Goal: Task Accomplishment & Management: Complete application form

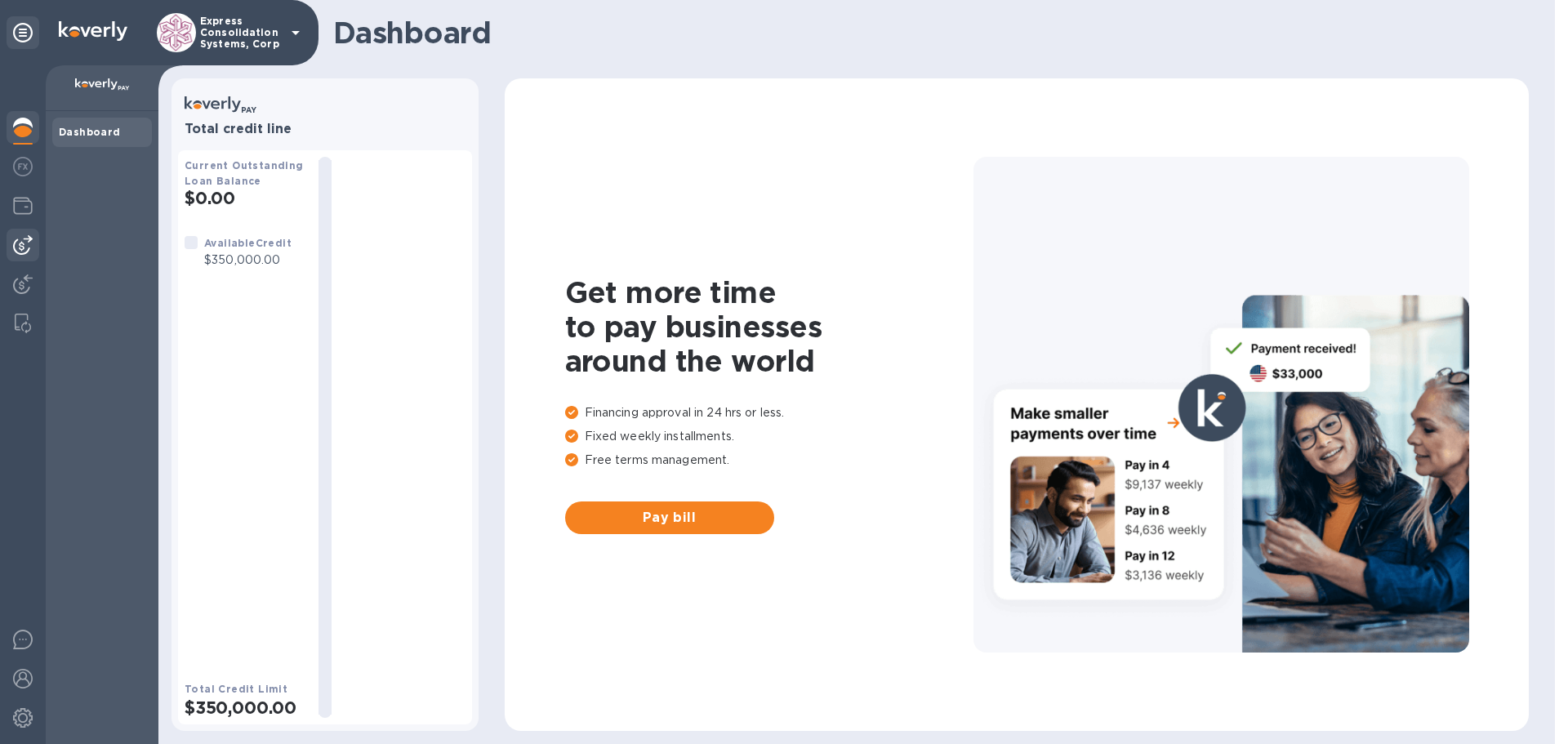
click at [15, 243] on img at bounding box center [23, 245] width 20 height 20
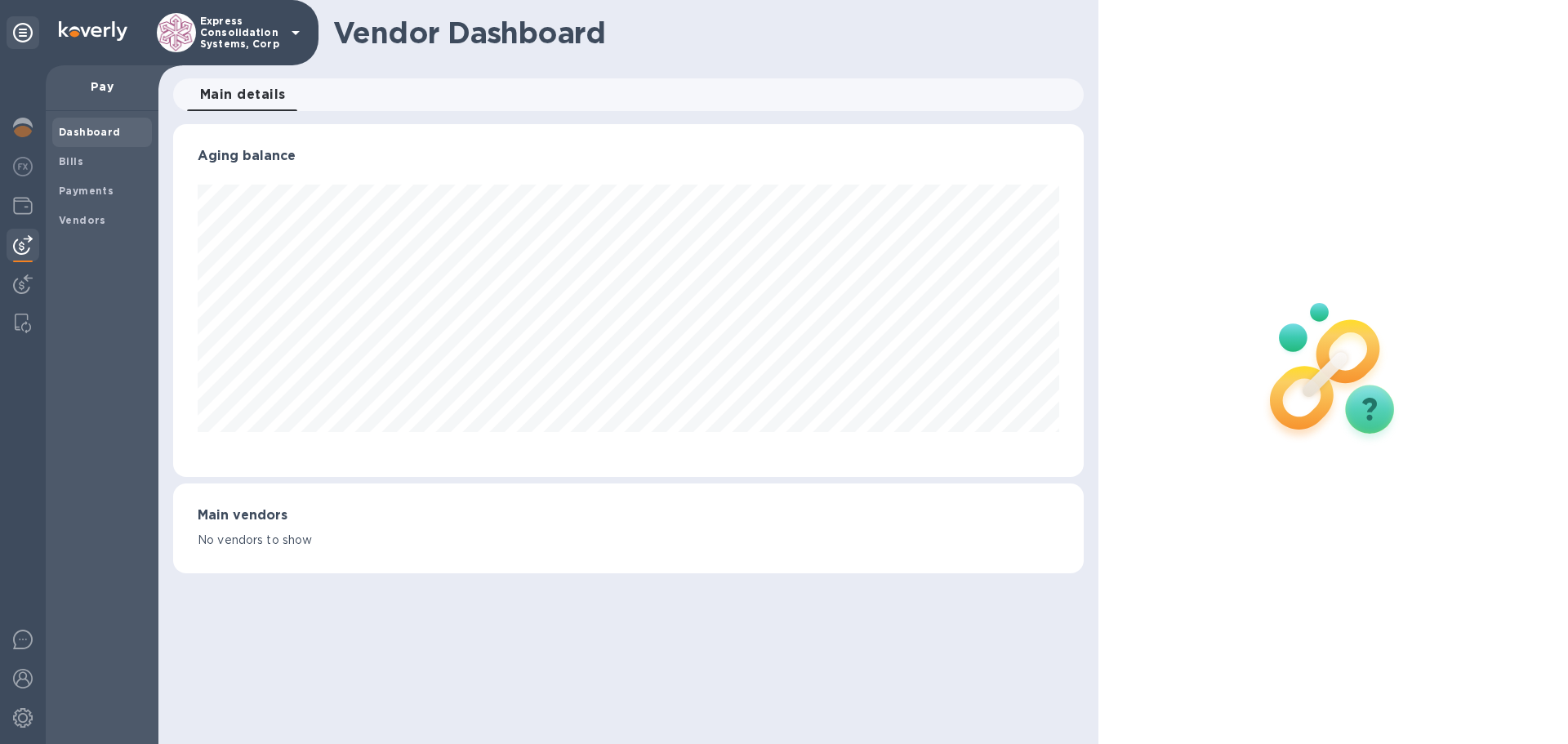
scroll to position [352, 910]
click at [64, 158] on b "Bills" at bounding box center [71, 161] width 25 height 12
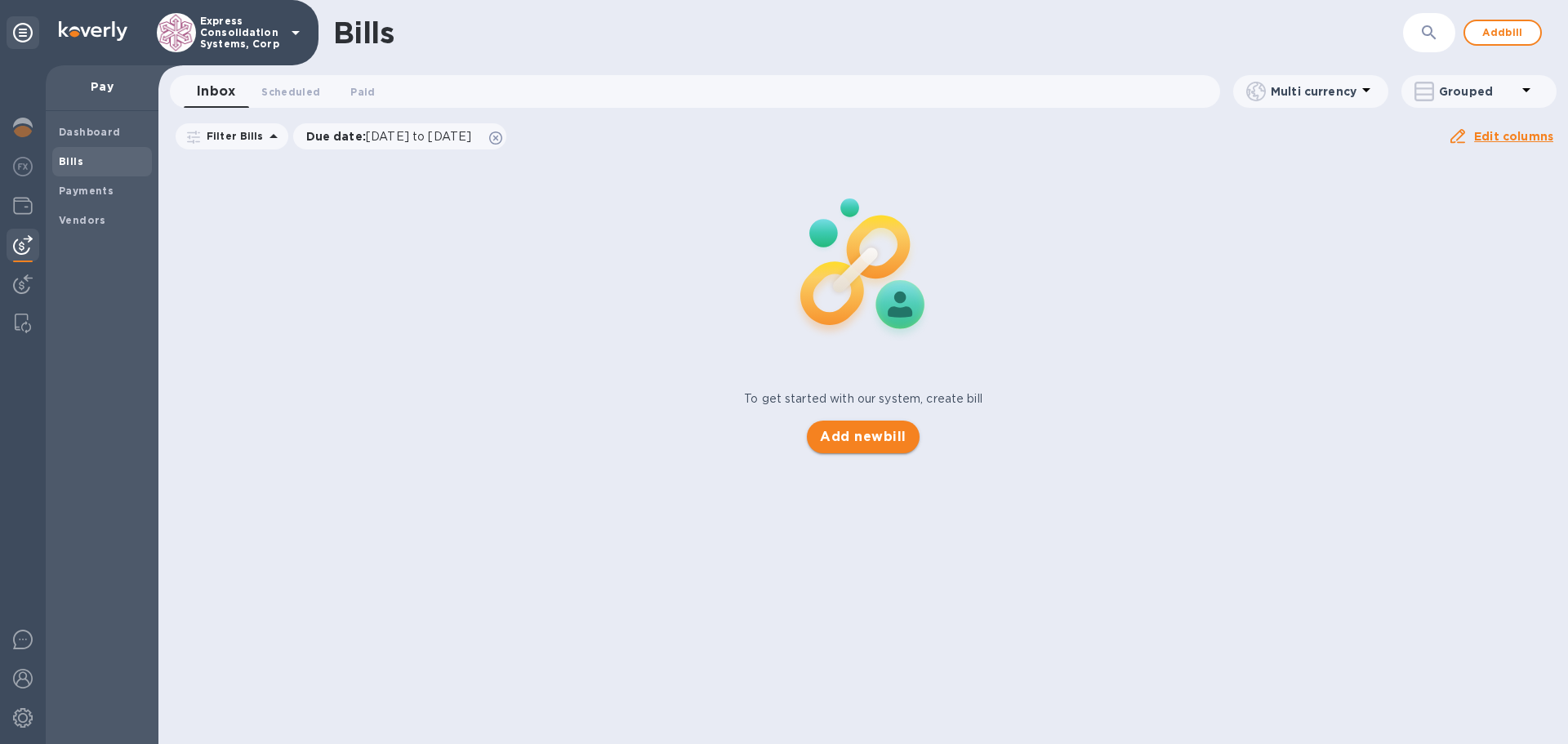
click at [901, 433] on span "Add new bill" at bounding box center [863, 437] width 85 height 20
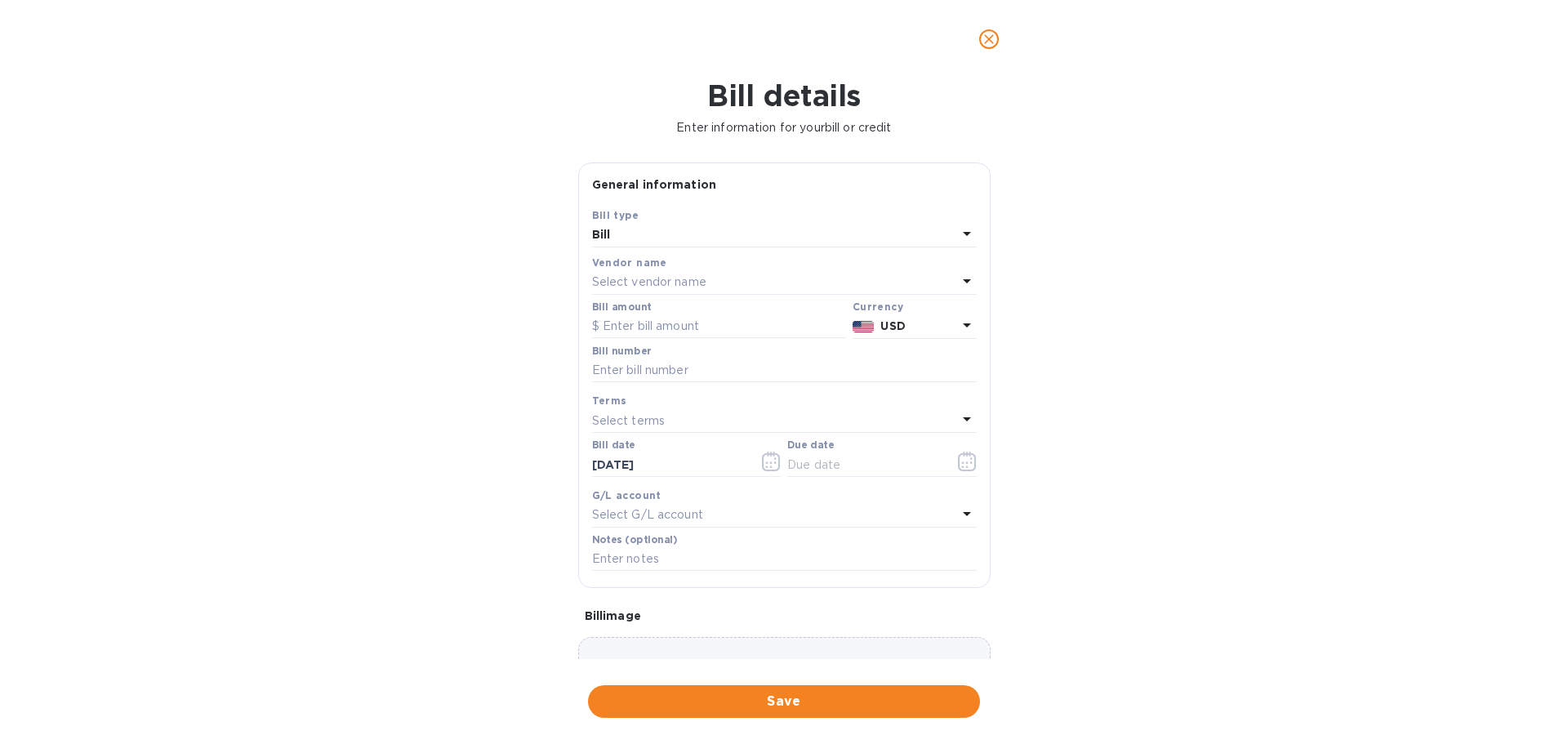
click at [671, 277] on p "Select vendor name" at bounding box center [649, 282] width 114 height 17
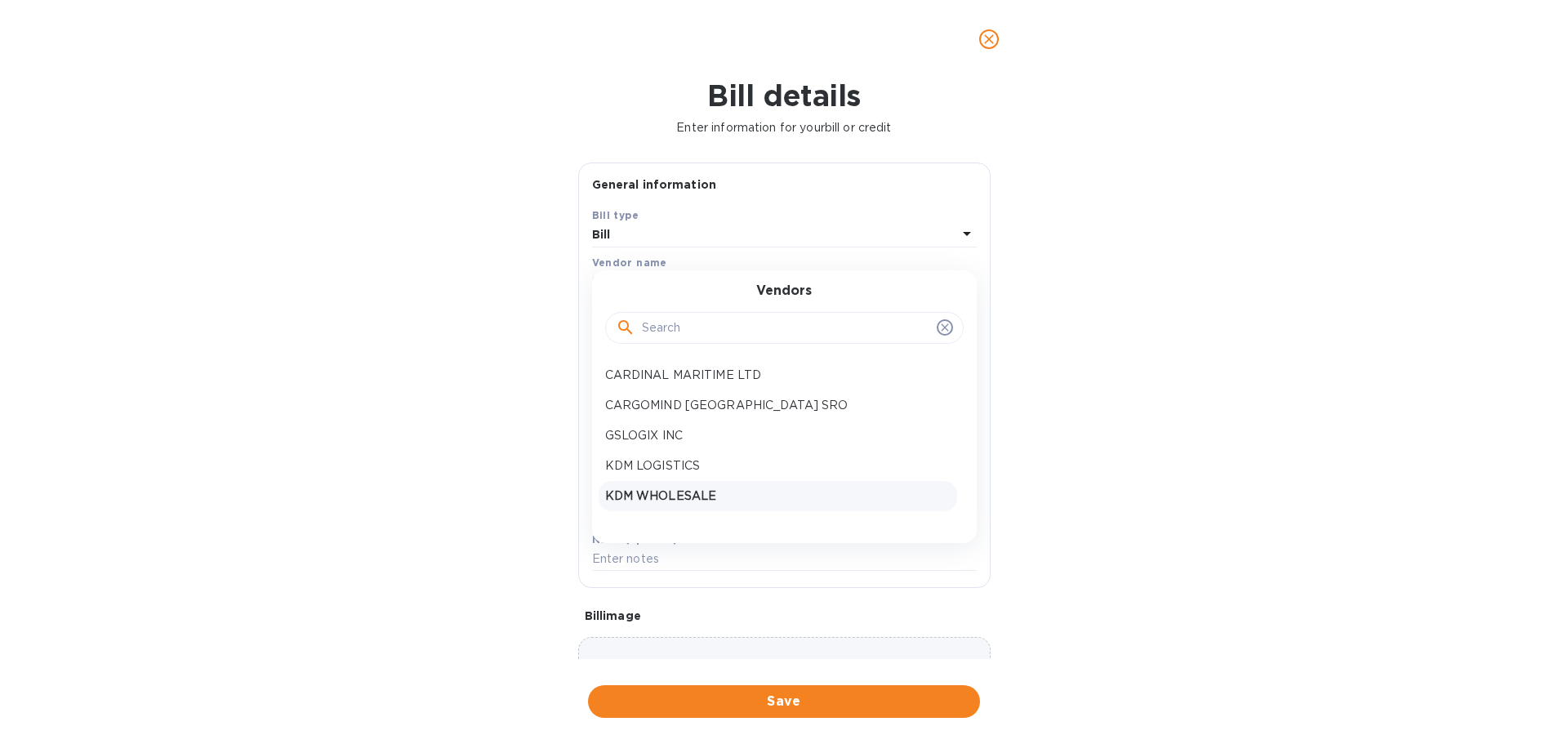
click at [636, 494] on p "KDM WHOLESALE" at bounding box center [777, 496] width 345 height 17
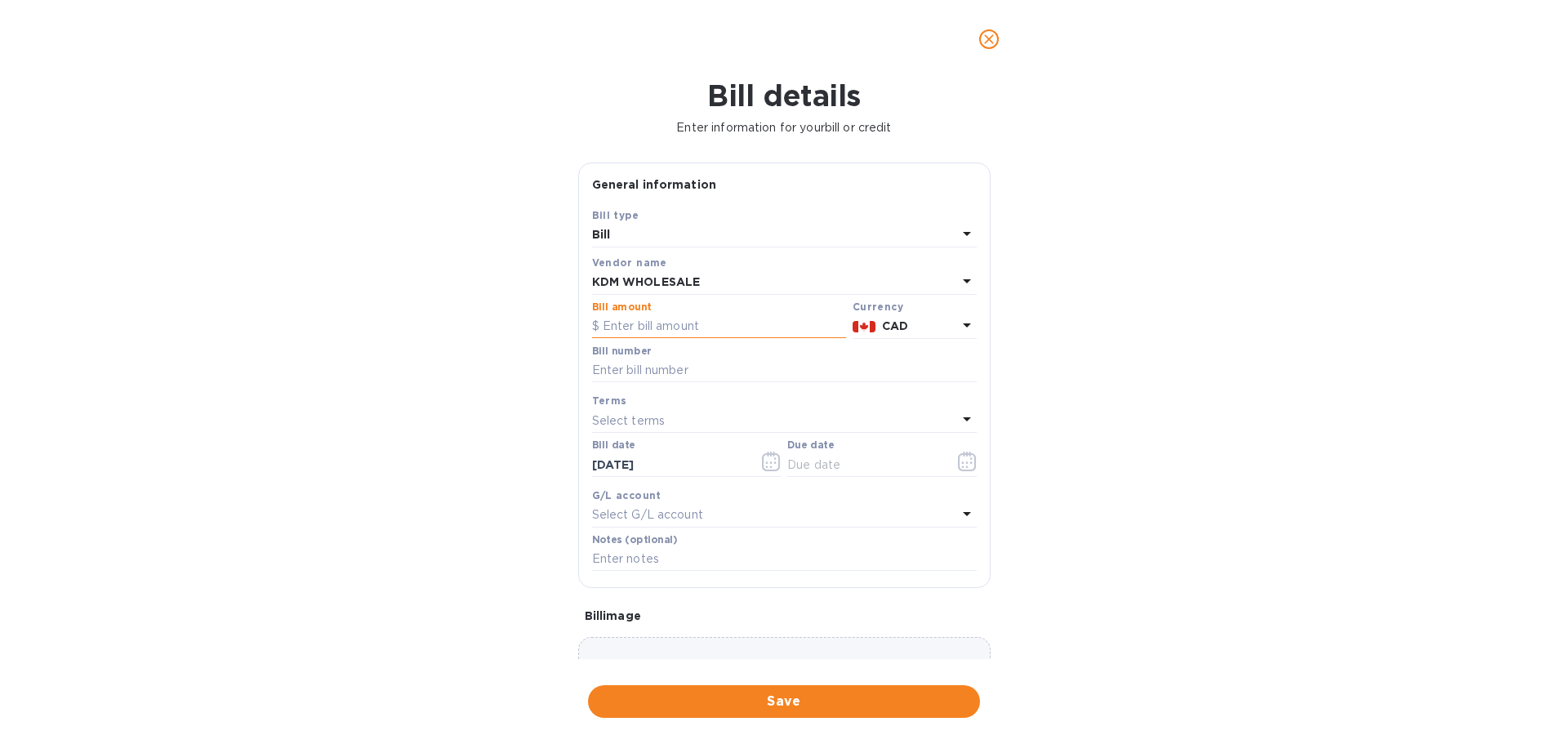
click at [608, 321] on input "text" at bounding box center [719, 326] width 254 height 25
type input "890.00"
click at [695, 375] on input "text" at bounding box center [784, 371] width 385 height 25
click at [666, 373] on input "text" at bounding box center [784, 371] width 385 height 25
type input "259499"
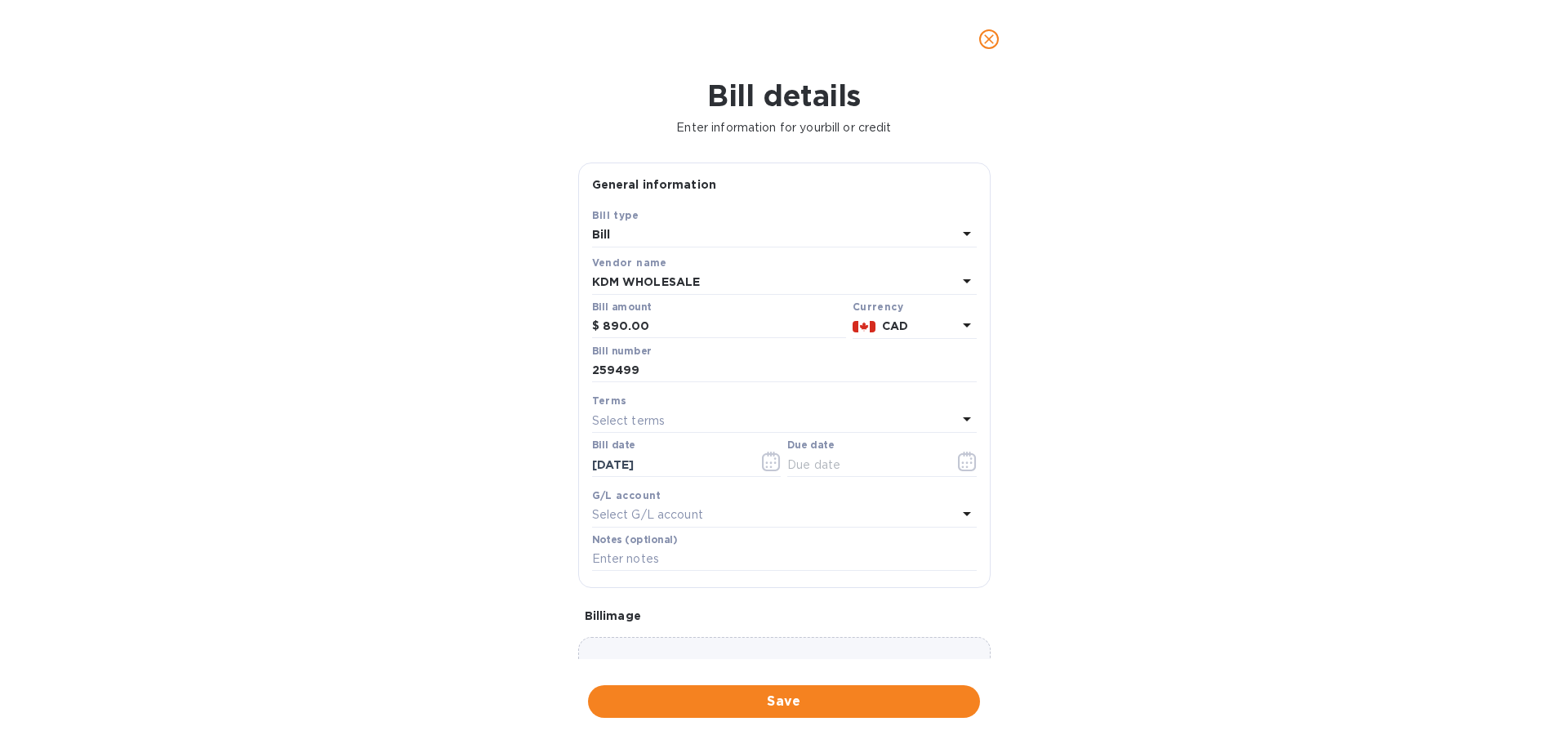
click at [649, 413] on p "Select terms" at bounding box center [628, 421] width 74 height 17
click at [941, 470] on icon at bounding box center [944, 466] width 7 height 7
click at [941, 466] on icon at bounding box center [944, 466] width 7 height 7
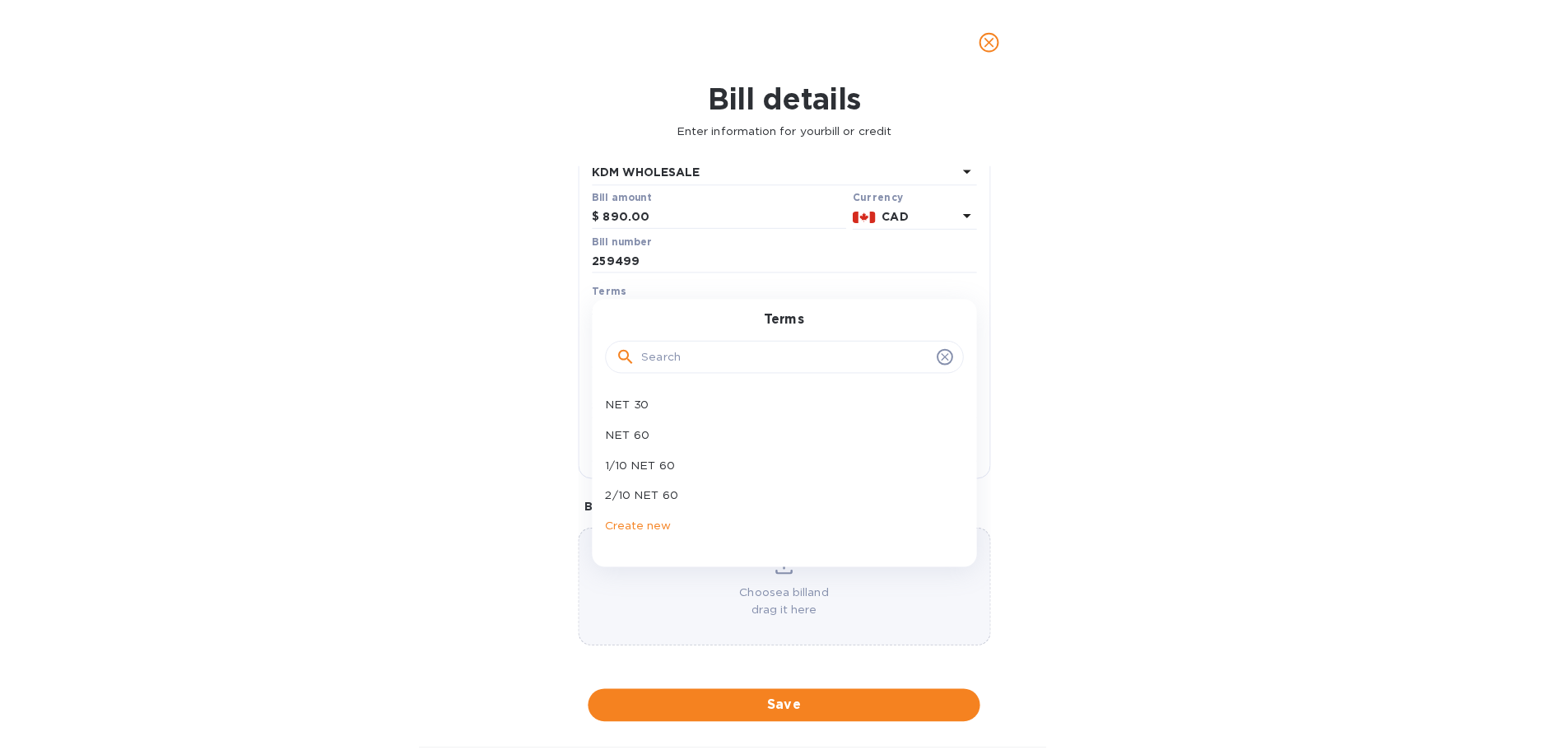
scroll to position [116, 0]
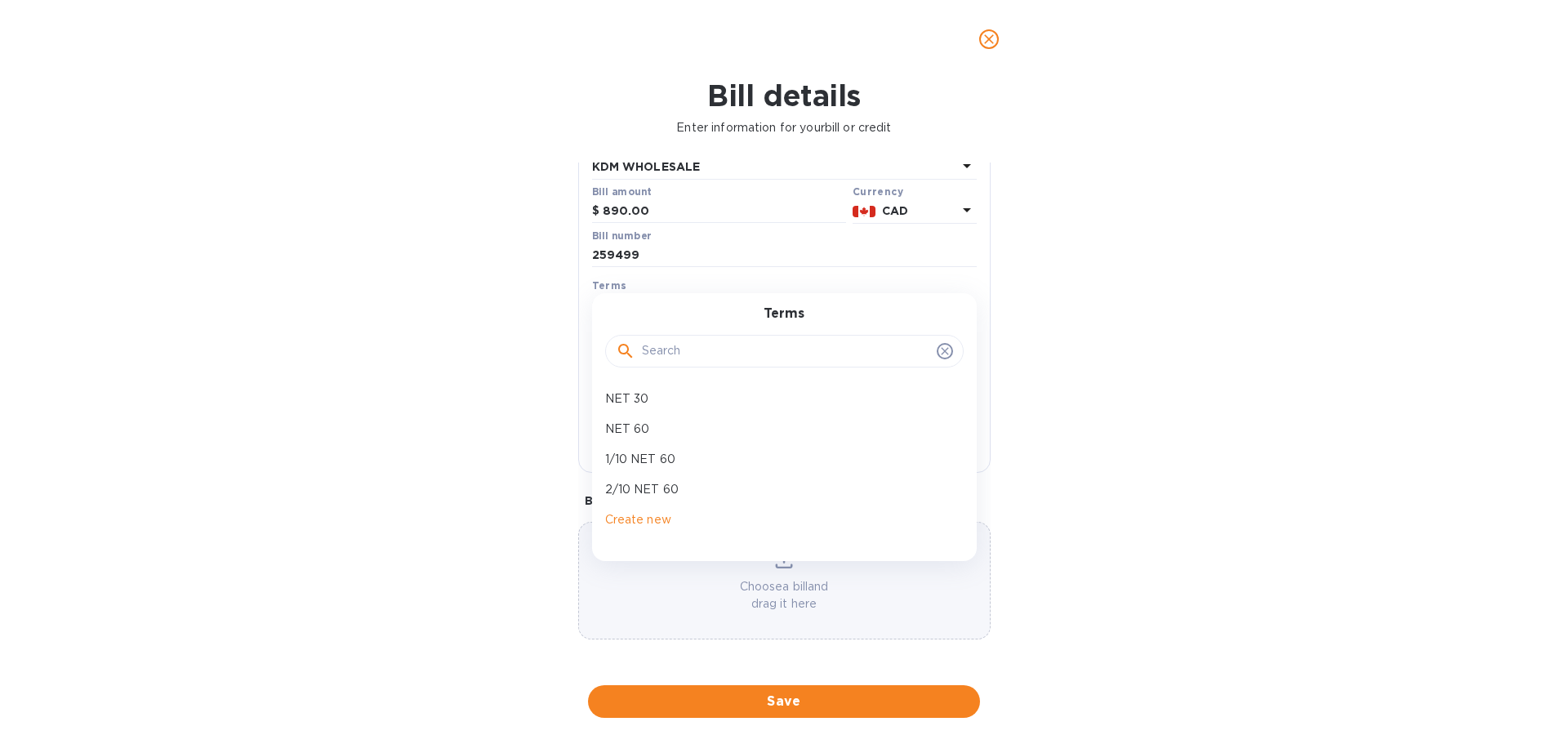
click at [938, 352] on icon at bounding box center [944, 351] width 13 height 13
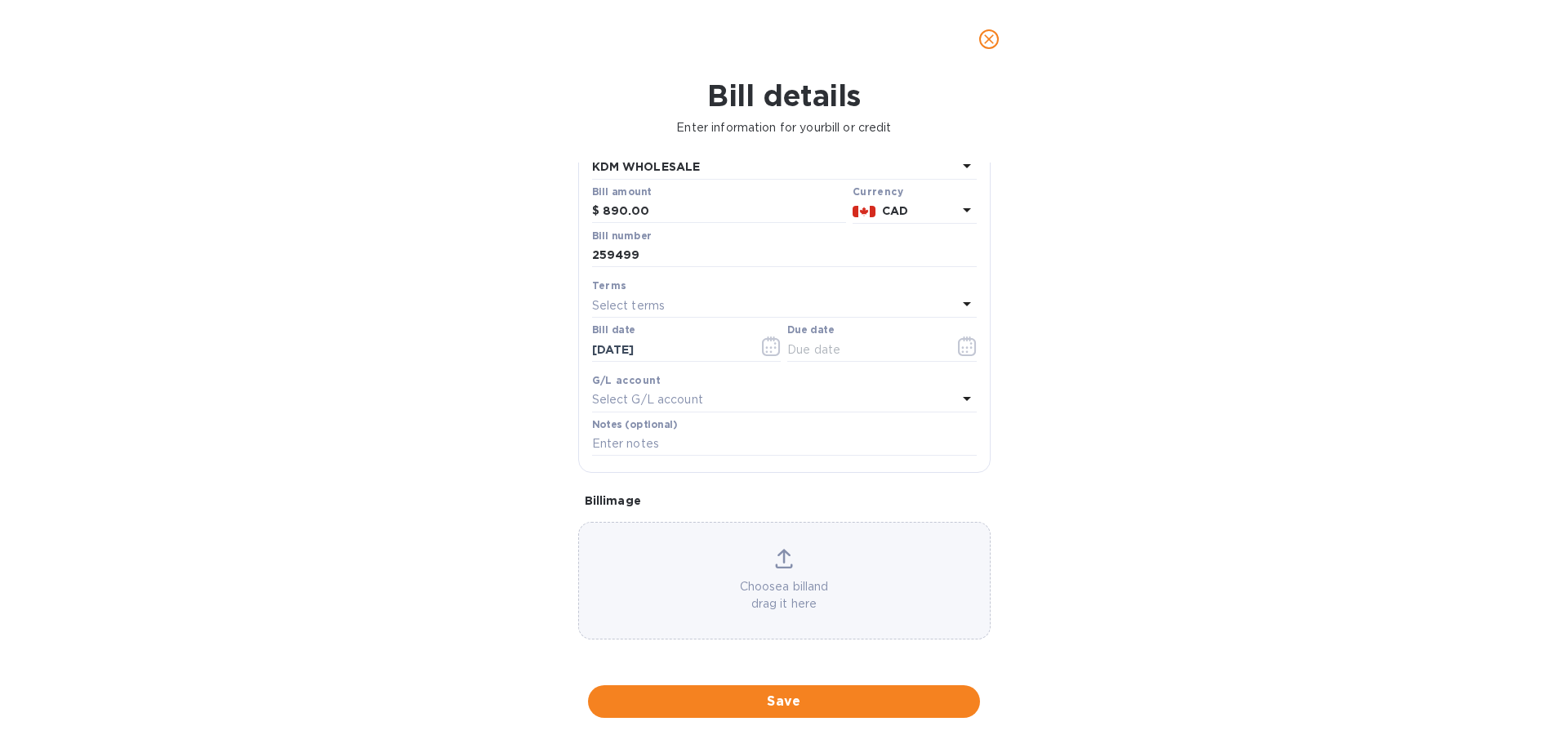
click at [616, 278] on div "Terms" at bounding box center [784, 285] width 385 height 17
click at [958, 353] on icon "button" at bounding box center [967, 347] width 19 height 20
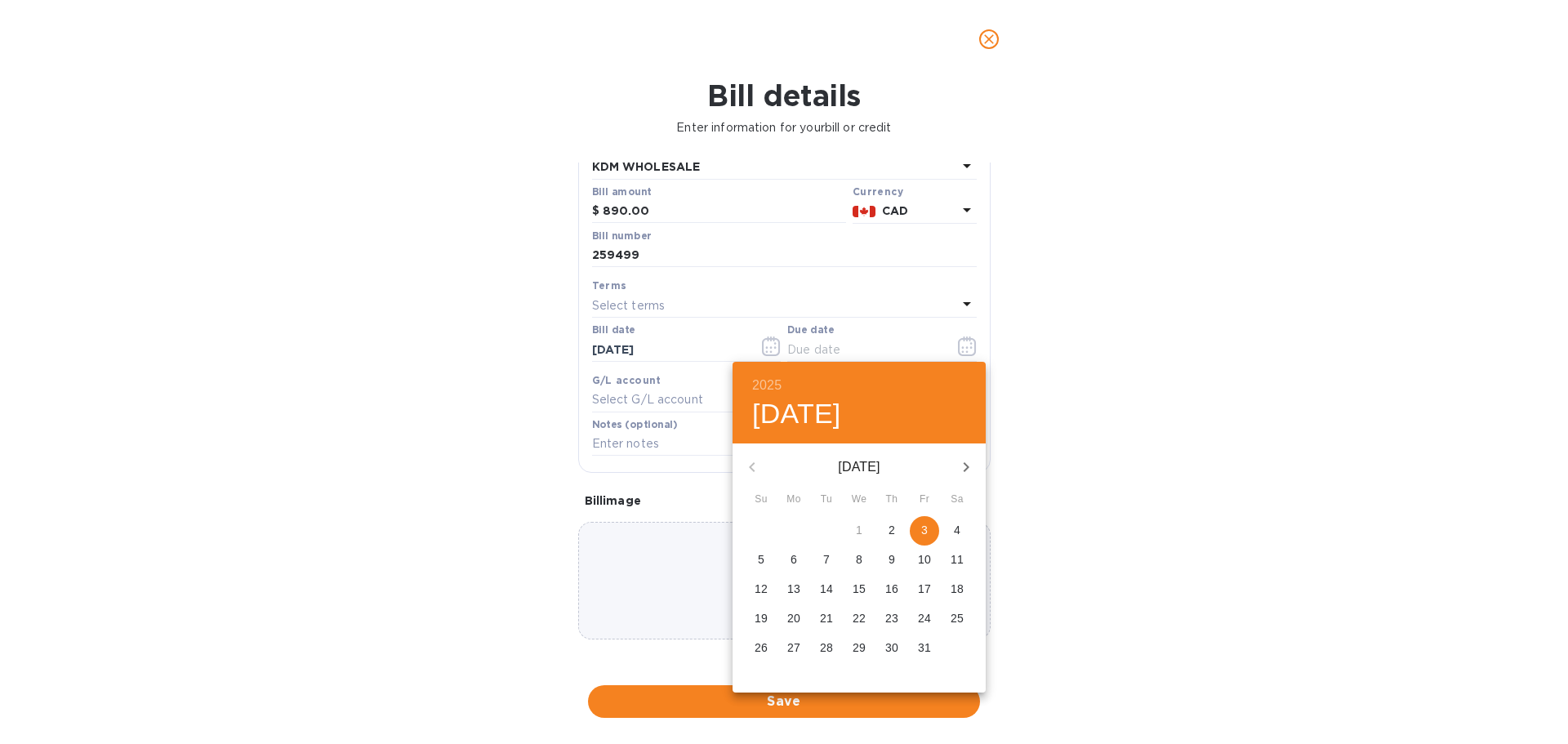
click at [918, 527] on span "3" at bounding box center [924, 531] width 29 height 16
type input "[DATE]"
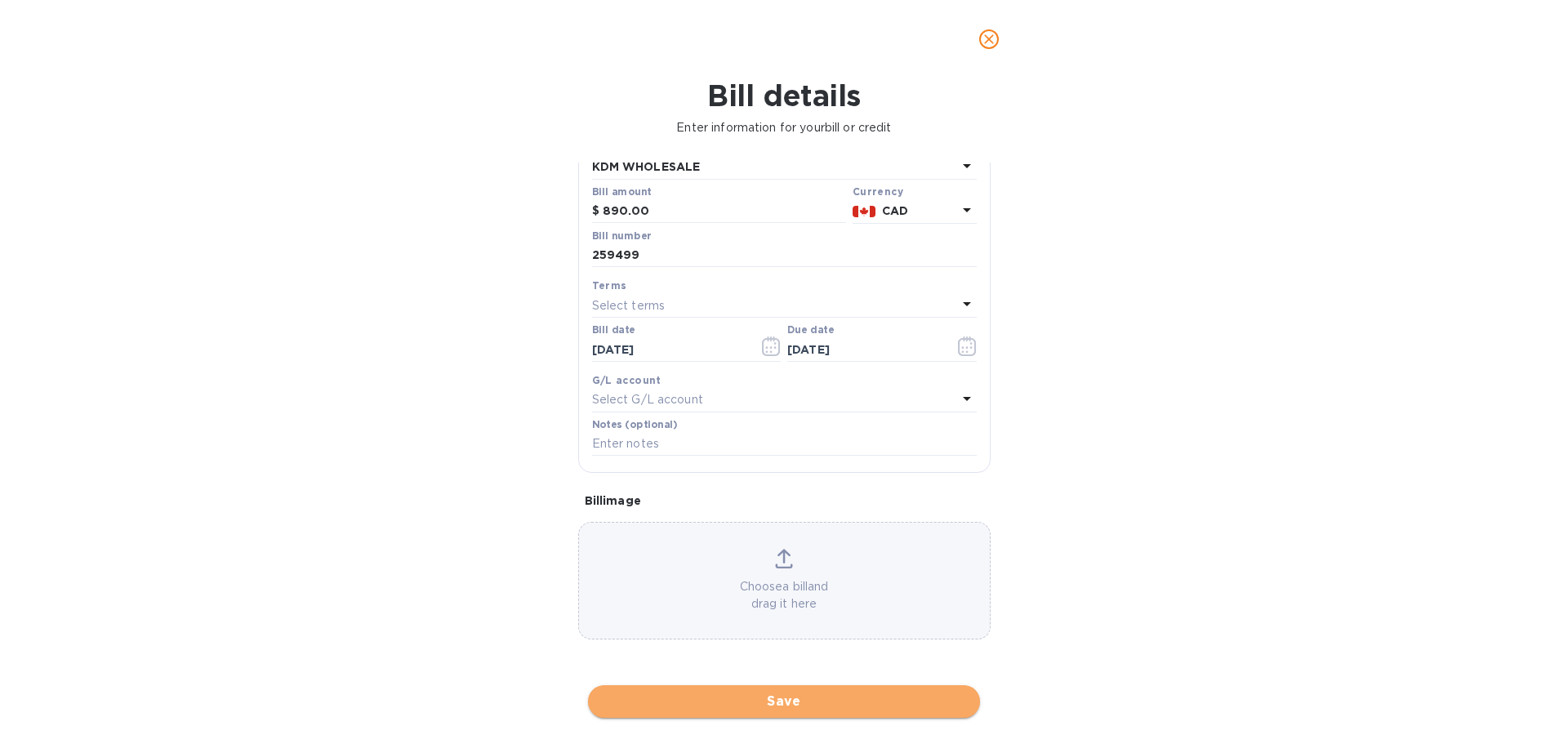
click at [797, 704] on span "Save" at bounding box center [784, 702] width 366 height 20
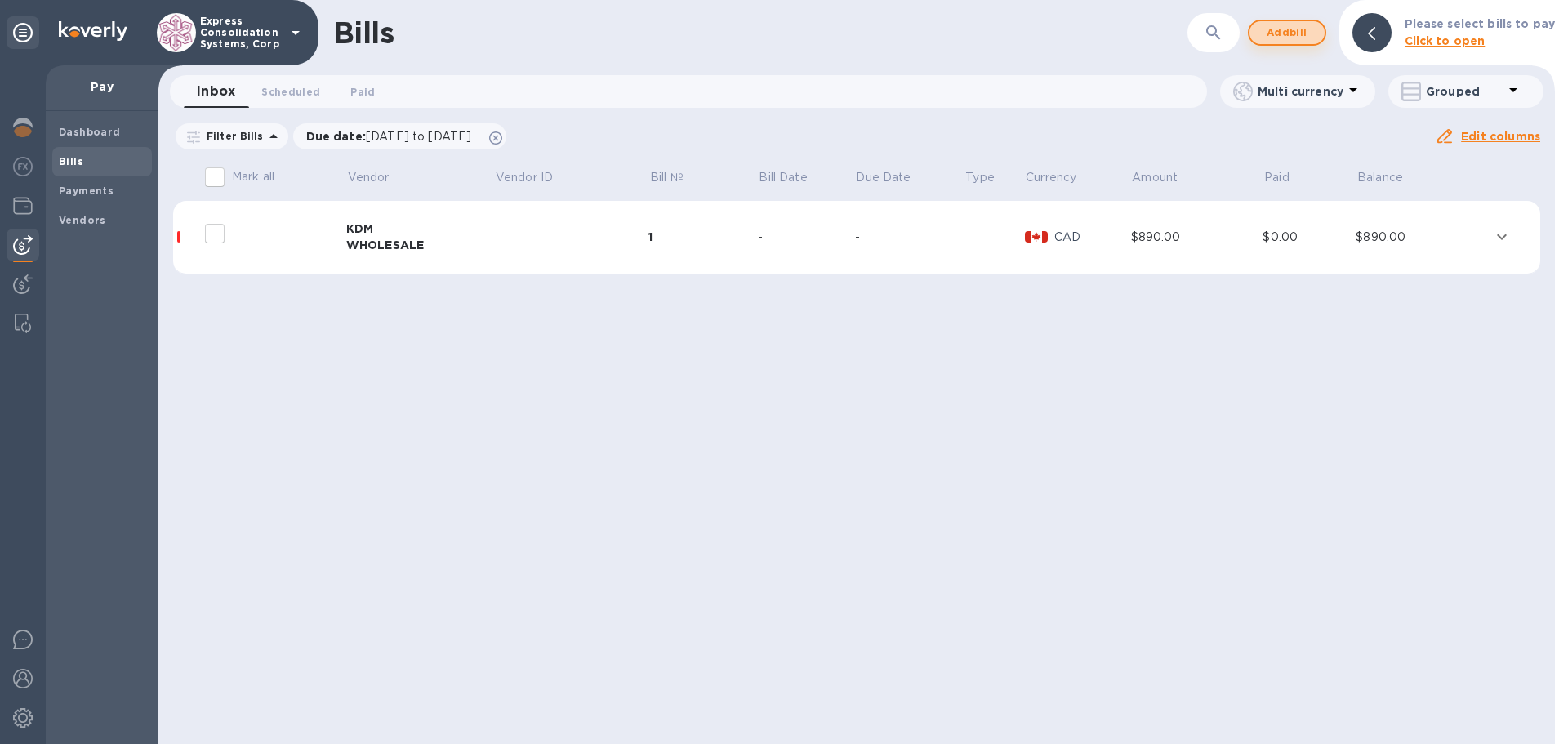
click at [1294, 32] on span "Add bill" at bounding box center [1287, 33] width 49 height 20
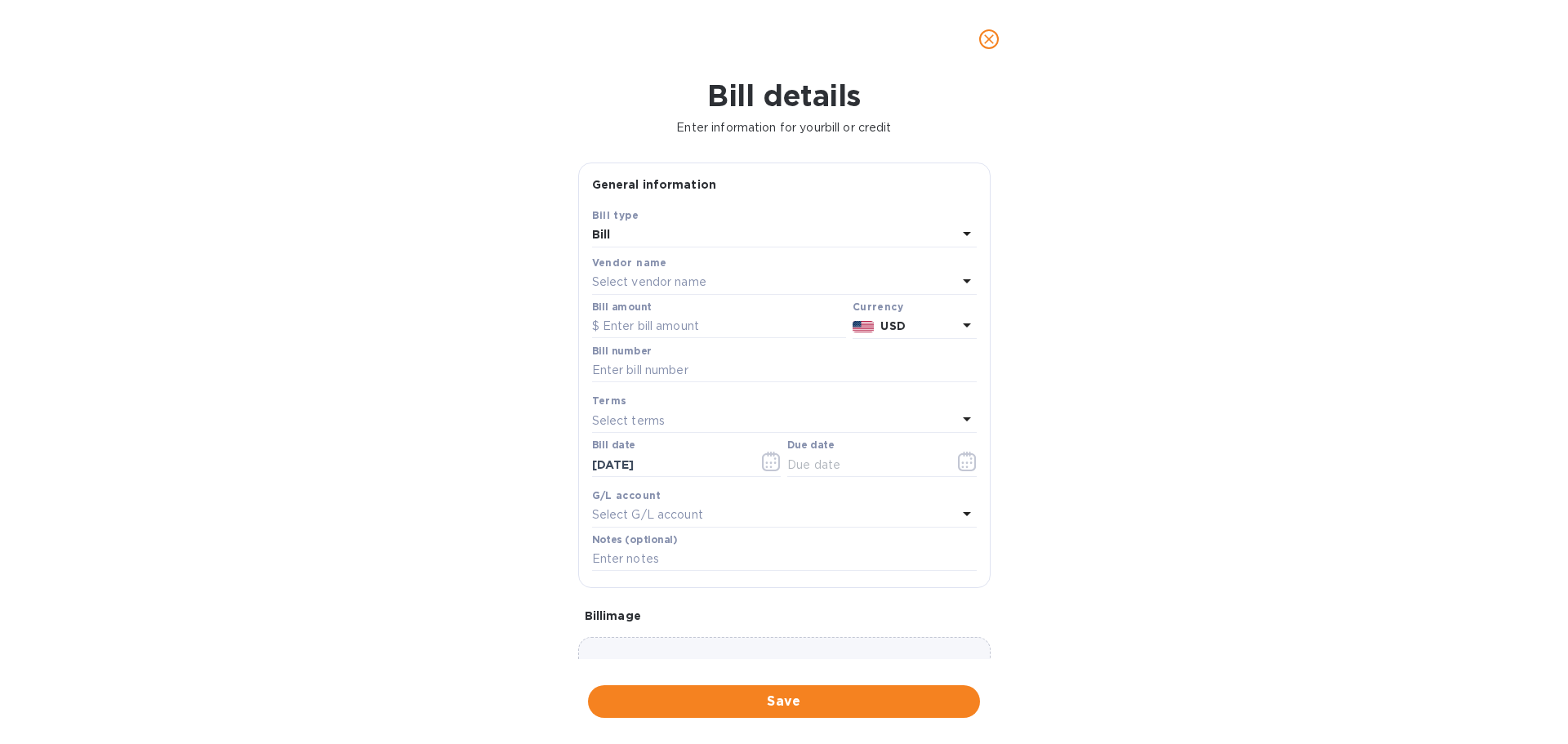
click at [676, 277] on p "Select vendor name" at bounding box center [649, 282] width 114 height 17
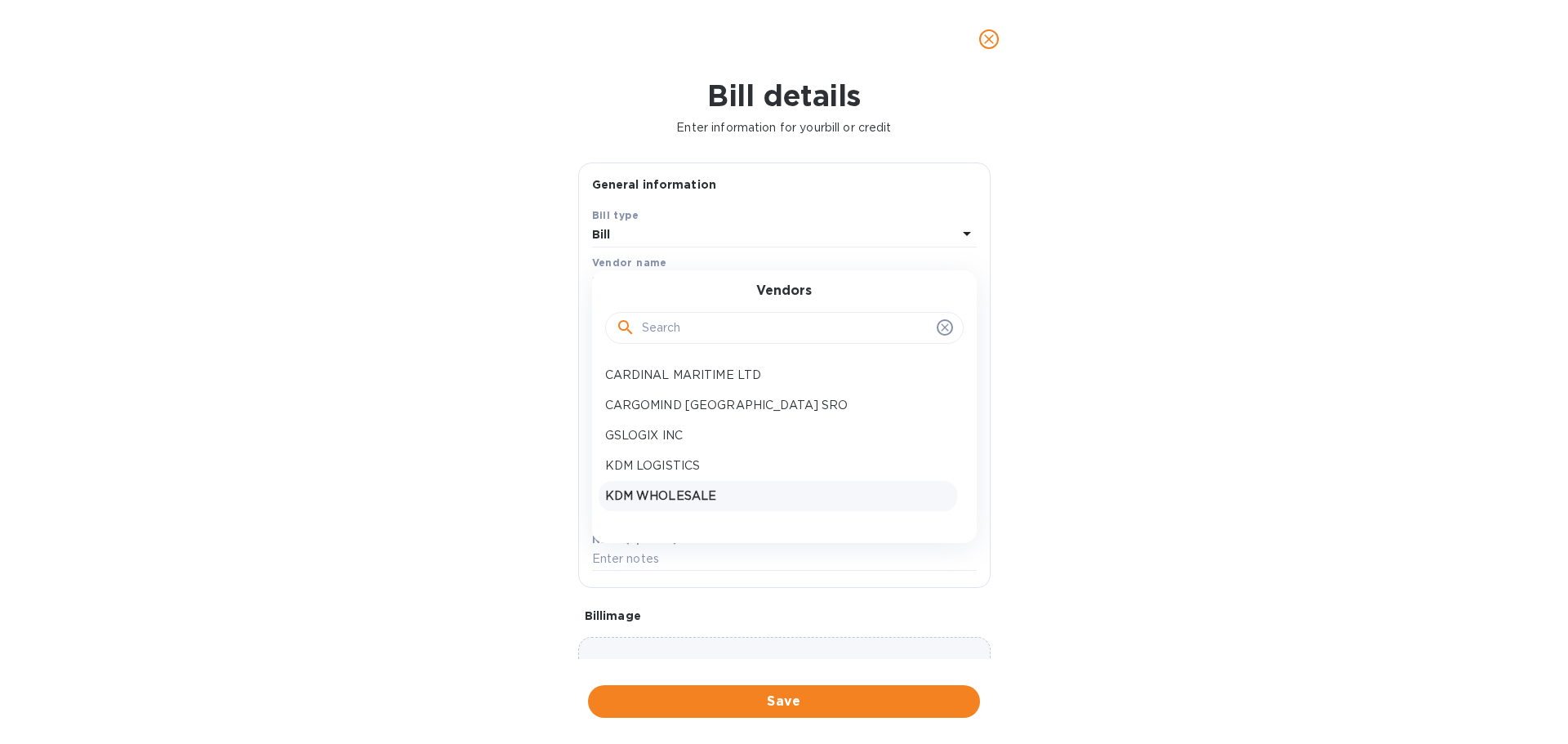
click at [642, 492] on p "KDM WHOLESALE" at bounding box center [777, 496] width 345 height 17
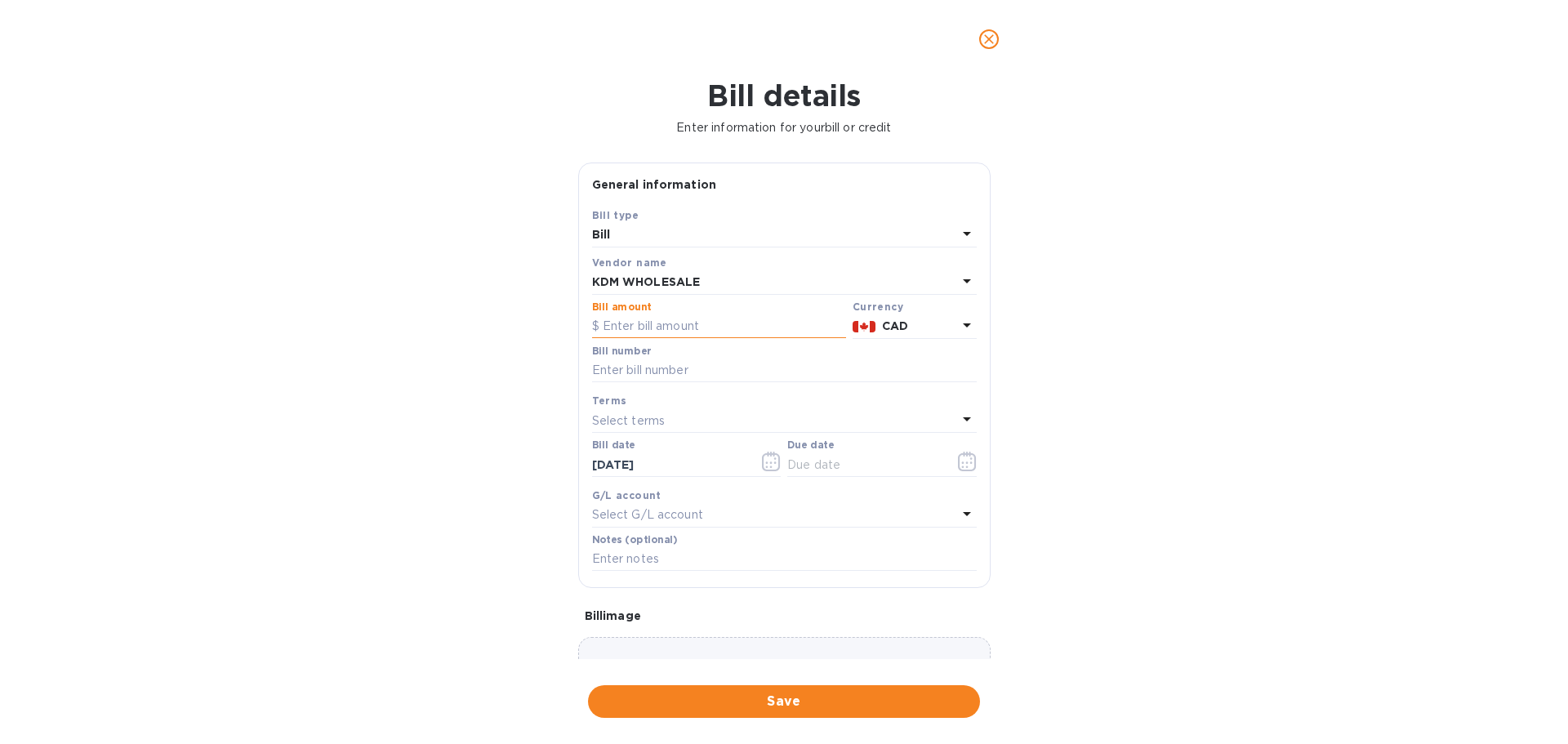
click at [666, 321] on input "text" at bounding box center [719, 326] width 254 height 25
type input "1,660.80"
click at [655, 364] on input "text" at bounding box center [784, 371] width 385 height 25
type input "260294"
click at [787, 466] on input "text" at bounding box center [864, 464] width 154 height 25
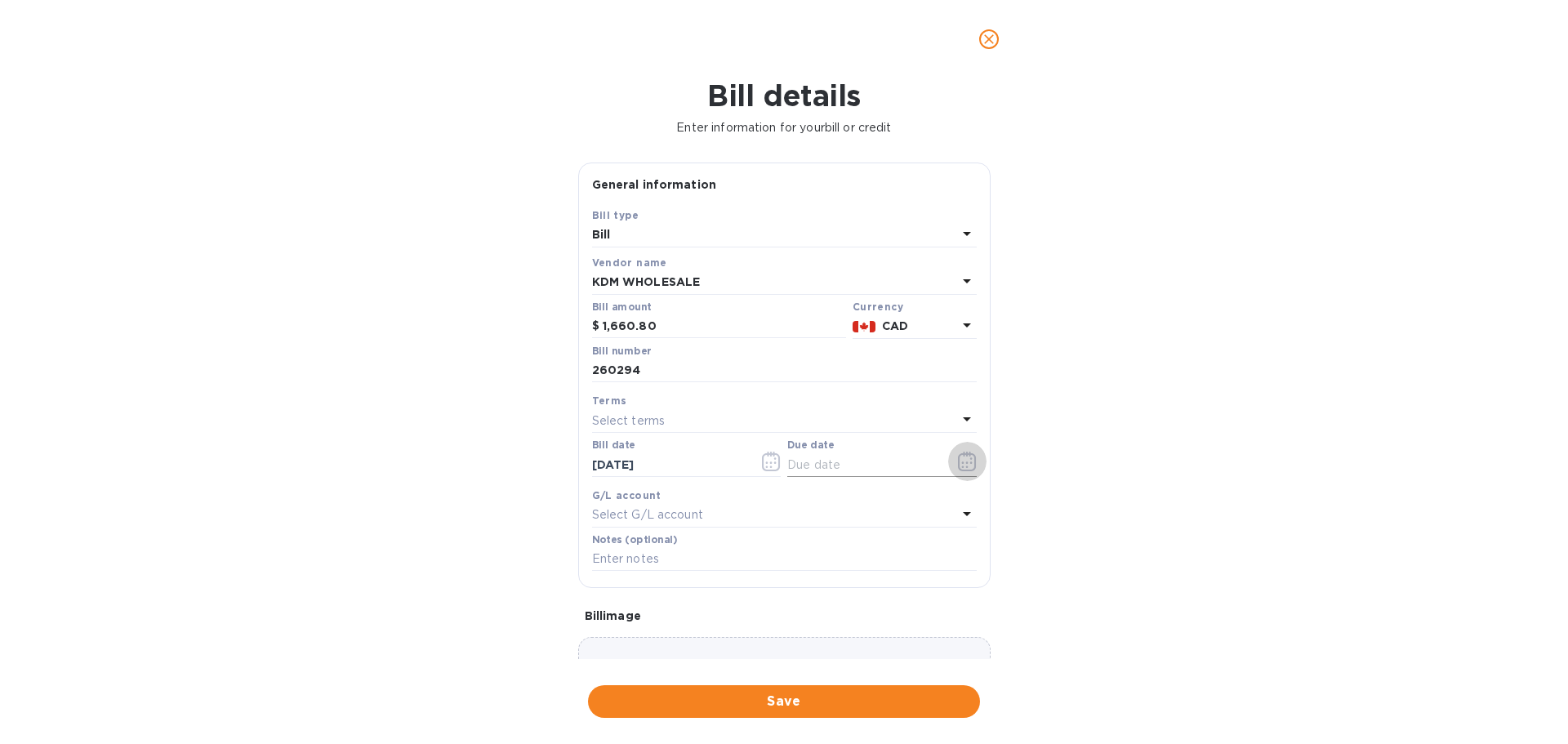
click at [958, 461] on icon "button" at bounding box center [967, 461] width 19 height 20
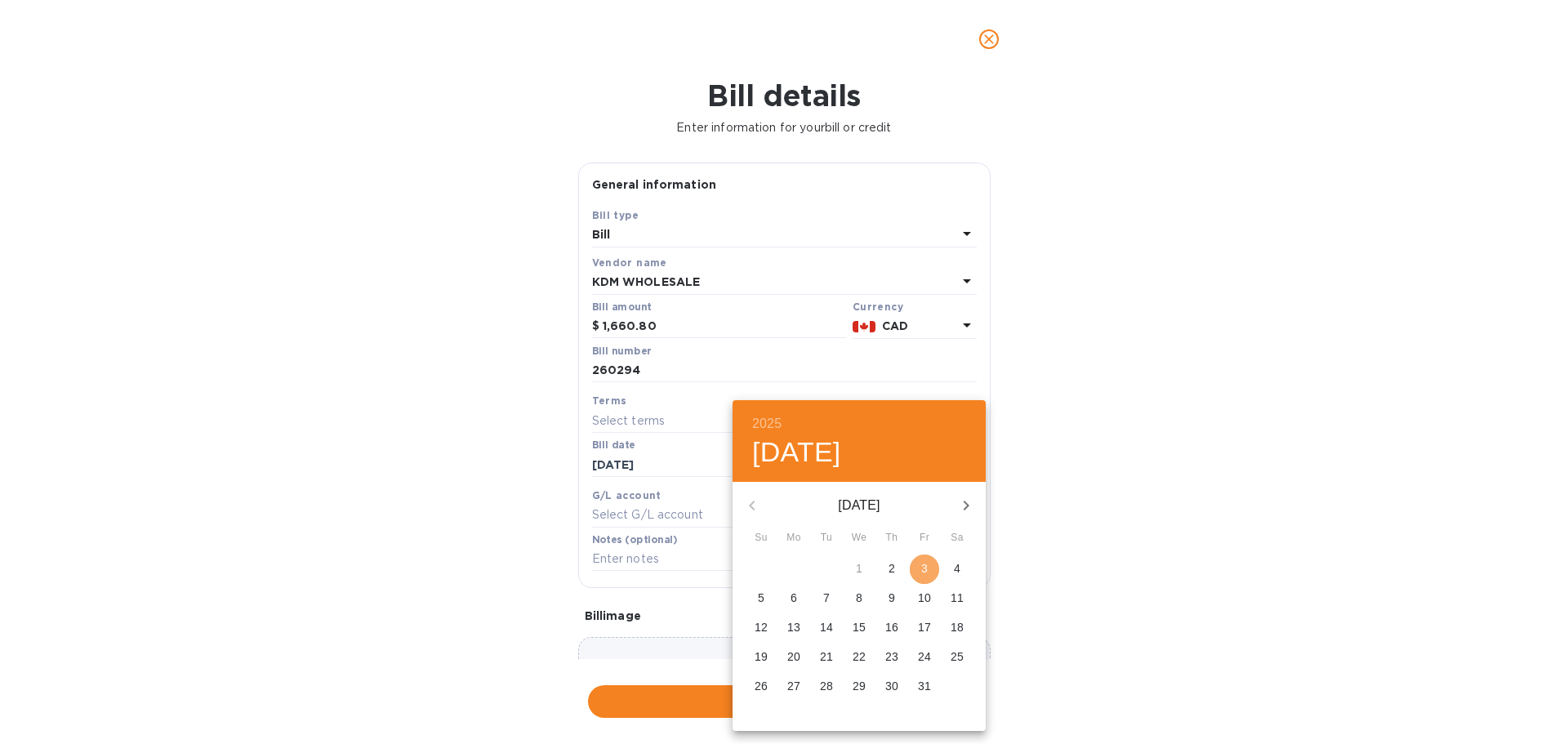
click at [928, 572] on span "3" at bounding box center [924, 569] width 29 height 16
type input "[DATE]"
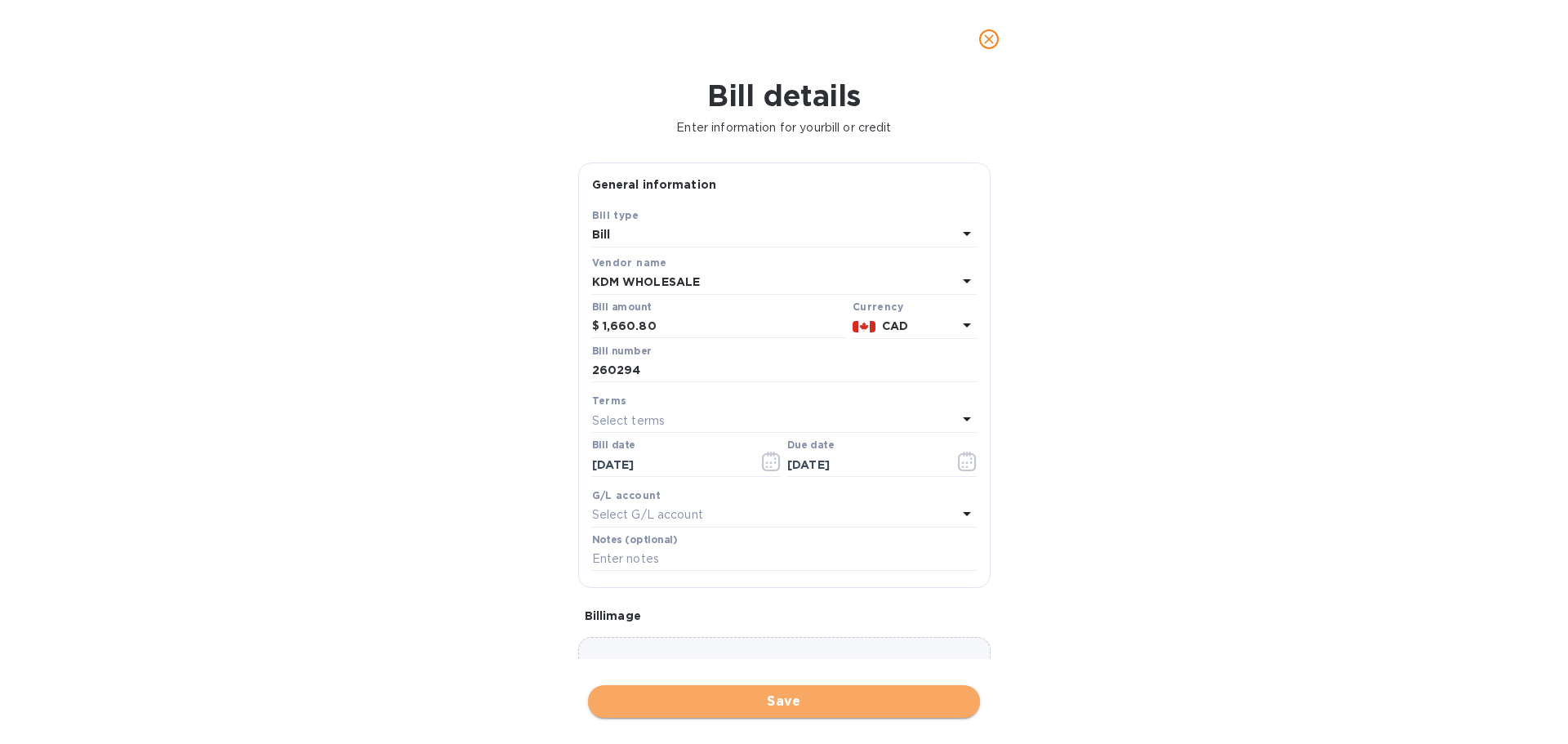
click at [790, 699] on span "Save" at bounding box center [784, 702] width 366 height 20
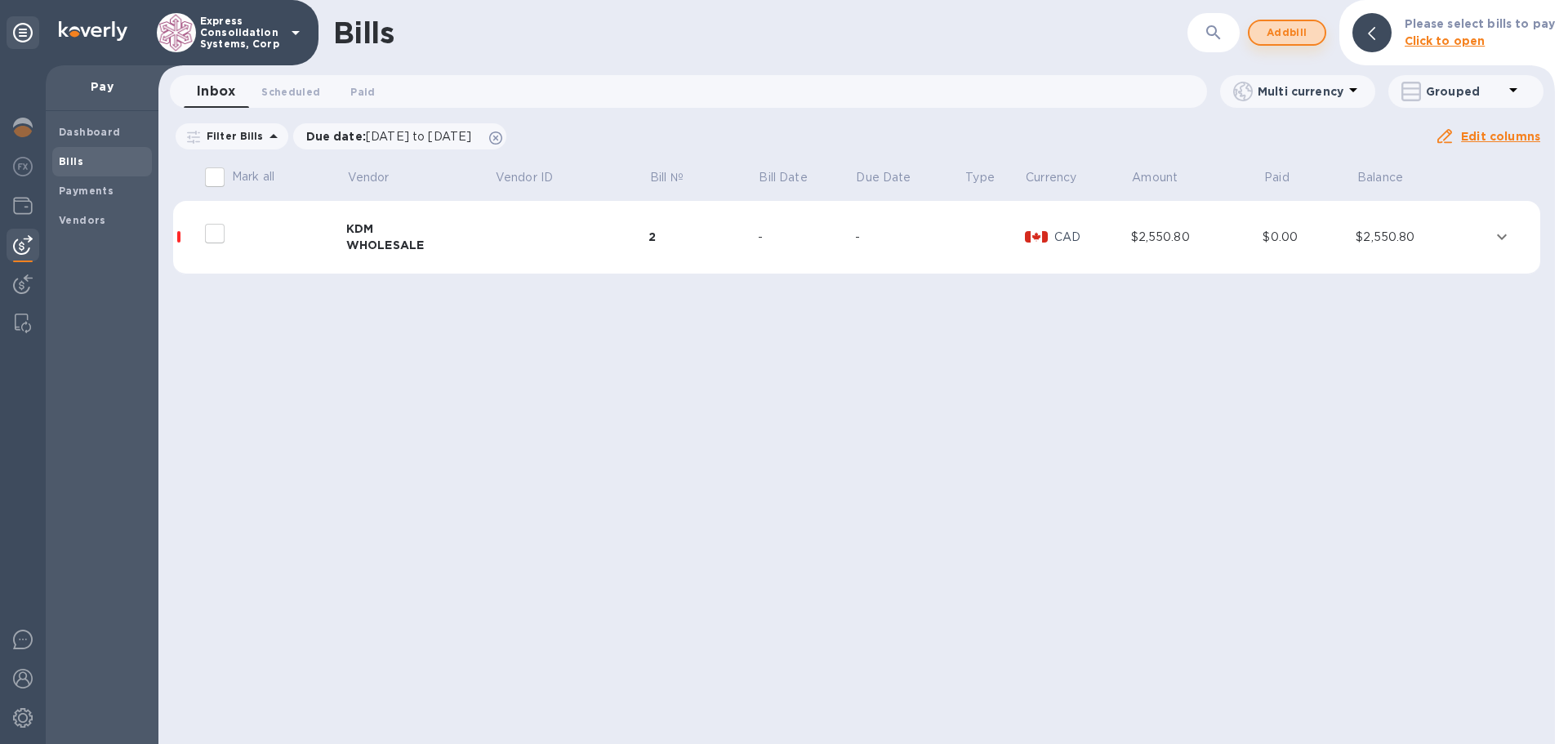
click at [1287, 34] on span "Add bill" at bounding box center [1287, 33] width 49 height 20
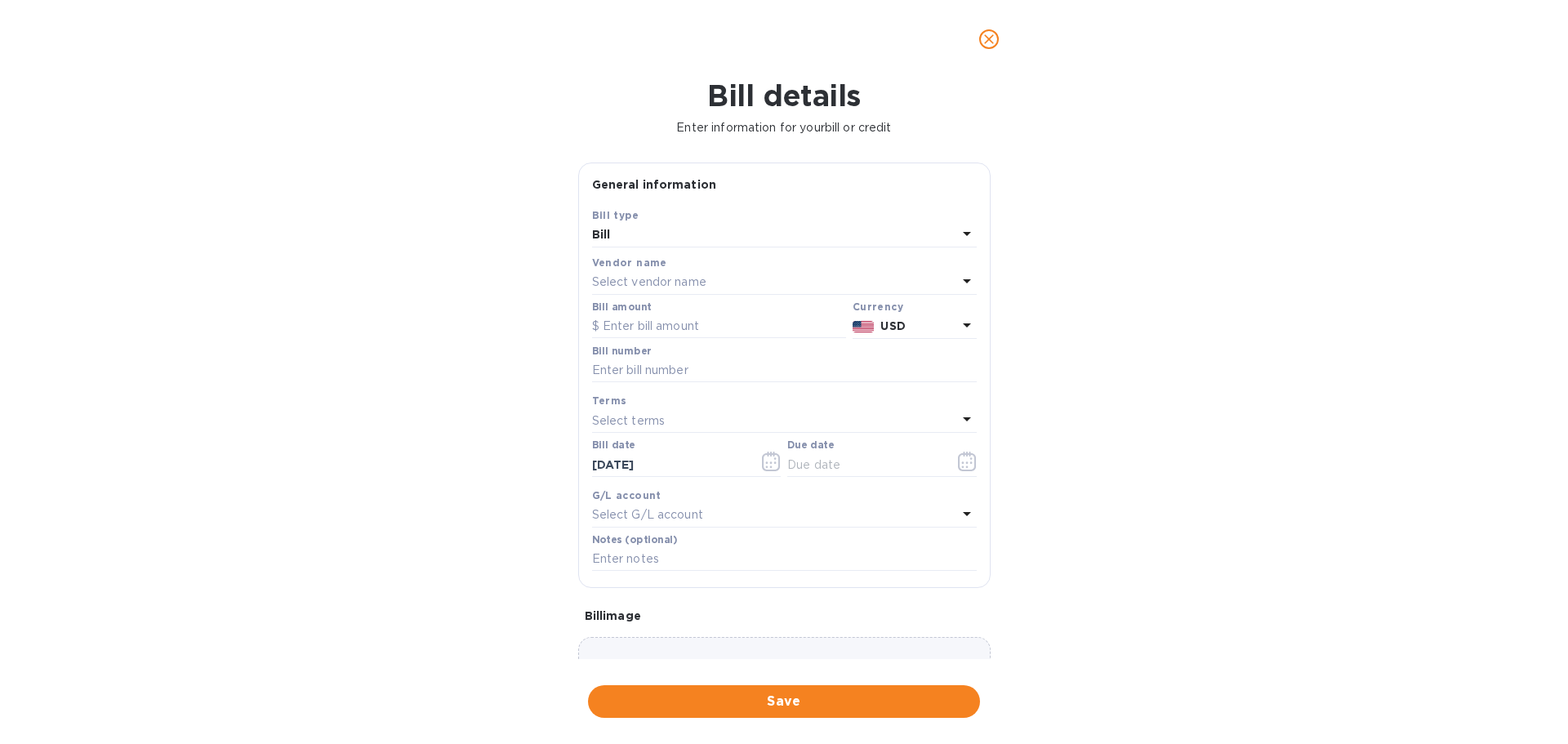
click at [638, 273] on div "Select vendor name" at bounding box center [774, 283] width 365 height 23
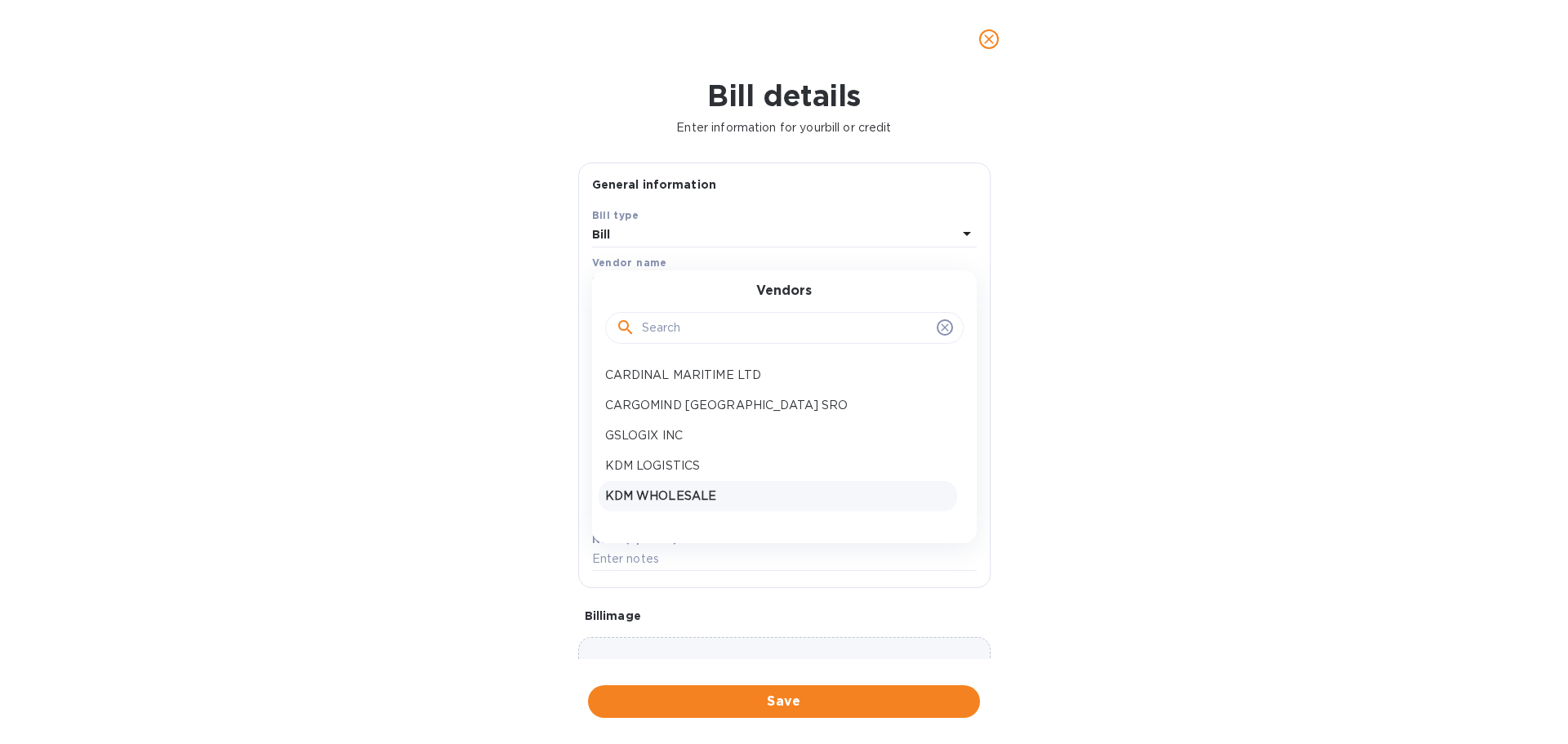
click at [609, 489] on p "KDM WHOLESALE" at bounding box center [777, 496] width 345 height 17
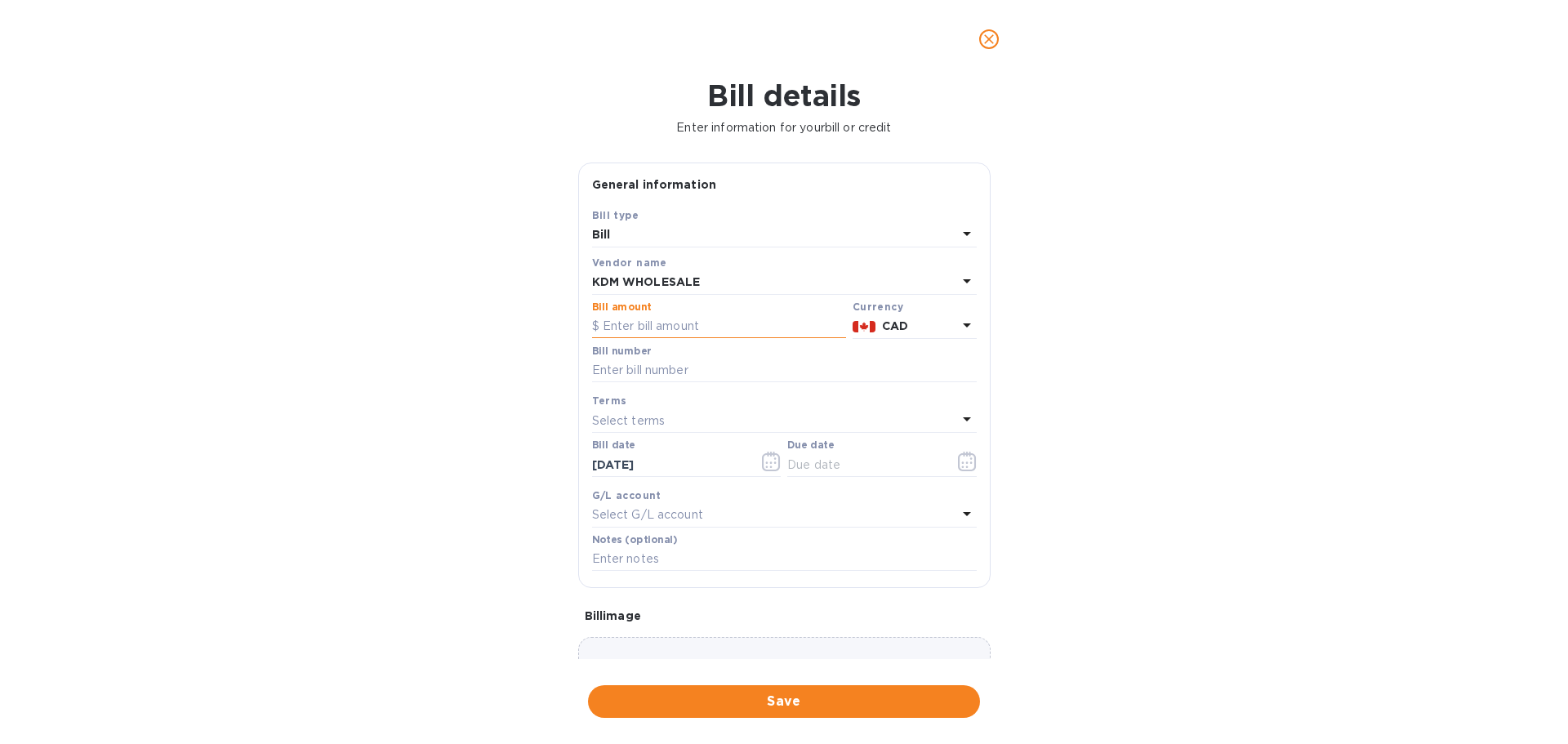
click at [646, 324] on input "text" at bounding box center [719, 326] width 254 height 25
type input "1,660.80"
click at [643, 360] on input "text" at bounding box center [784, 371] width 385 height 25
type input "260791"
click at [794, 466] on input "text" at bounding box center [864, 464] width 154 height 25
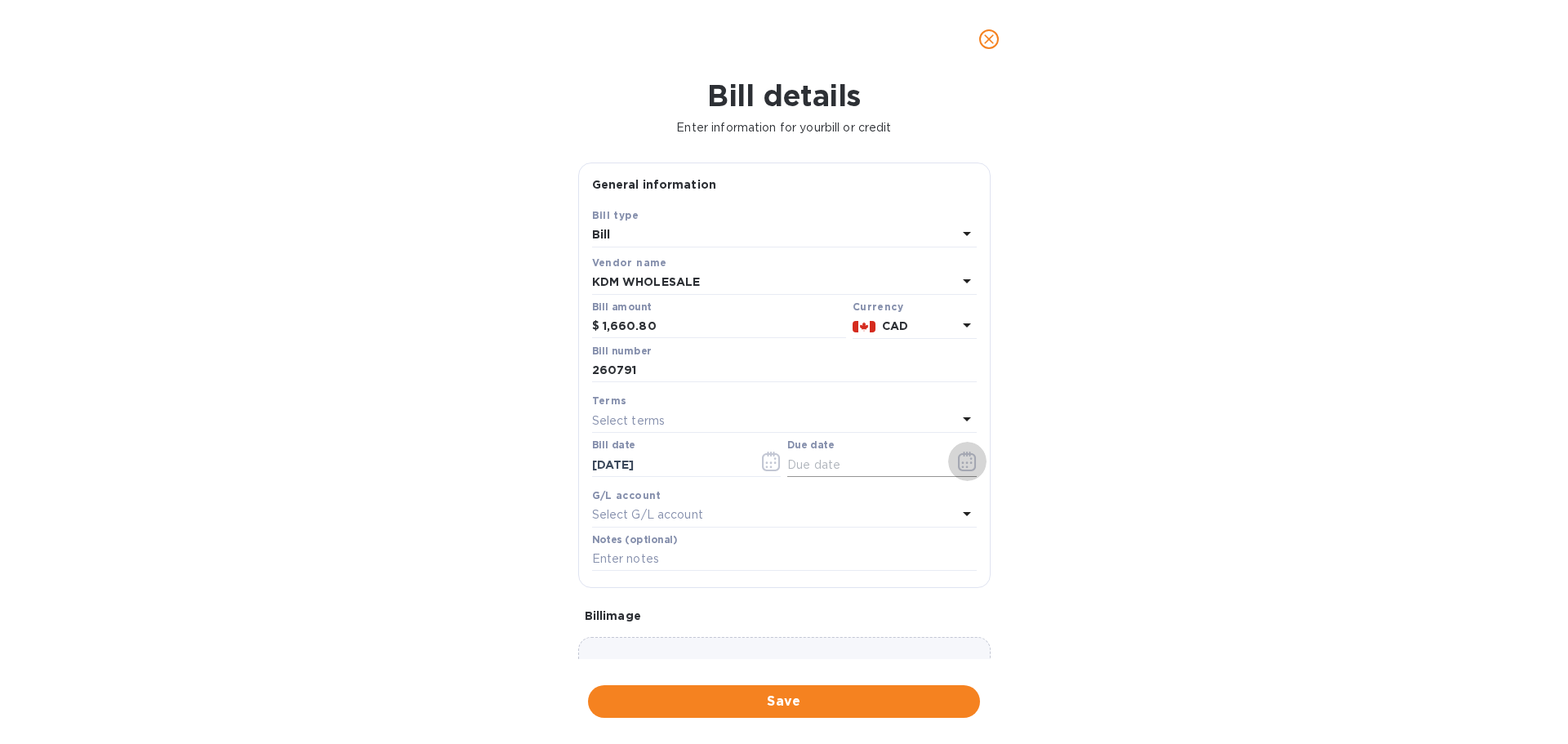
click at [961, 466] on icon "button" at bounding box center [967, 461] width 19 height 20
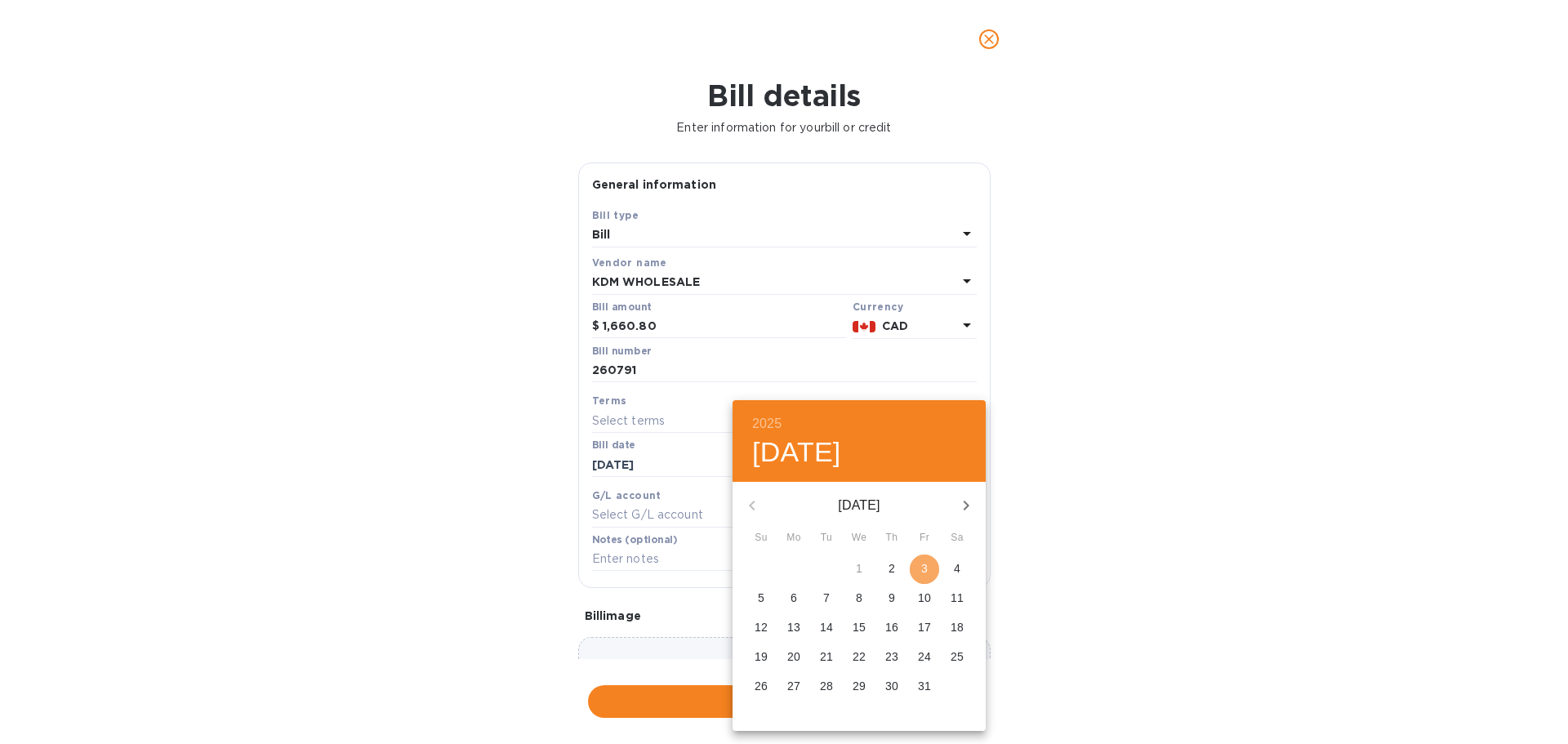
click at [923, 571] on p "3" at bounding box center [923, 569] width 6 height 16
type input "[DATE]"
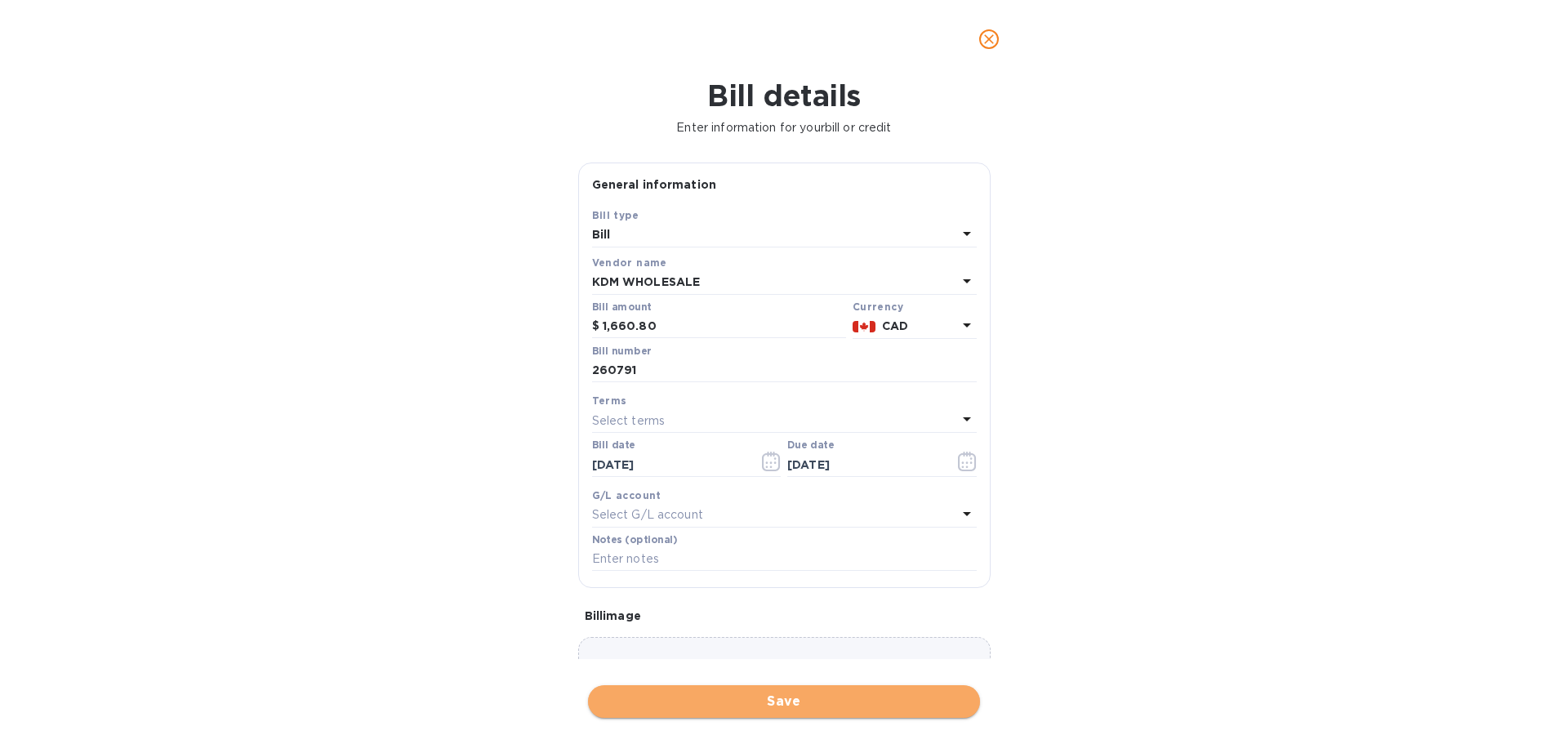
click at [814, 709] on span "Save" at bounding box center [784, 702] width 366 height 20
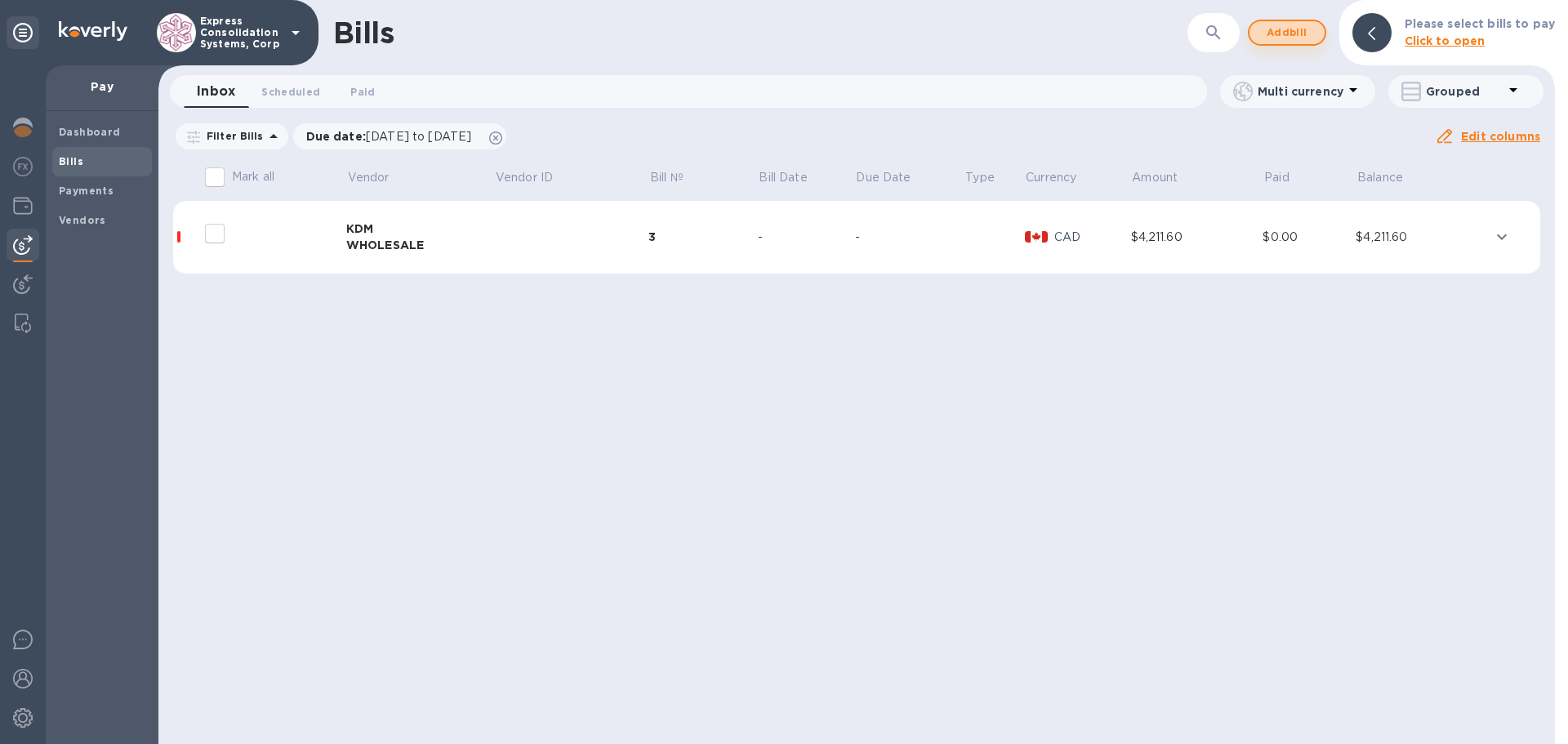
click at [1300, 32] on span "Add bill" at bounding box center [1287, 33] width 49 height 20
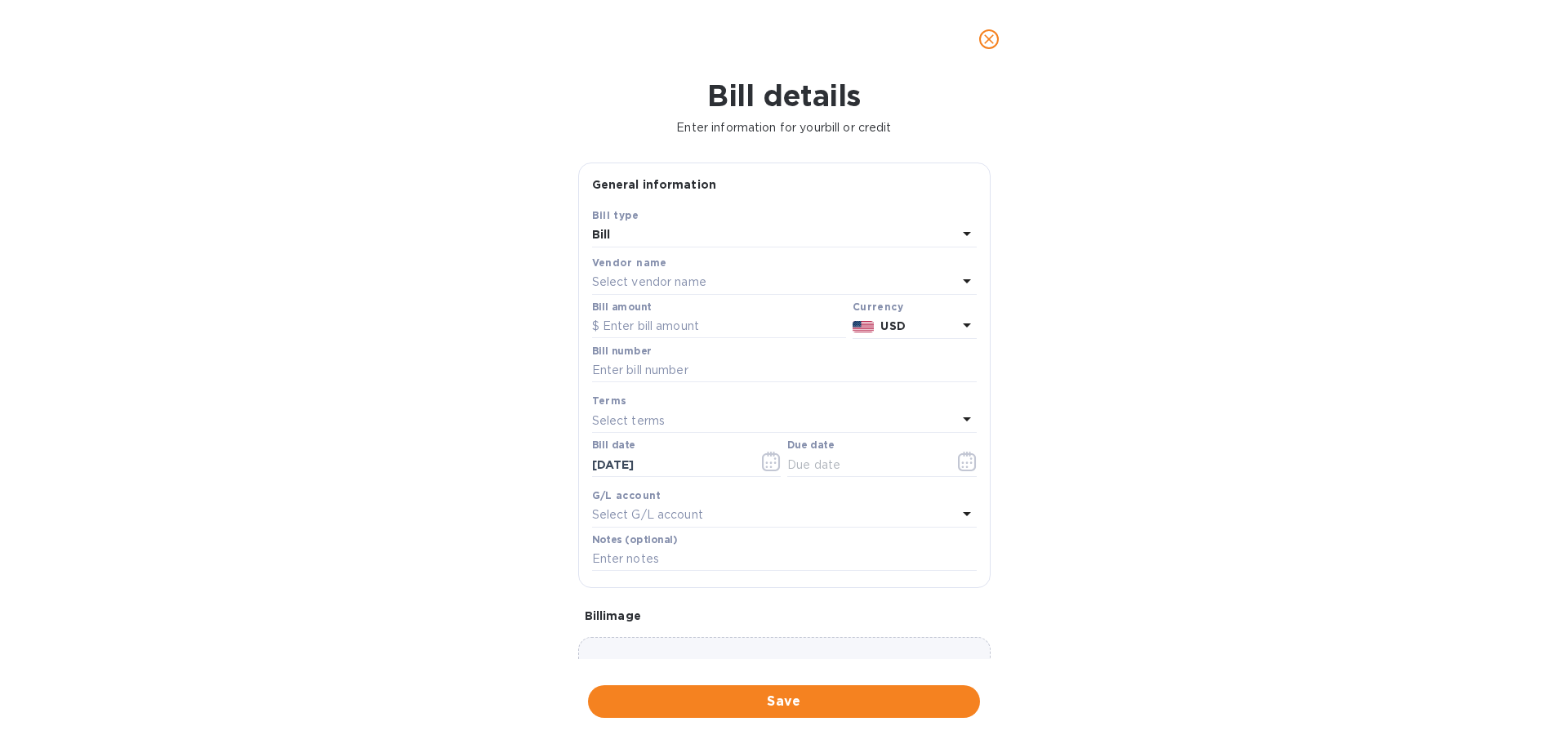
click at [715, 275] on div "Select vendor name" at bounding box center [774, 283] width 365 height 23
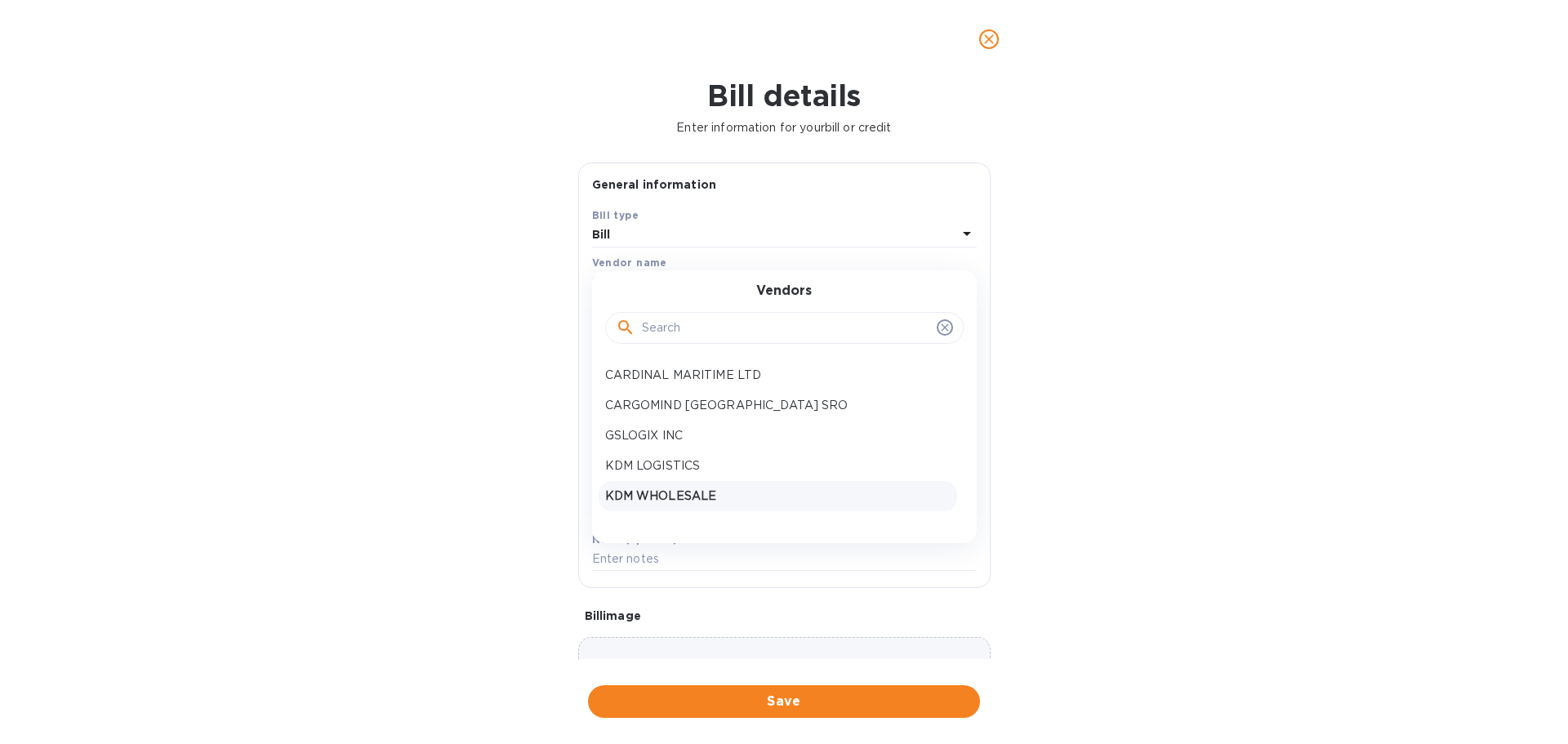
click at [617, 496] on p "KDM WHOLESALE" at bounding box center [777, 496] width 345 height 17
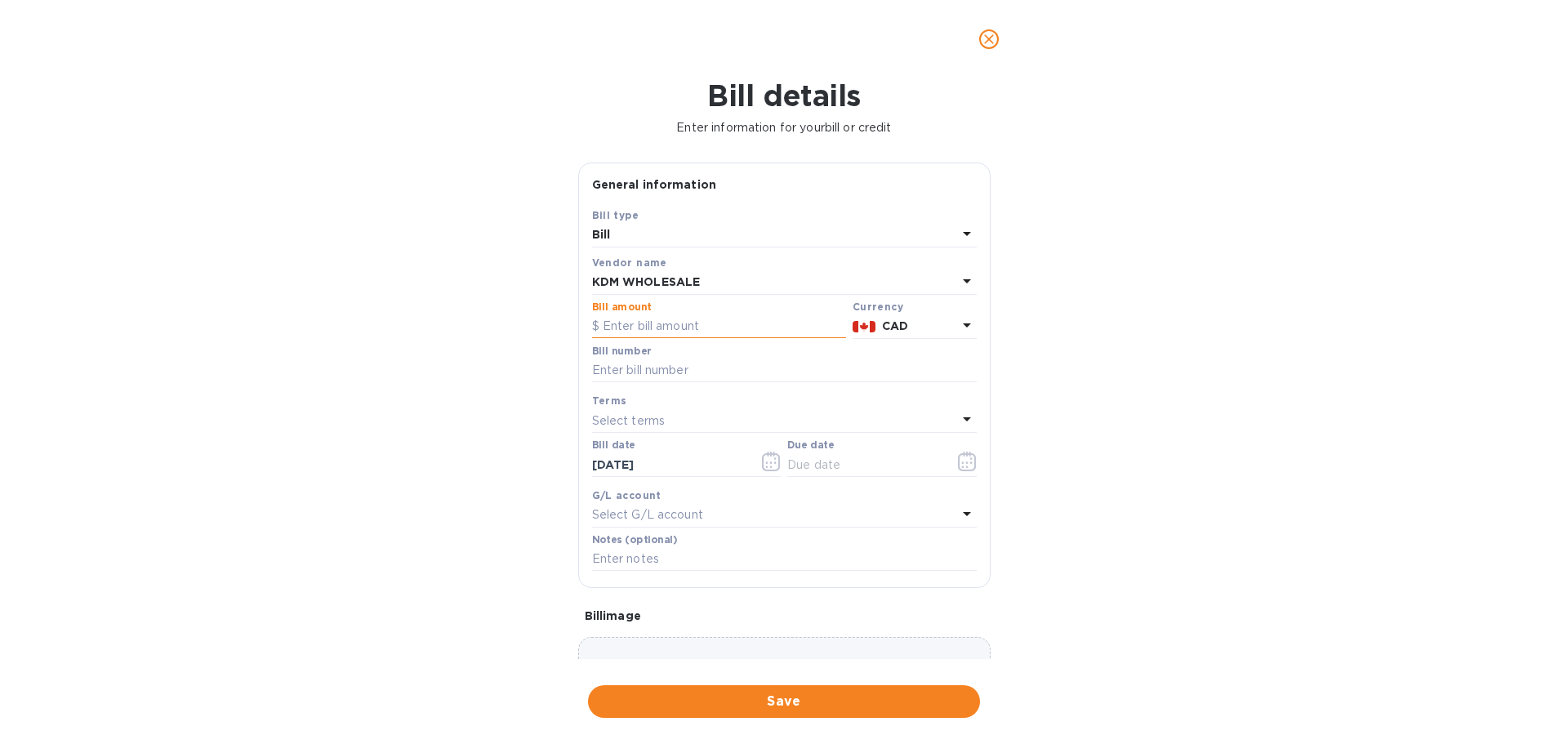
click at [657, 326] on input "text" at bounding box center [719, 326] width 254 height 25
type input "1,660.80"
click at [655, 362] on input "text" at bounding box center [784, 371] width 385 height 25
type input "261154"
click at [836, 461] on input "text" at bounding box center [864, 464] width 154 height 25
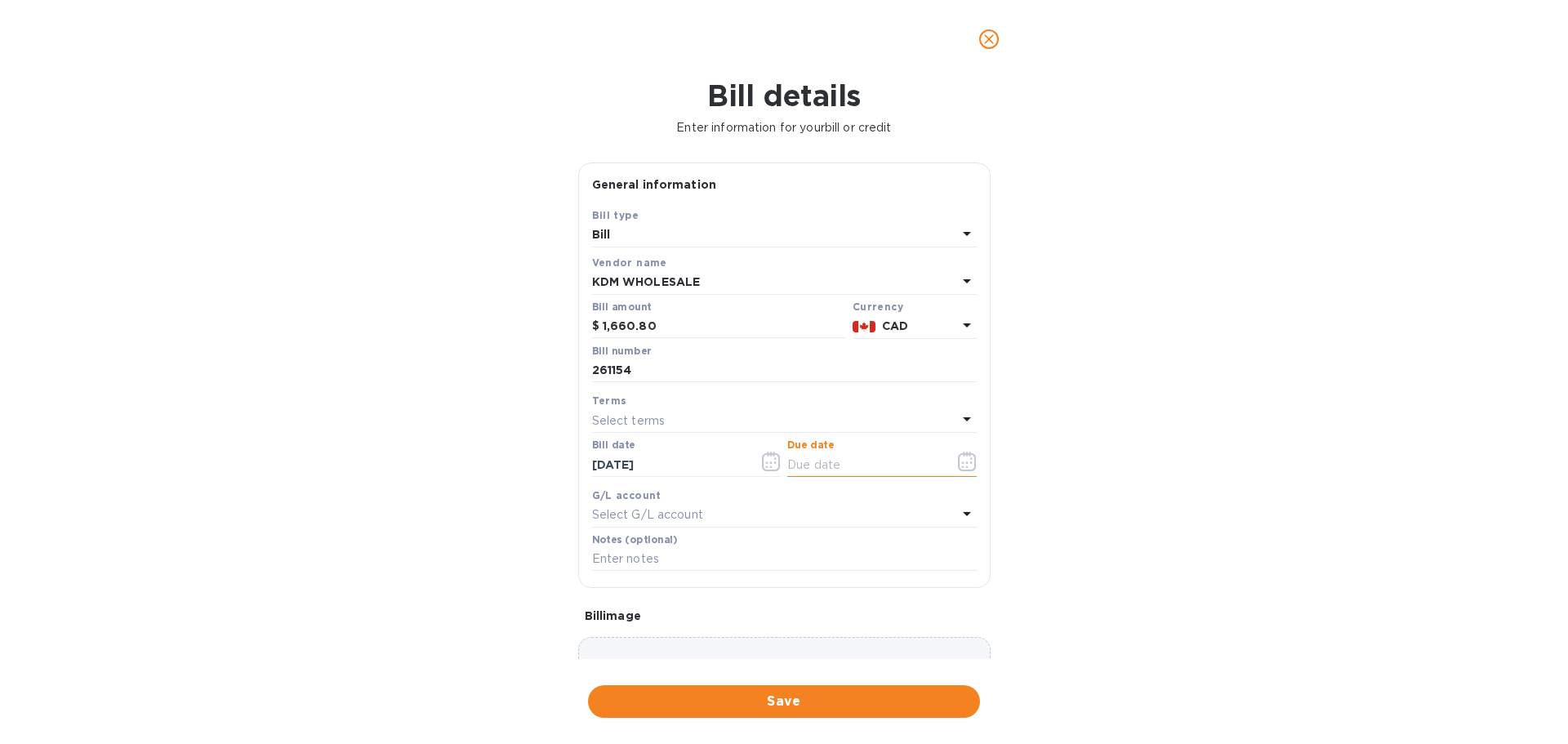
click at [966, 467] on icon "button" at bounding box center [967, 461] width 19 height 20
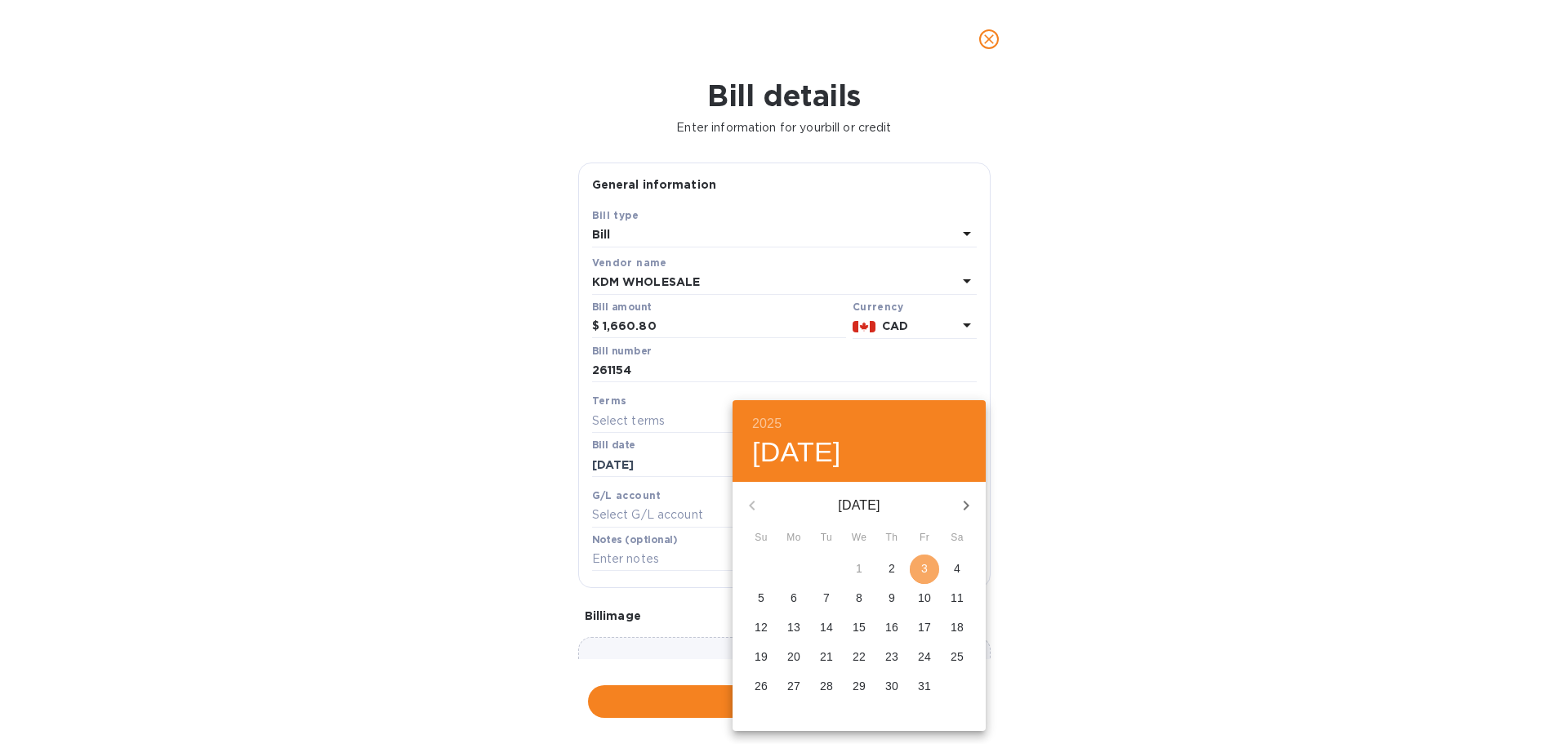
click at [922, 570] on p "3" at bounding box center [923, 569] width 6 height 16
type input "[DATE]"
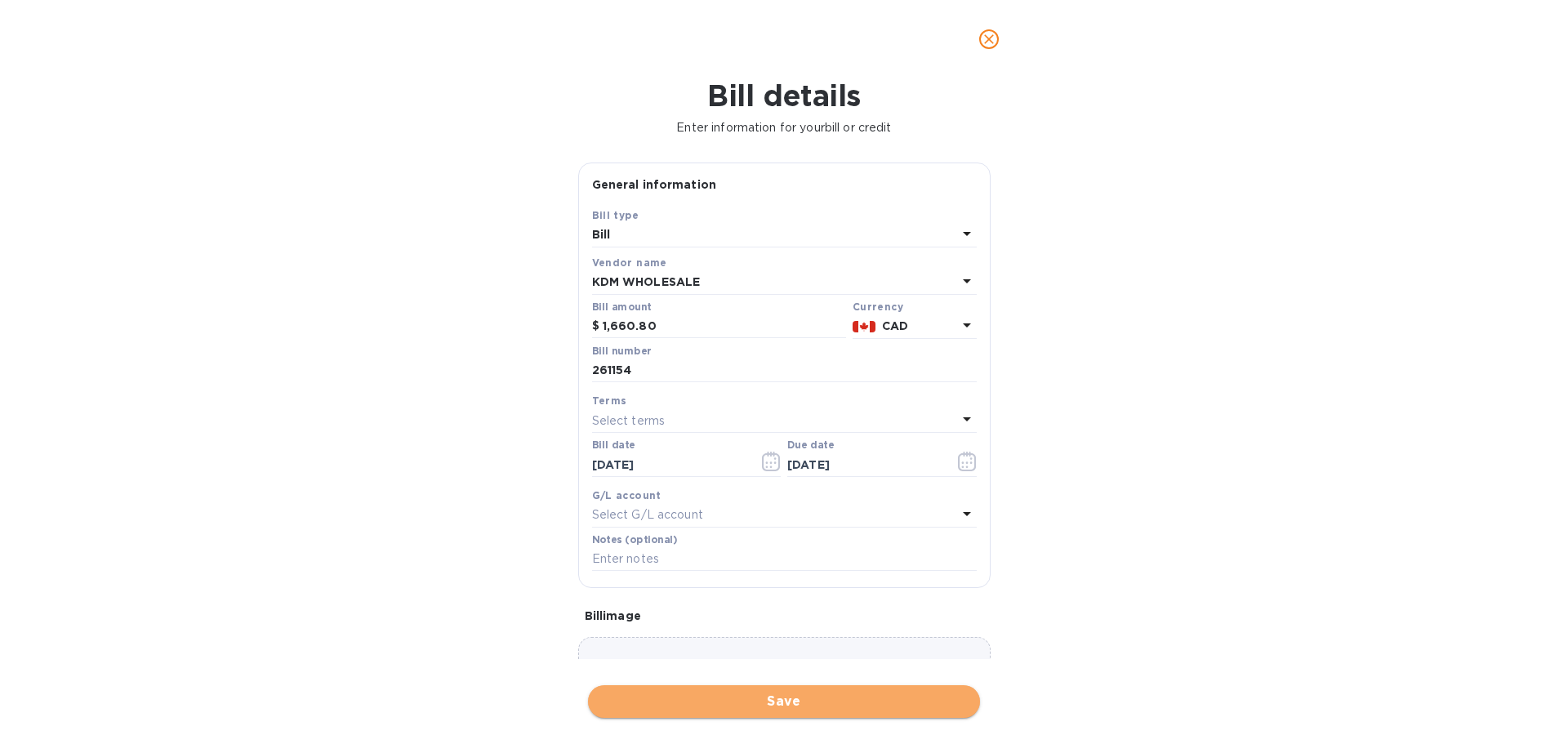
click at [776, 705] on span "Save" at bounding box center [784, 702] width 366 height 20
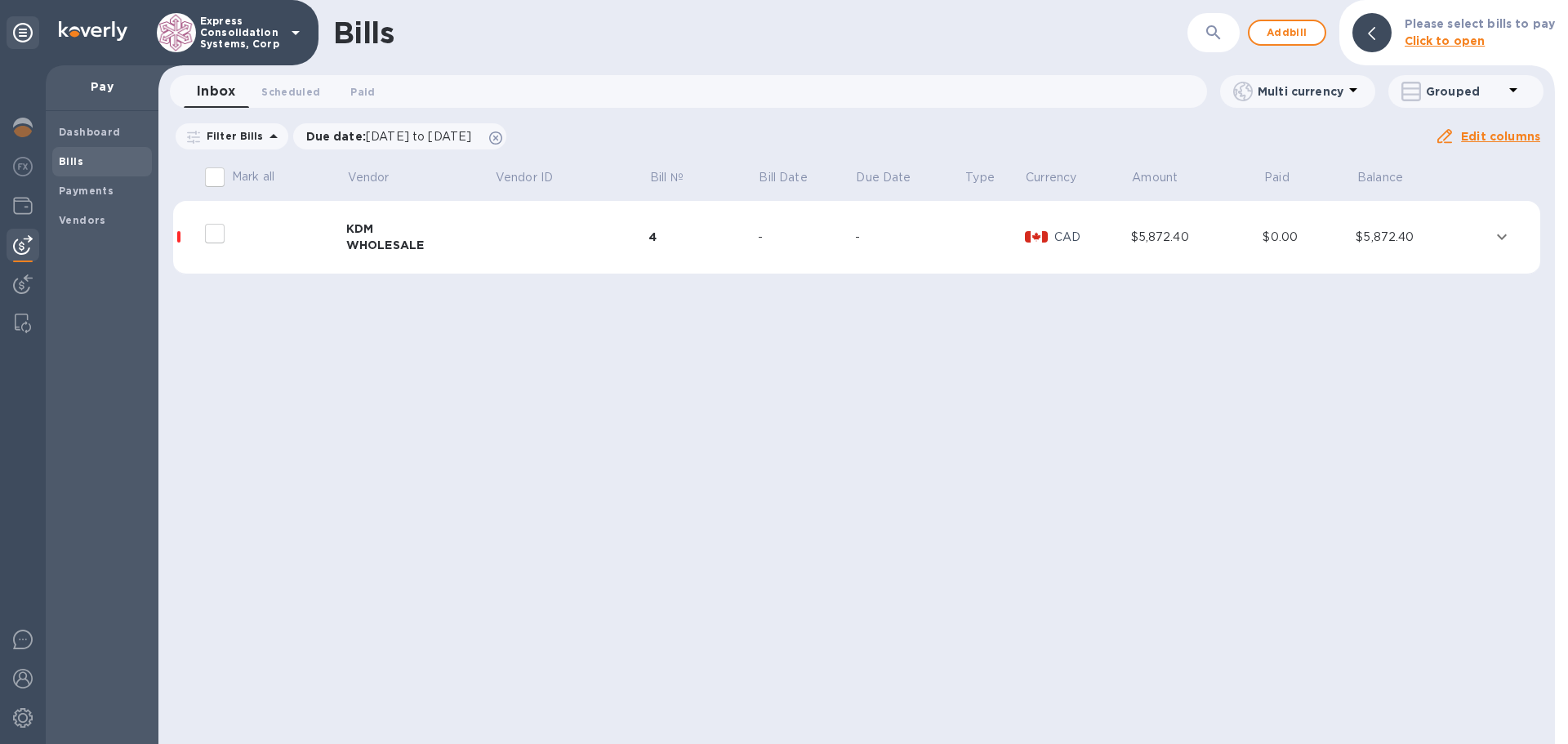
click at [1378, 45] on div at bounding box center [1371, 32] width 39 height 39
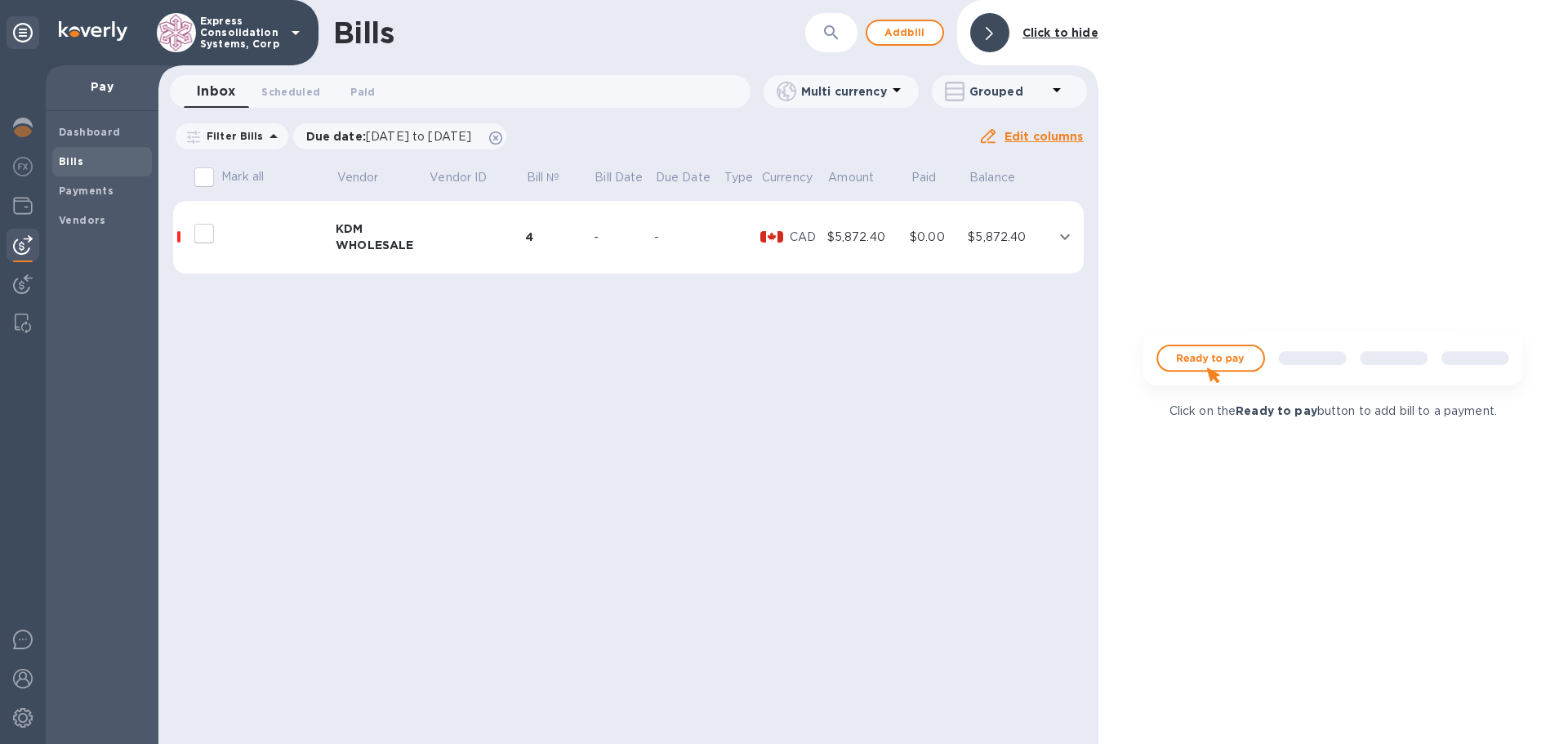
click at [983, 23] on div at bounding box center [989, 32] width 39 height 39
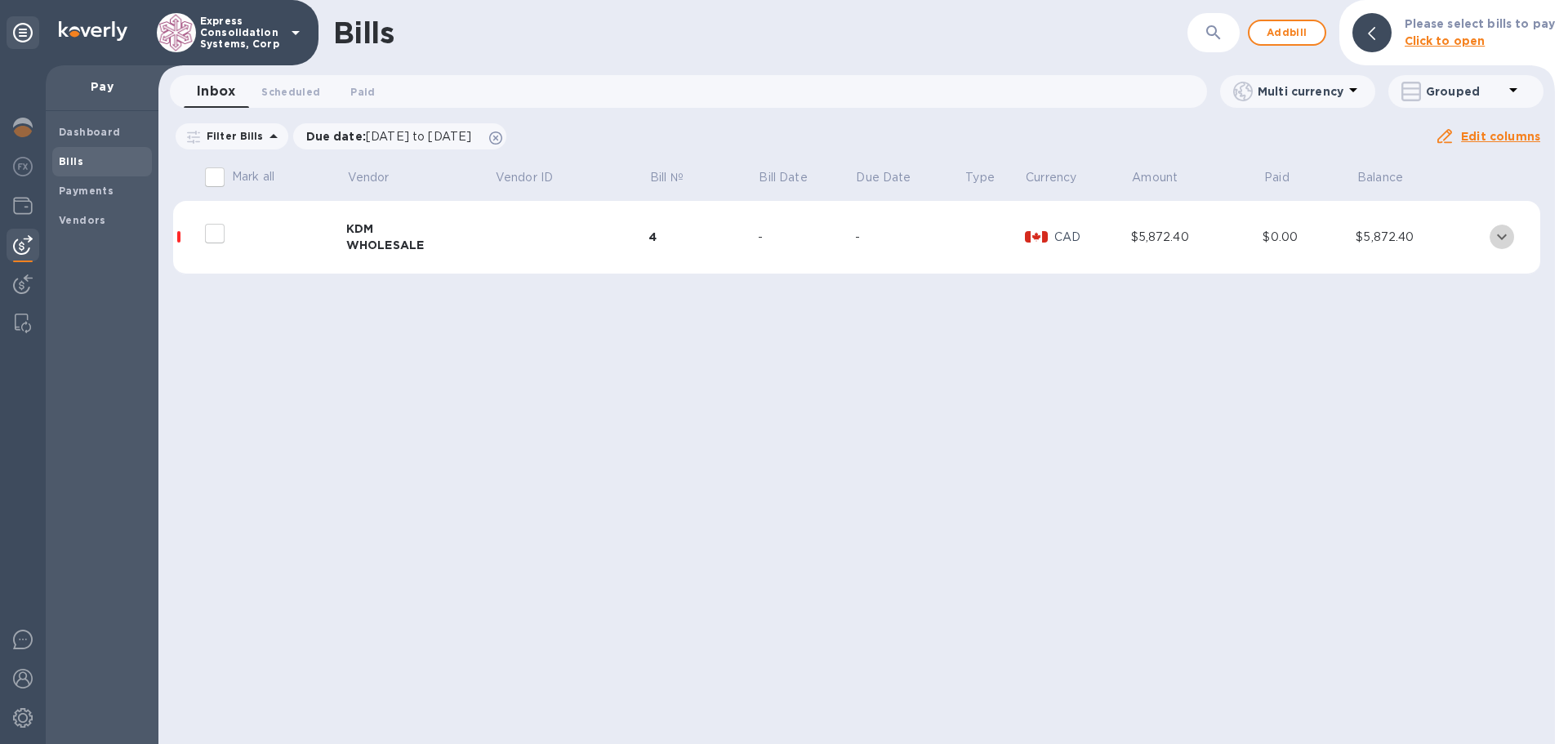
click at [1496, 235] on icon "expand row" at bounding box center [1502, 237] width 20 height 20
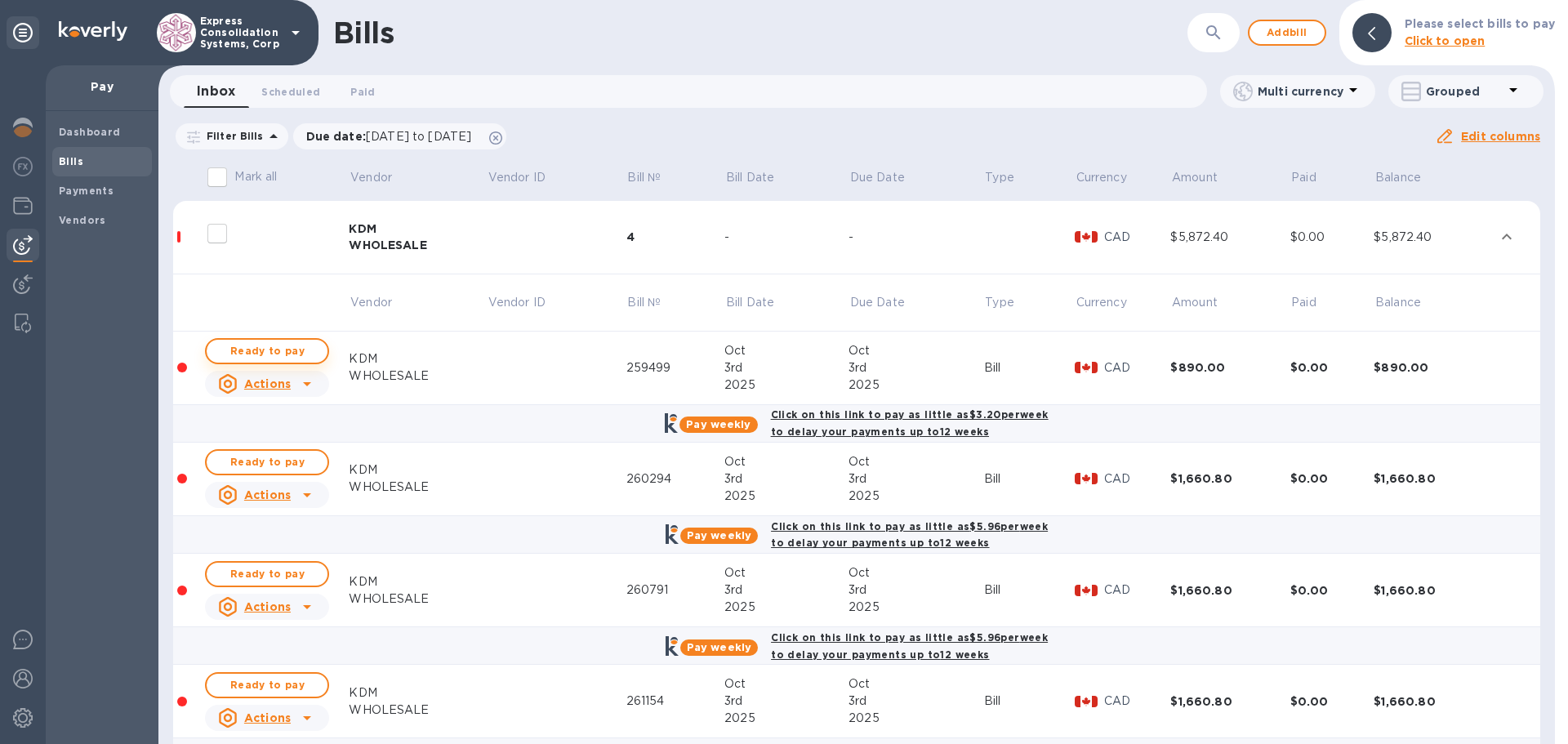
click at [290, 348] on span "Ready to pay" at bounding box center [267, 352] width 94 height 20
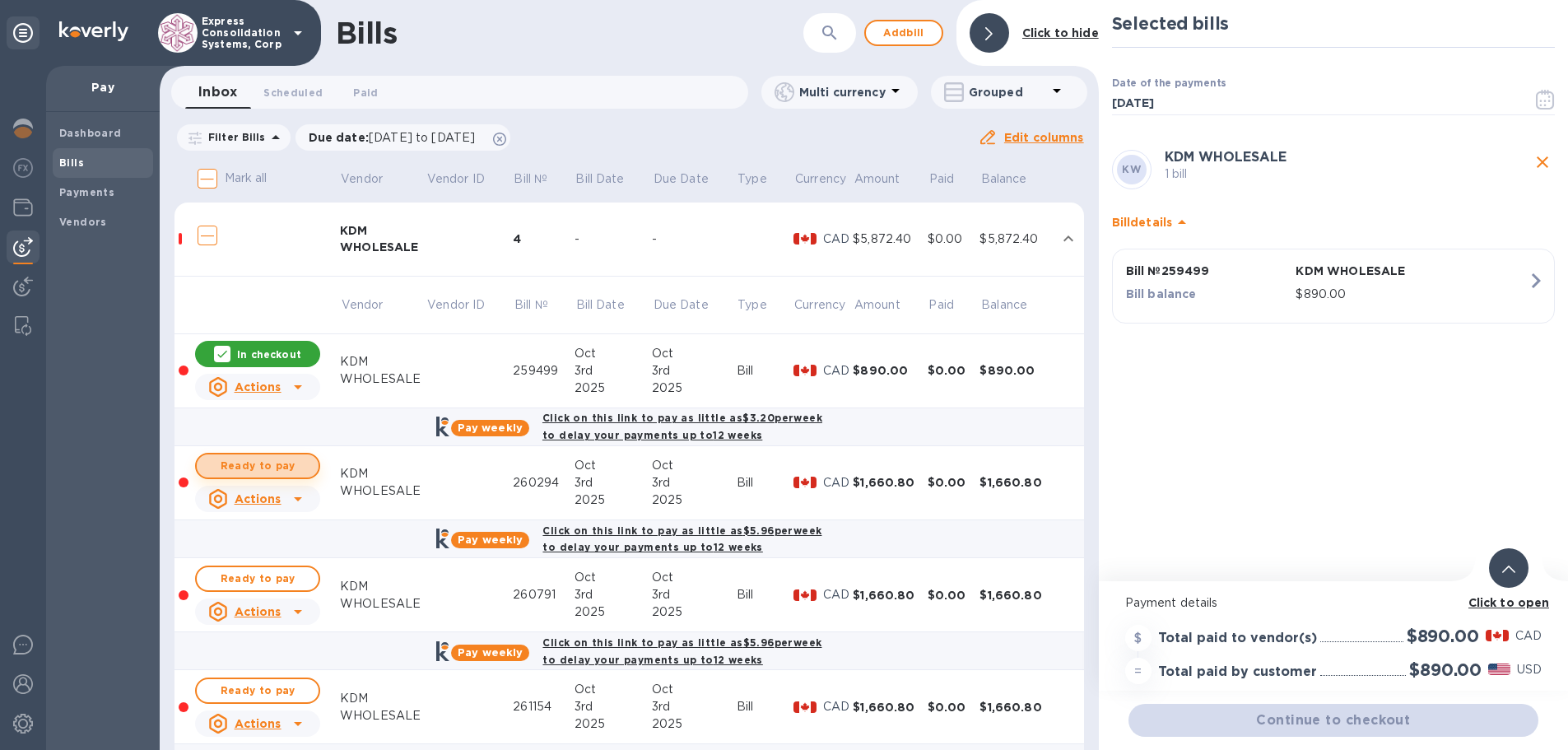
click at [256, 466] on span "Ready to pay" at bounding box center [257, 466] width 95 height 20
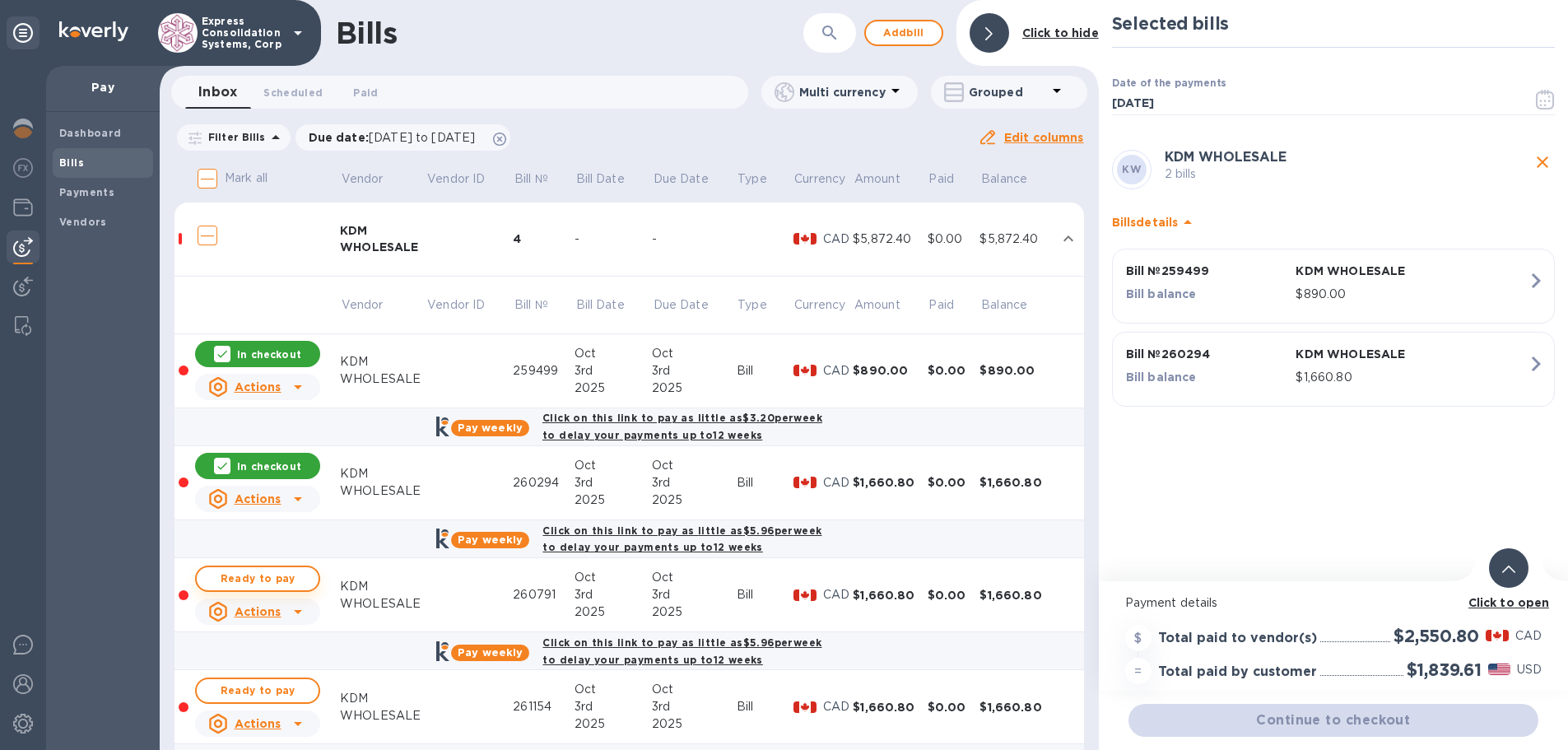
click at [274, 589] on button "Ready to pay" at bounding box center [257, 579] width 125 height 27
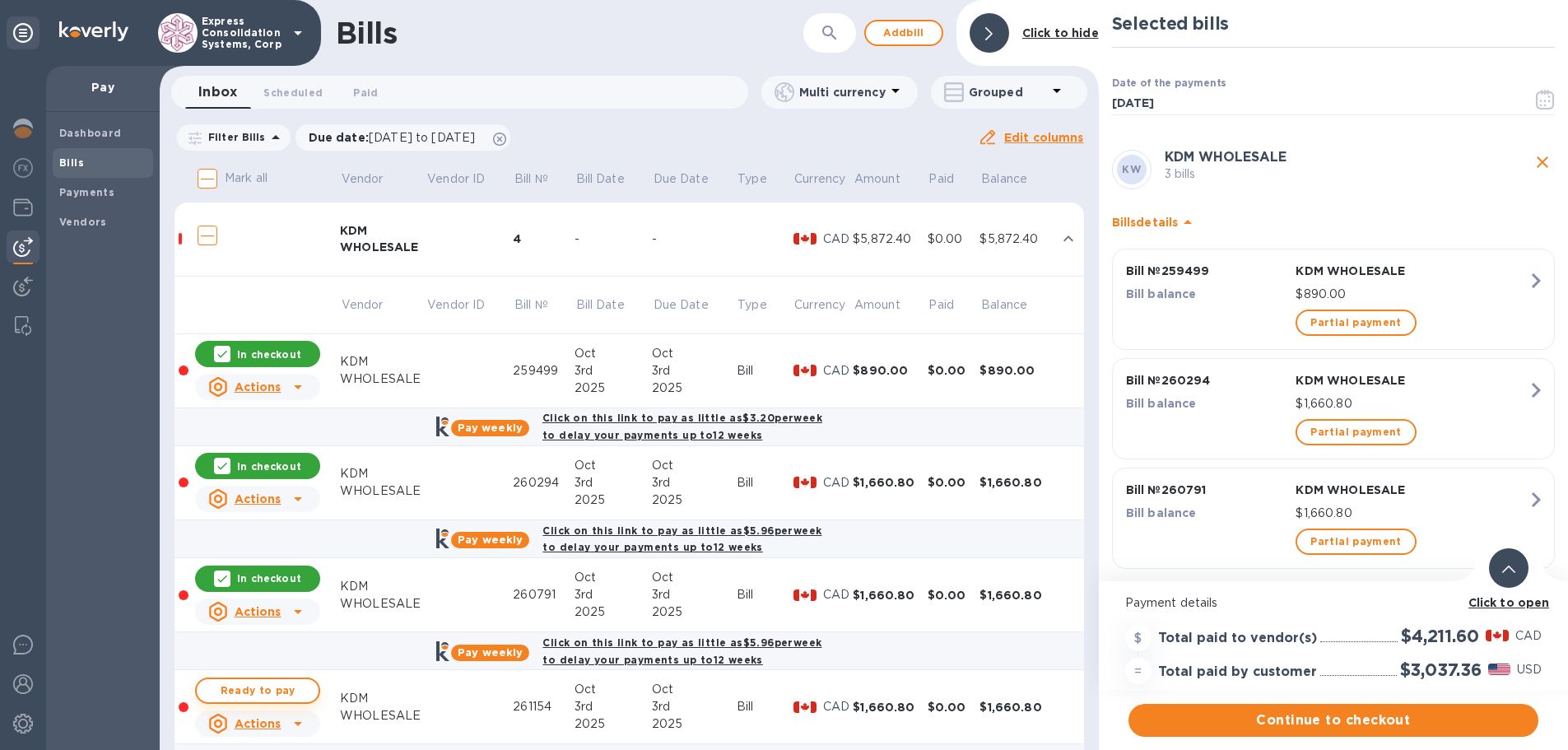
click at [308, 695] on button "Ready to pay" at bounding box center [257, 690] width 125 height 27
checkbox input "true"
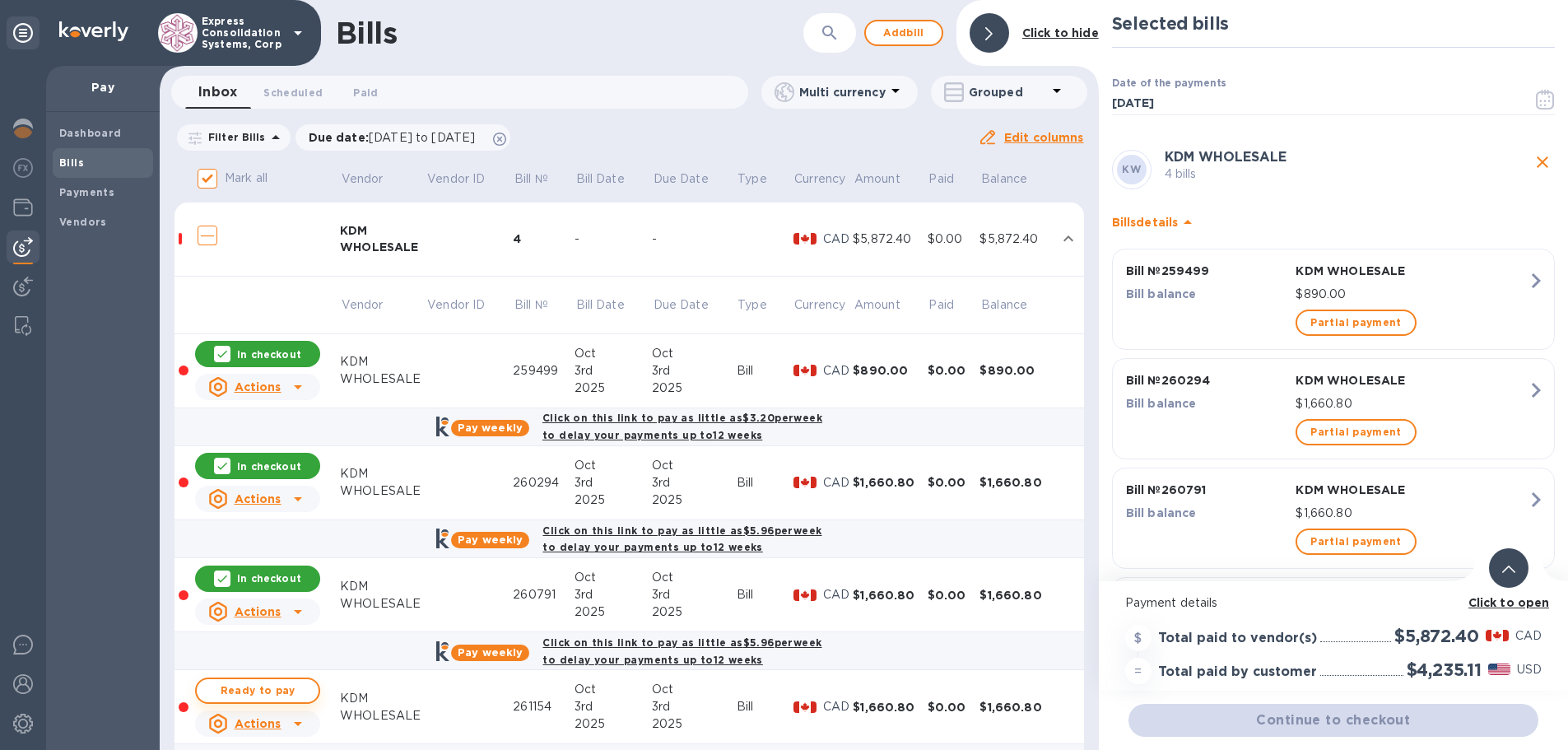
checkbox input "true"
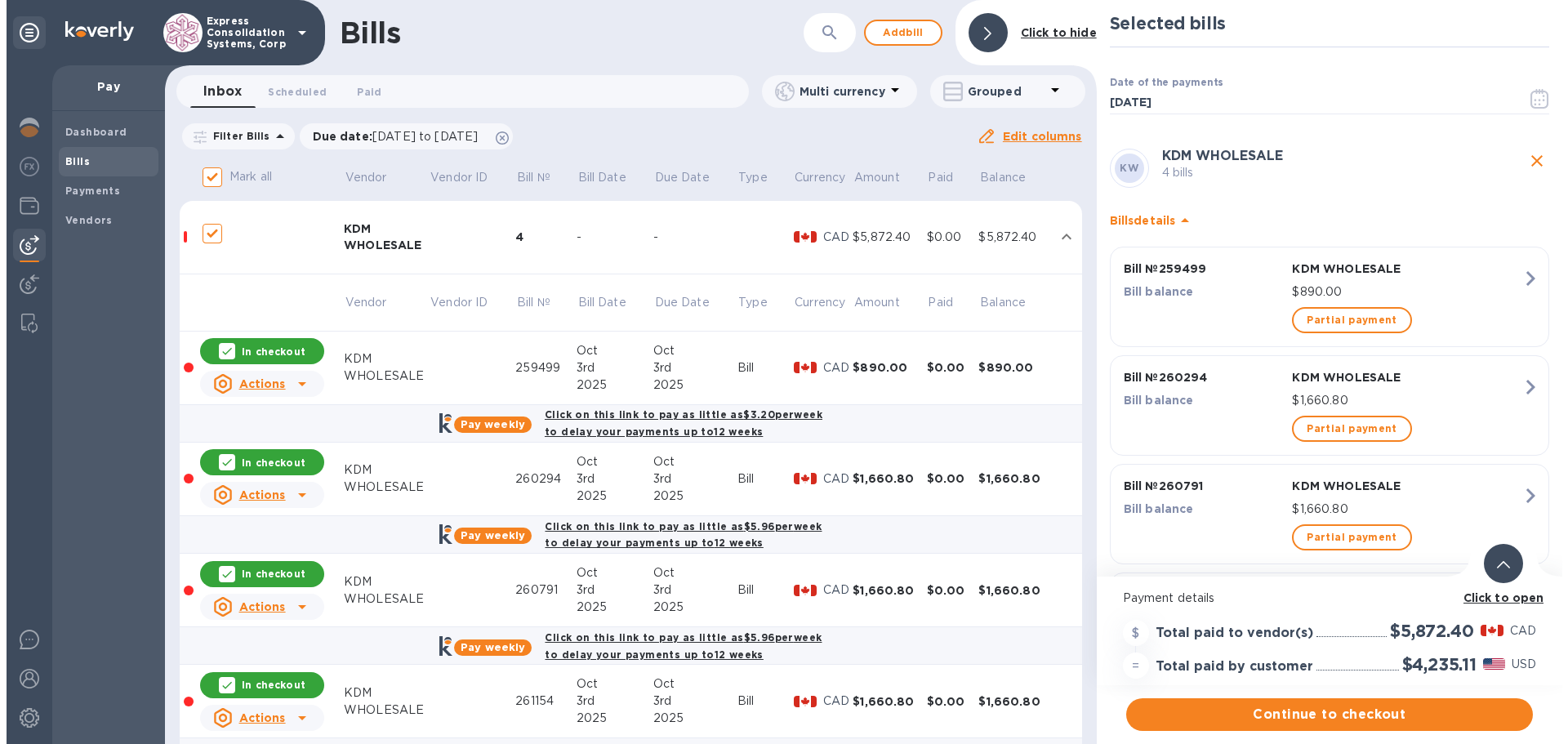
scroll to position [53, 0]
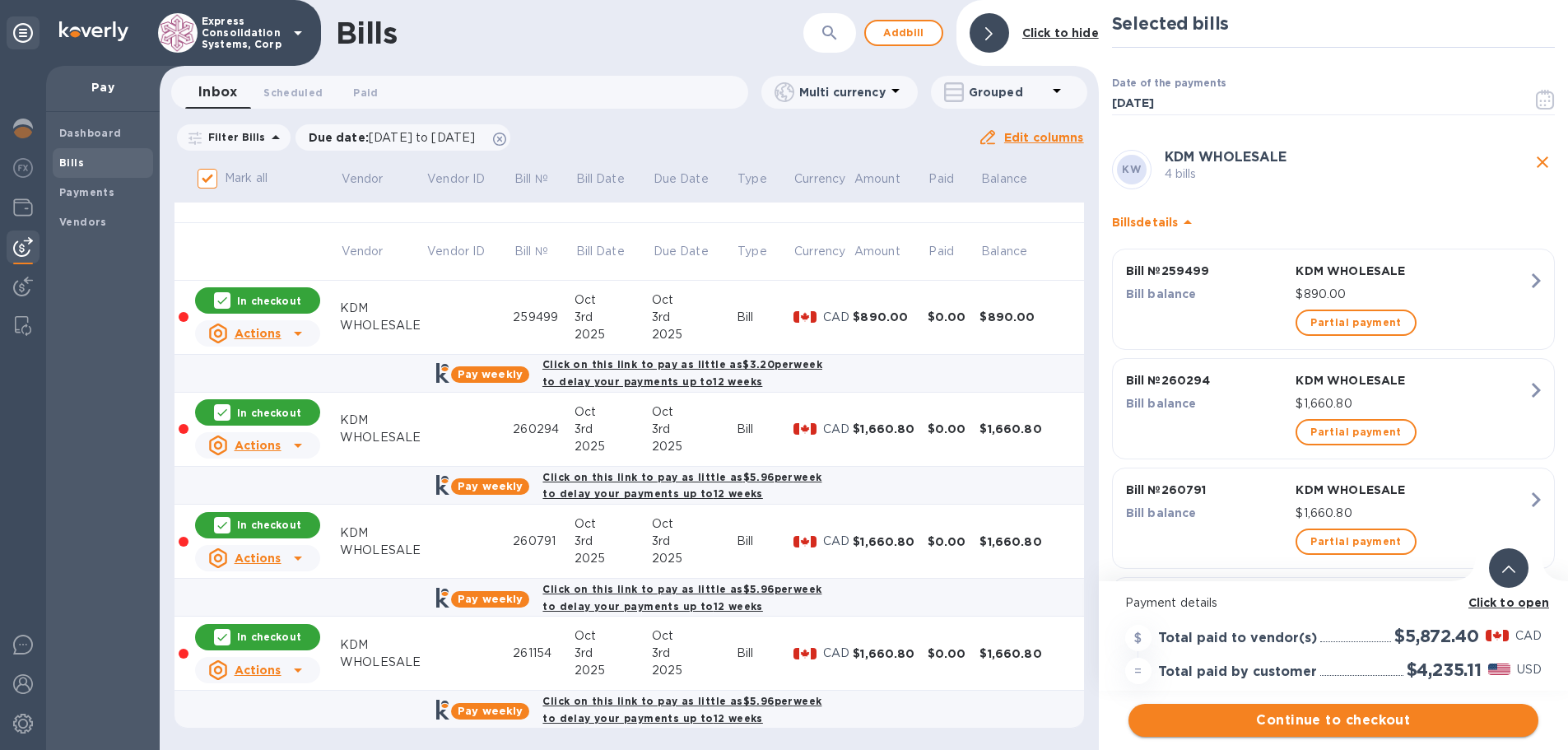
click at [1426, 715] on span "Continue to checkout" at bounding box center [1333, 721] width 384 height 20
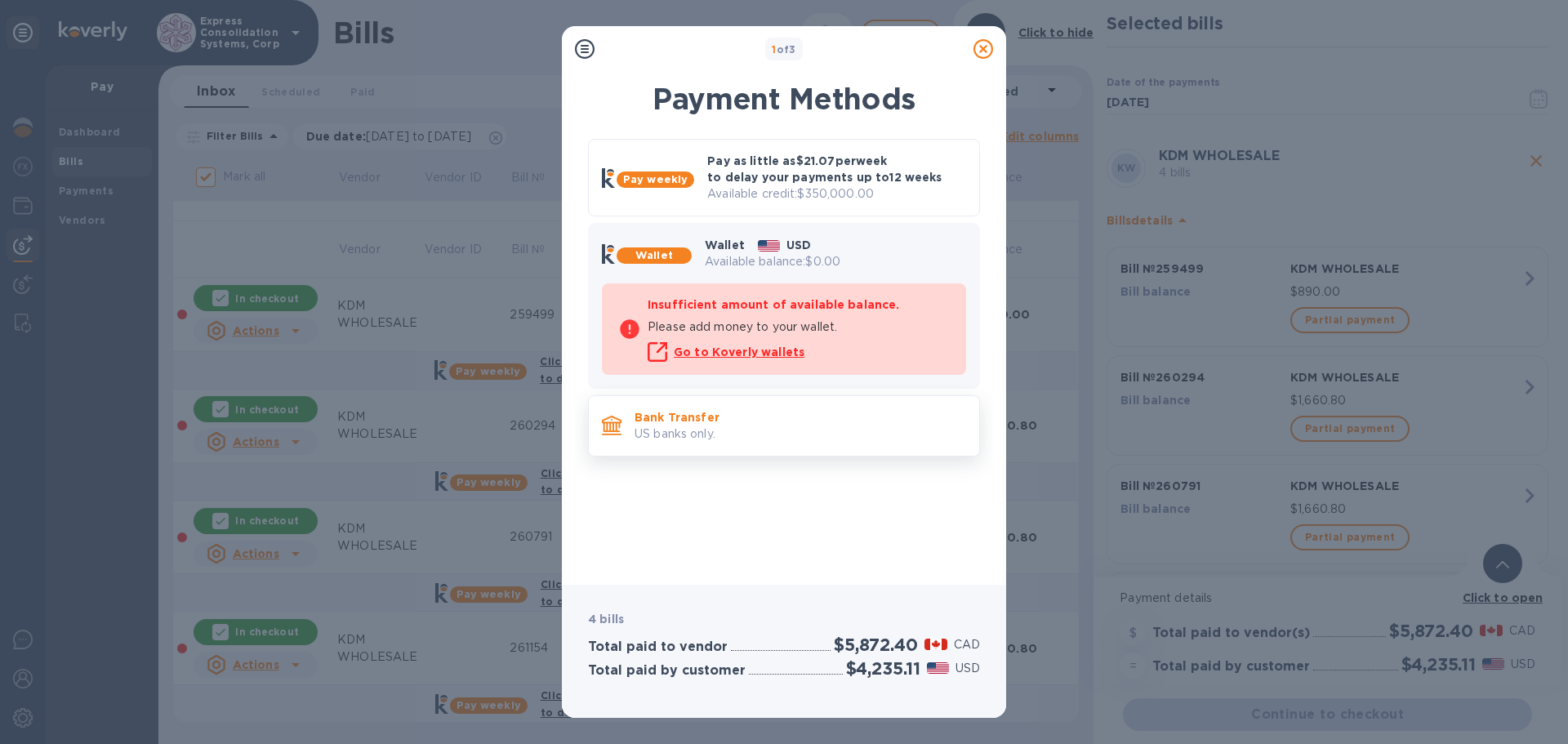
click at [656, 426] on p "US banks only." at bounding box center [800, 434] width 331 height 17
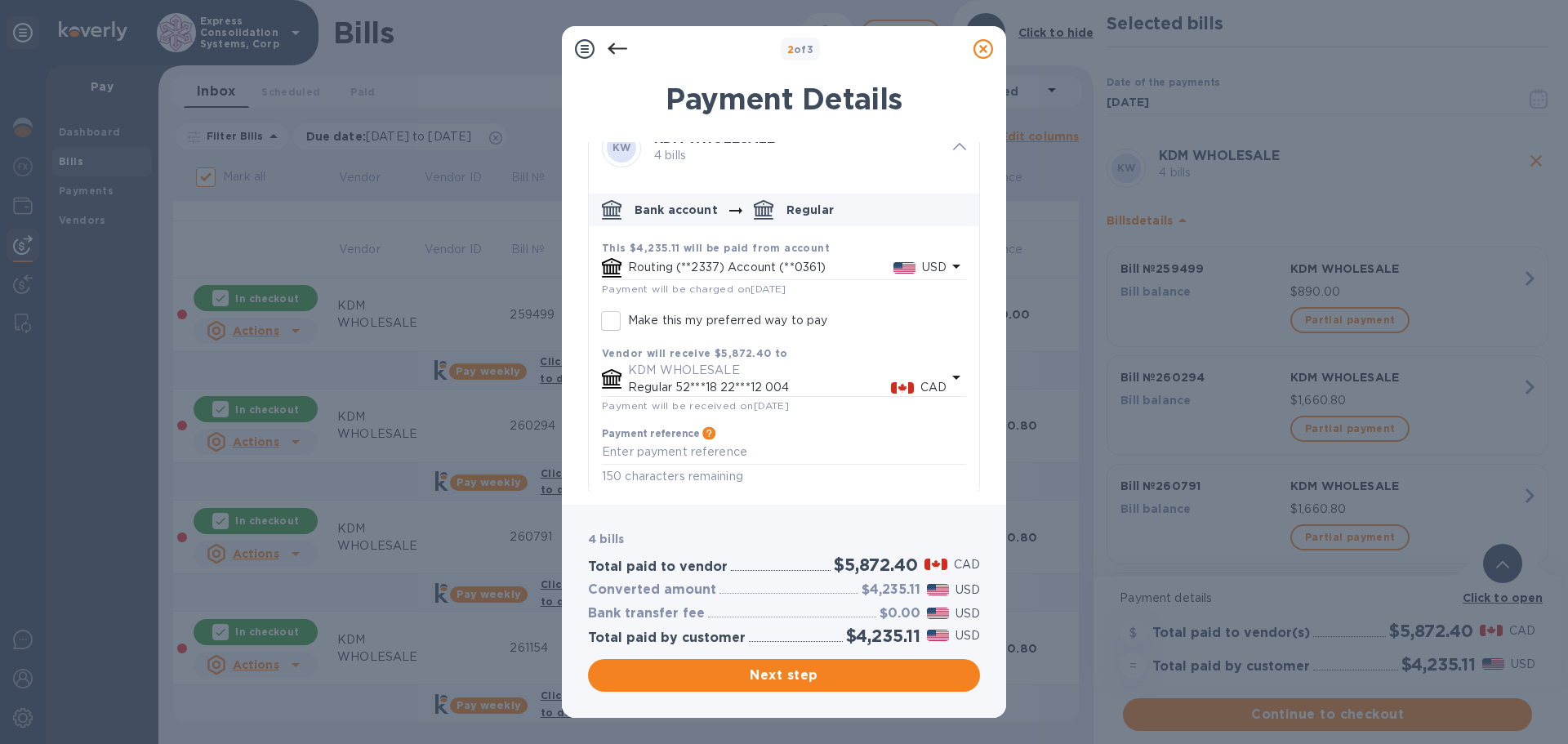
scroll to position [36, 0]
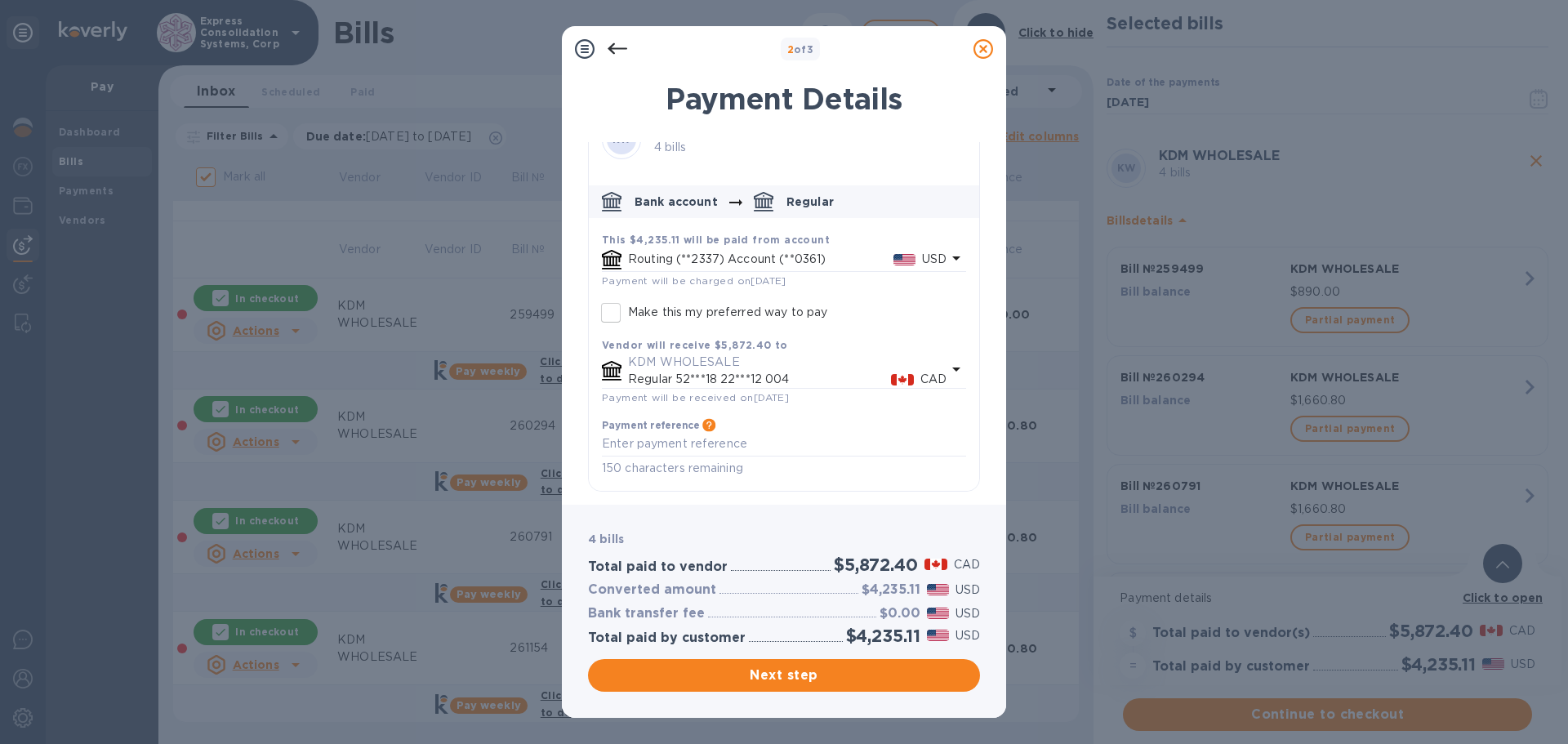
click at [703, 365] on p "KDM WHOLESALE" at bounding box center [787, 362] width 319 height 17
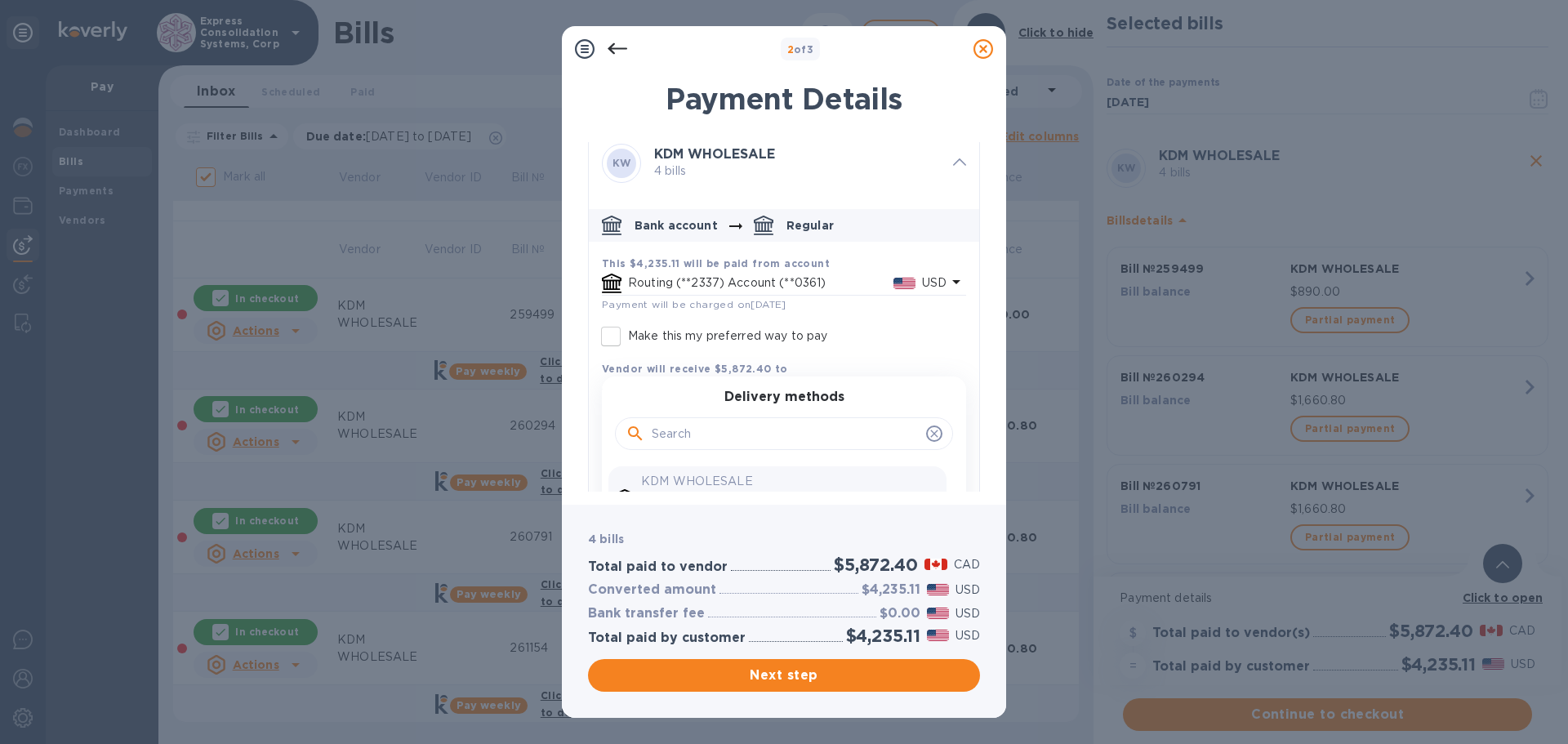
scroll to position [0, 0]
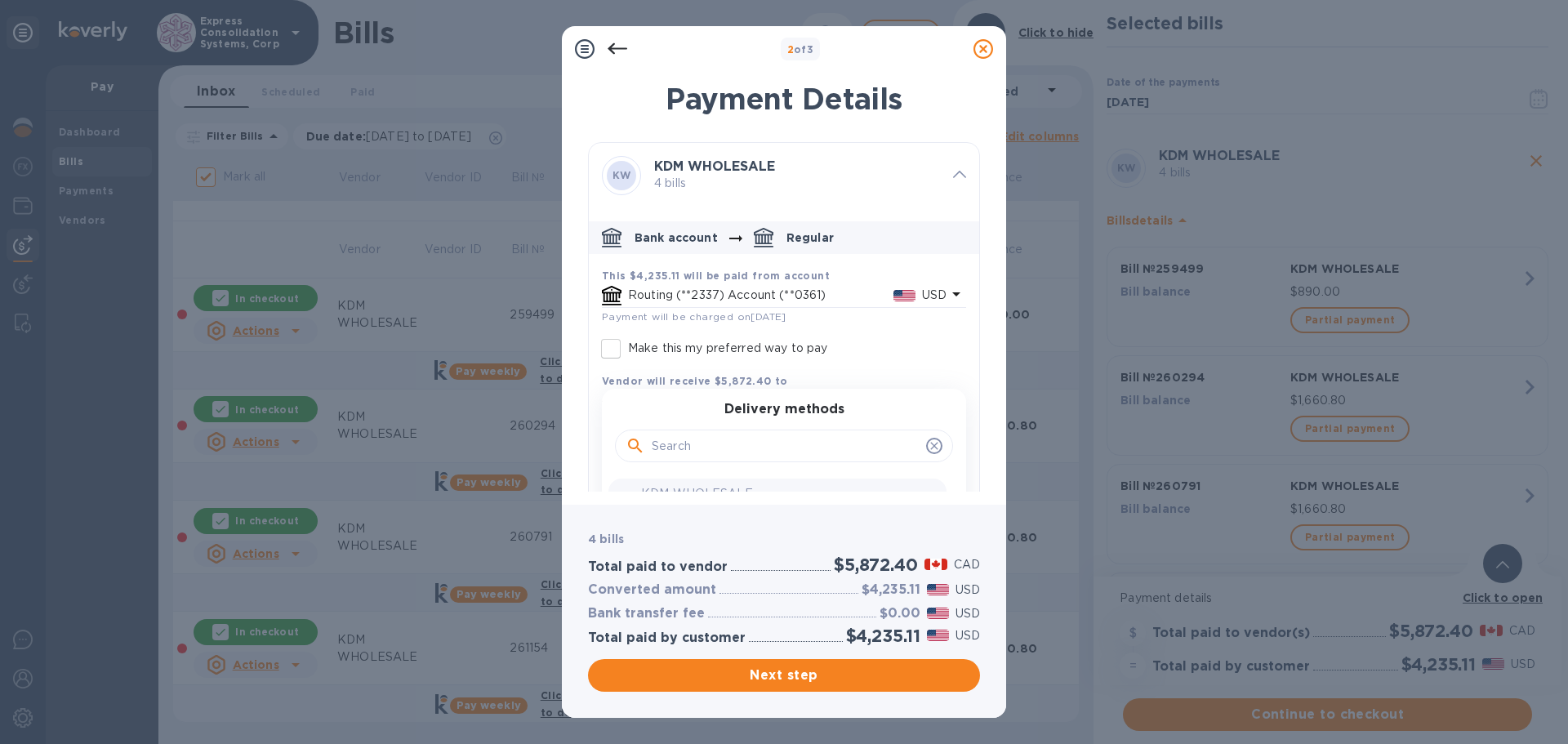
click at [619, 350] on input "Make this my preferred way to pay" at bounding box center [611, 349] width 35 height 35
checkbox input "true"
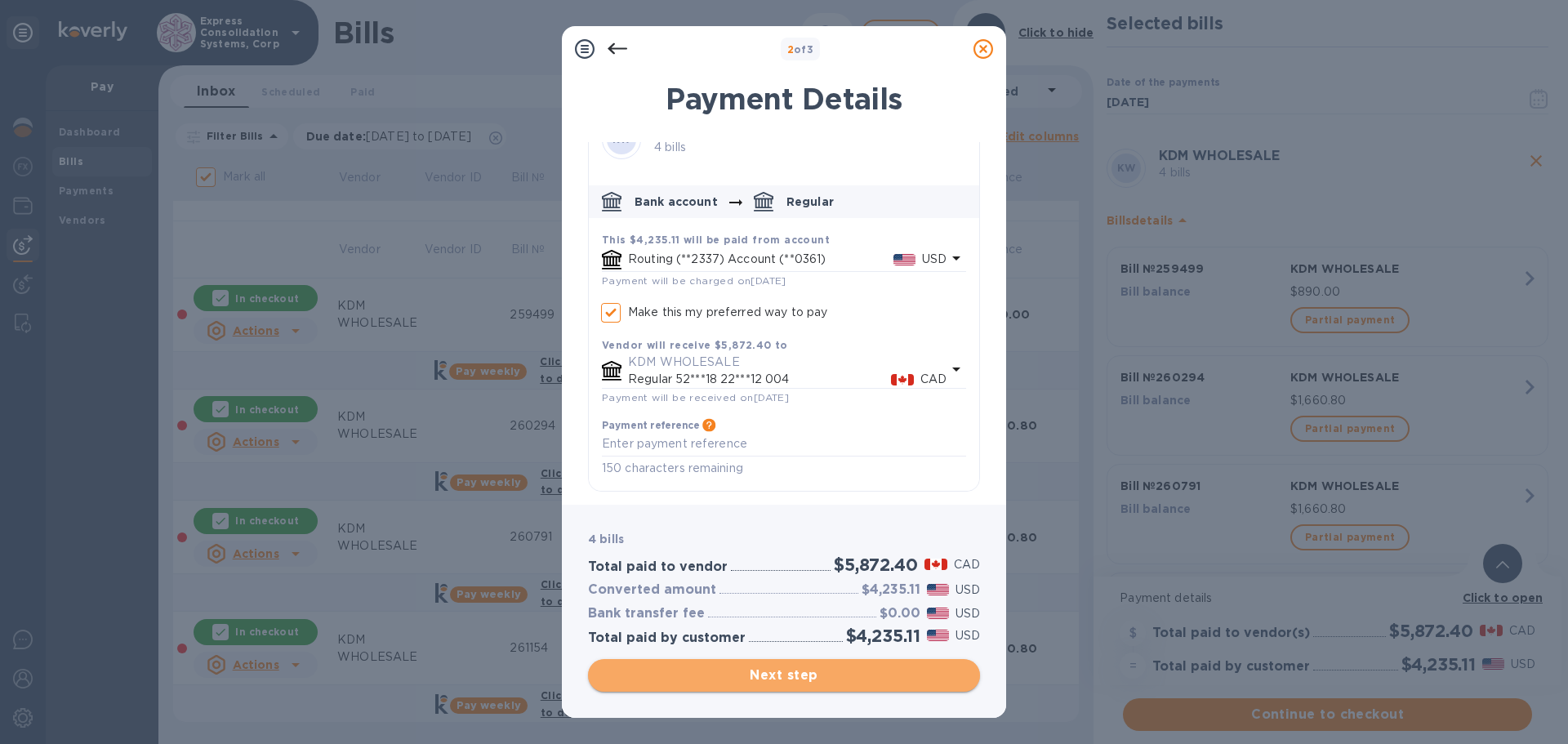
click at [813, 671] on span "Next step" at bounding box center [784, 676] width 366 height 20
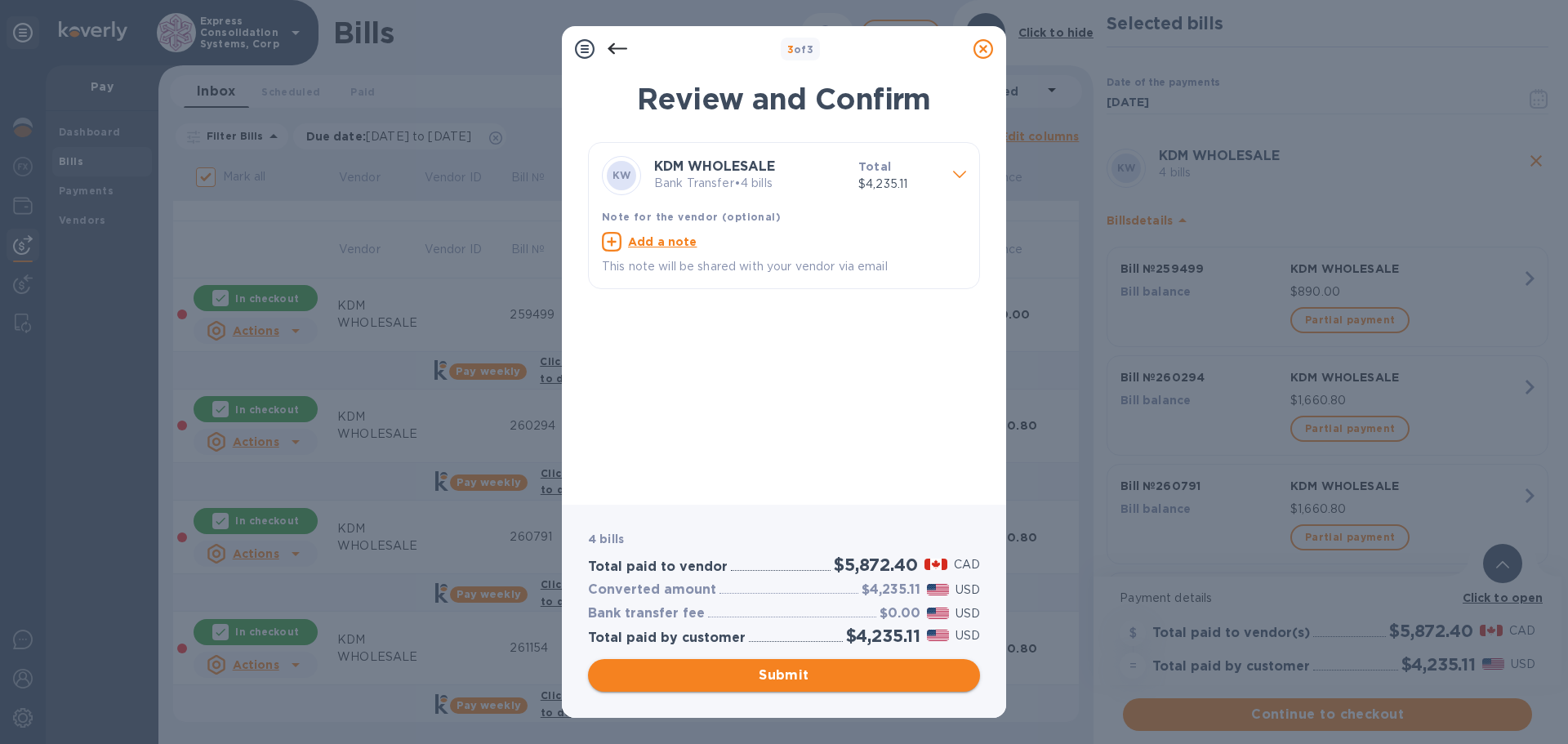
click at [764, 671] on span "Submit" at bounding box center [784, 676] width 366 height 20
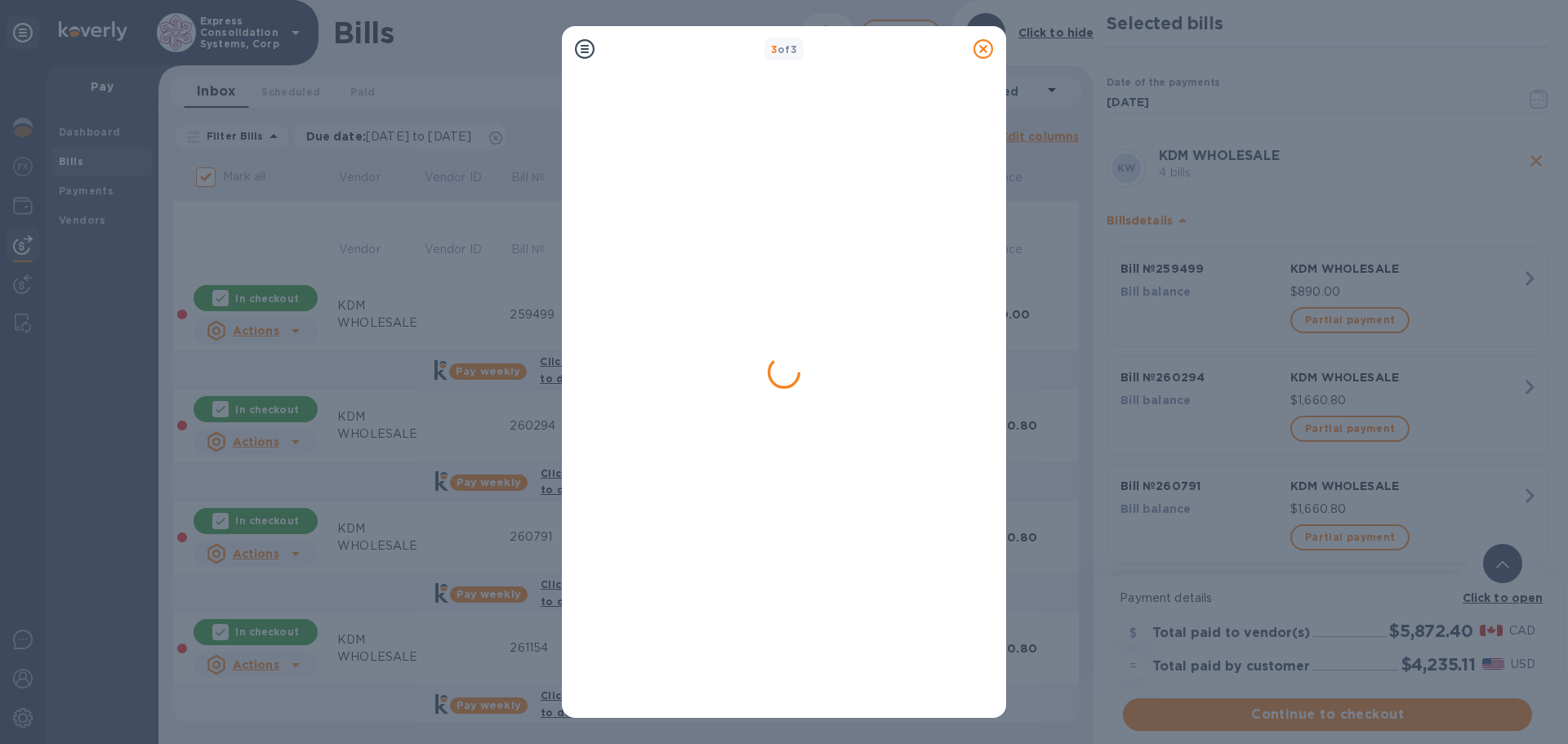
scroll to position [0, 0]
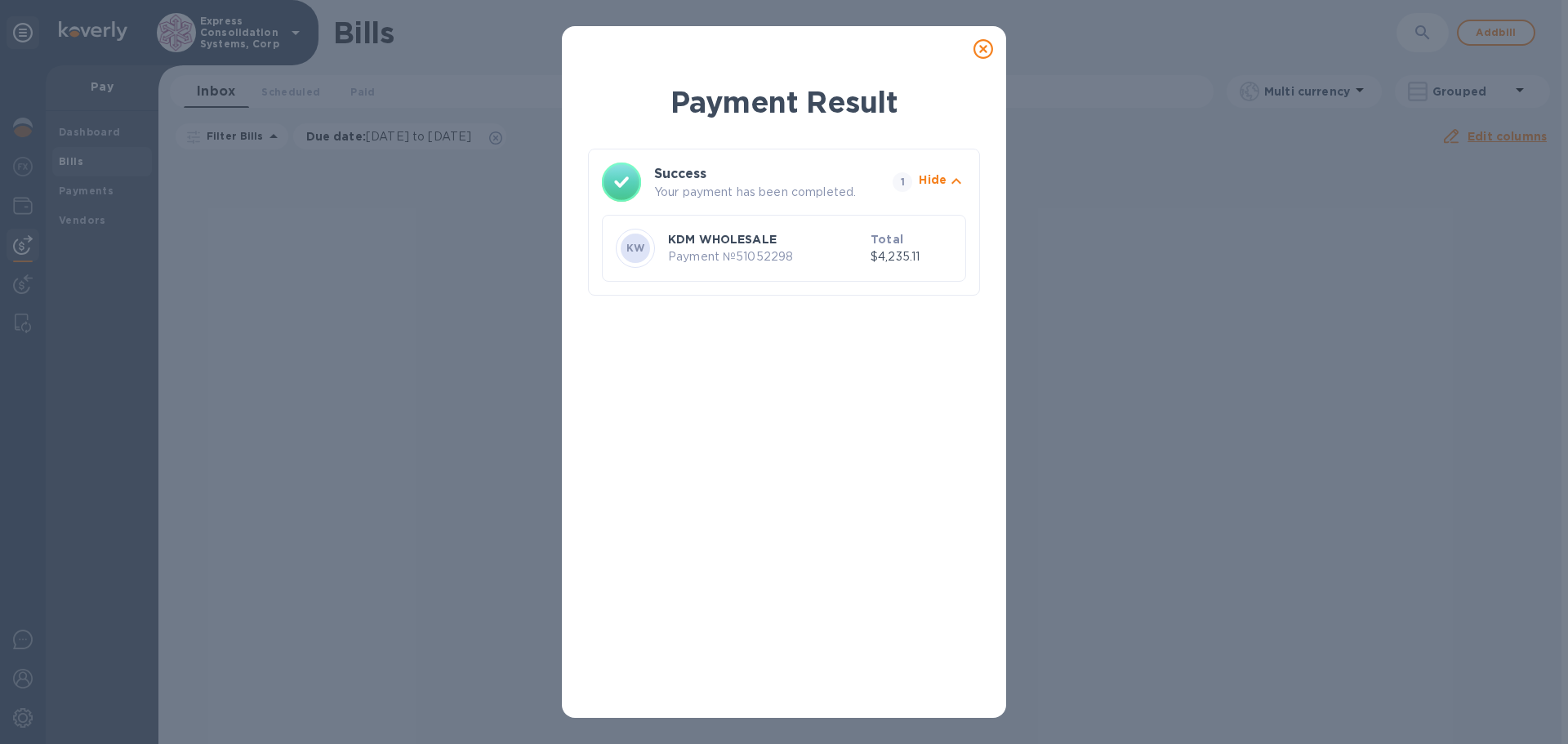
click at [952, 177] on icon "button" at bounding box center [956, 182] width 20 height 20
click at [984, 47] on icon at bounding box center [983, 49] width 20 height 20
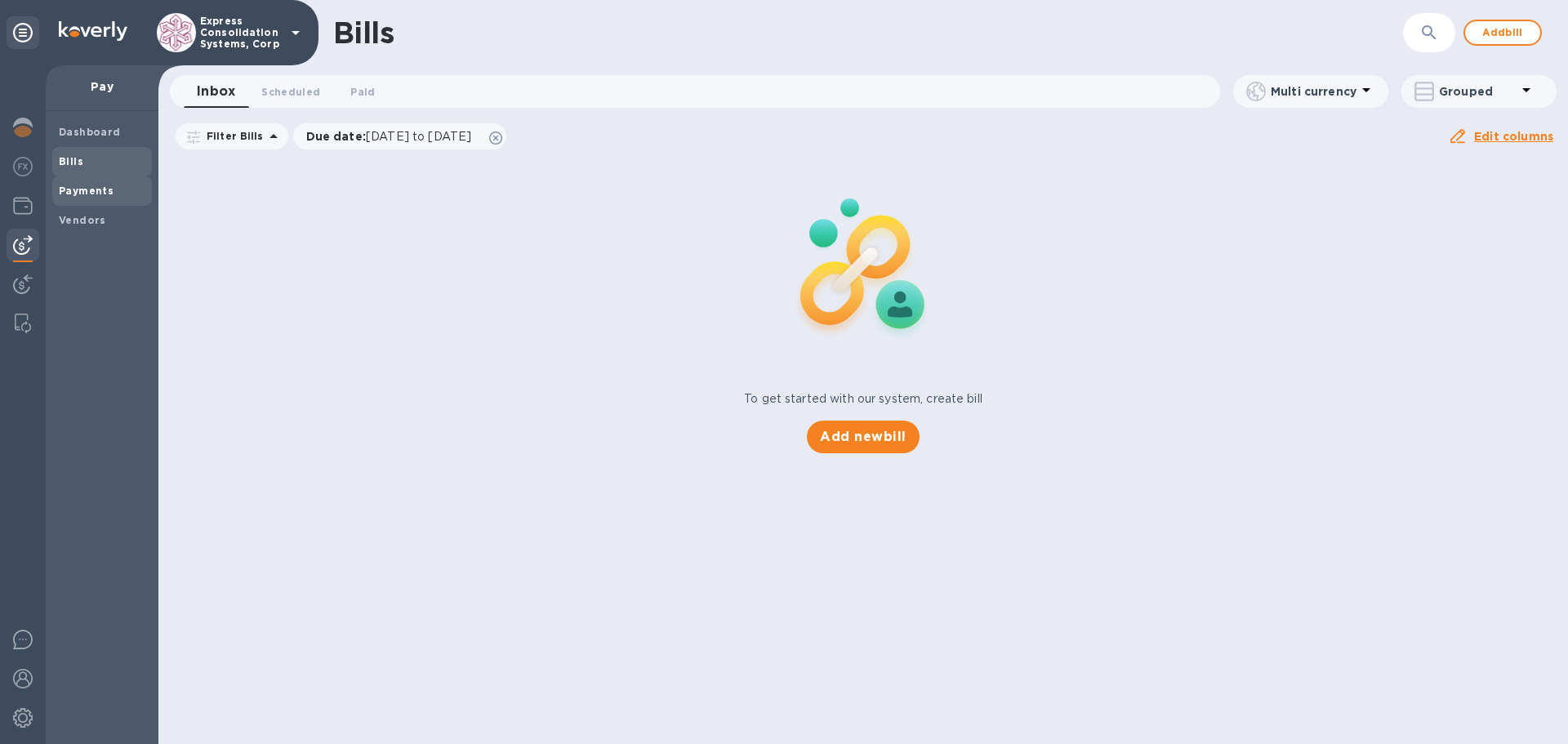
click at [82, 184] on b "Payments" at bounding box center [86, 190] width 54 height 12
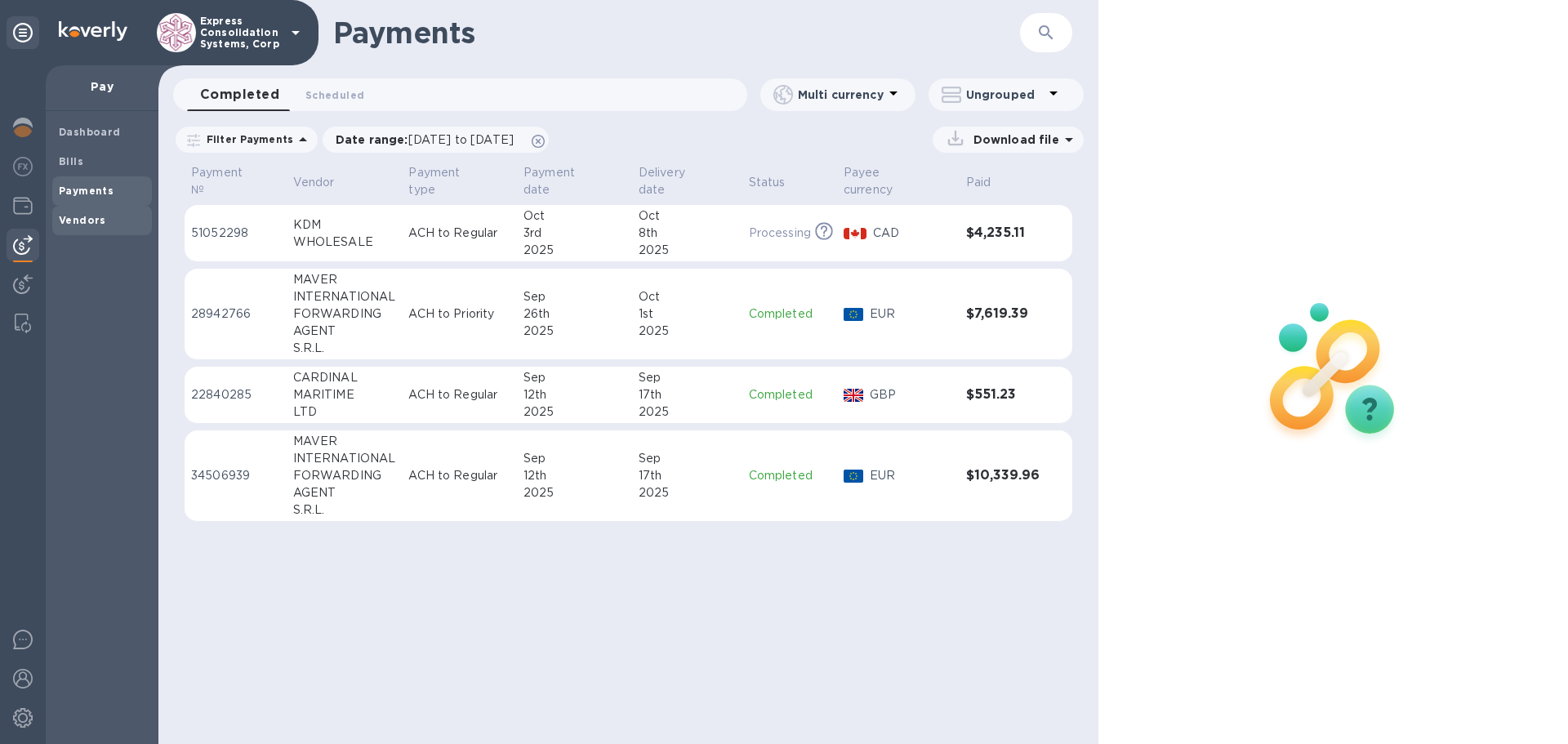
click at [101, 227] on span "Vendors" at bounding box center [83, 221] width 47 height 16
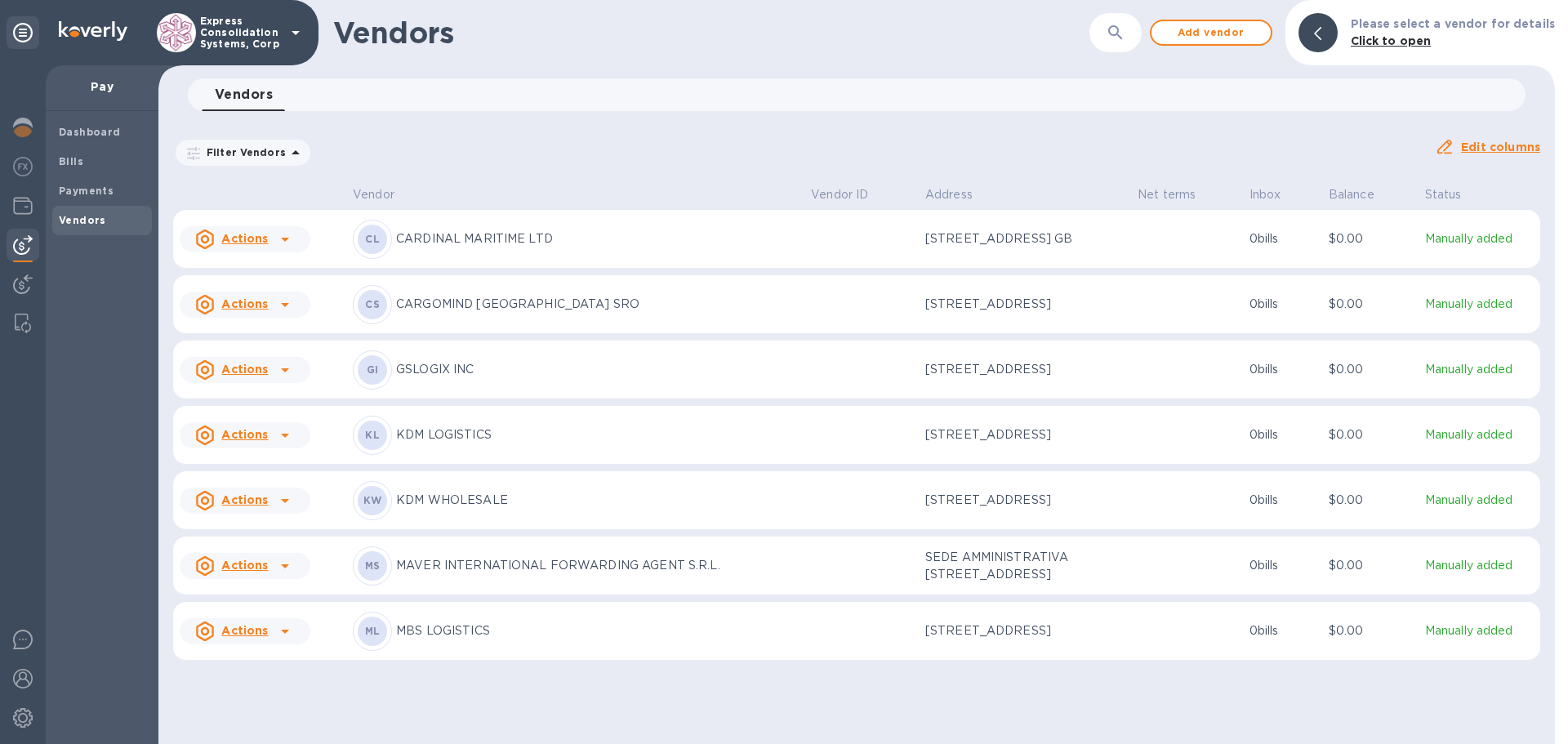
click at [280, 445] on icon at bounding box center [285, 436] width 20 height 20
click at [251, 574] on b "Remove vendor" at bounding box center [273, 578] width 96 height 13
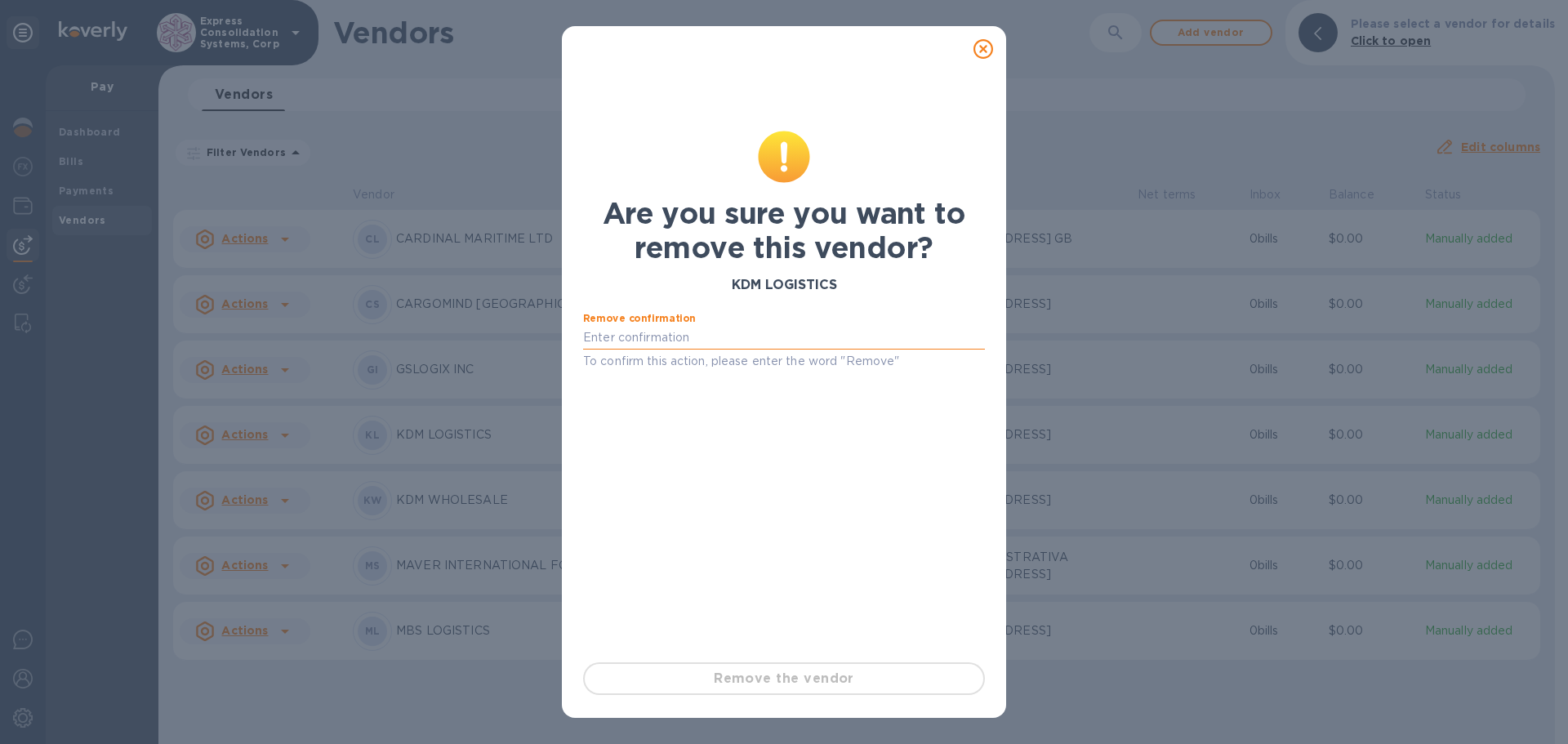
click at [734, 332] on input "text" at bounding box center [784, 338] width 401 height 25
type input "r"
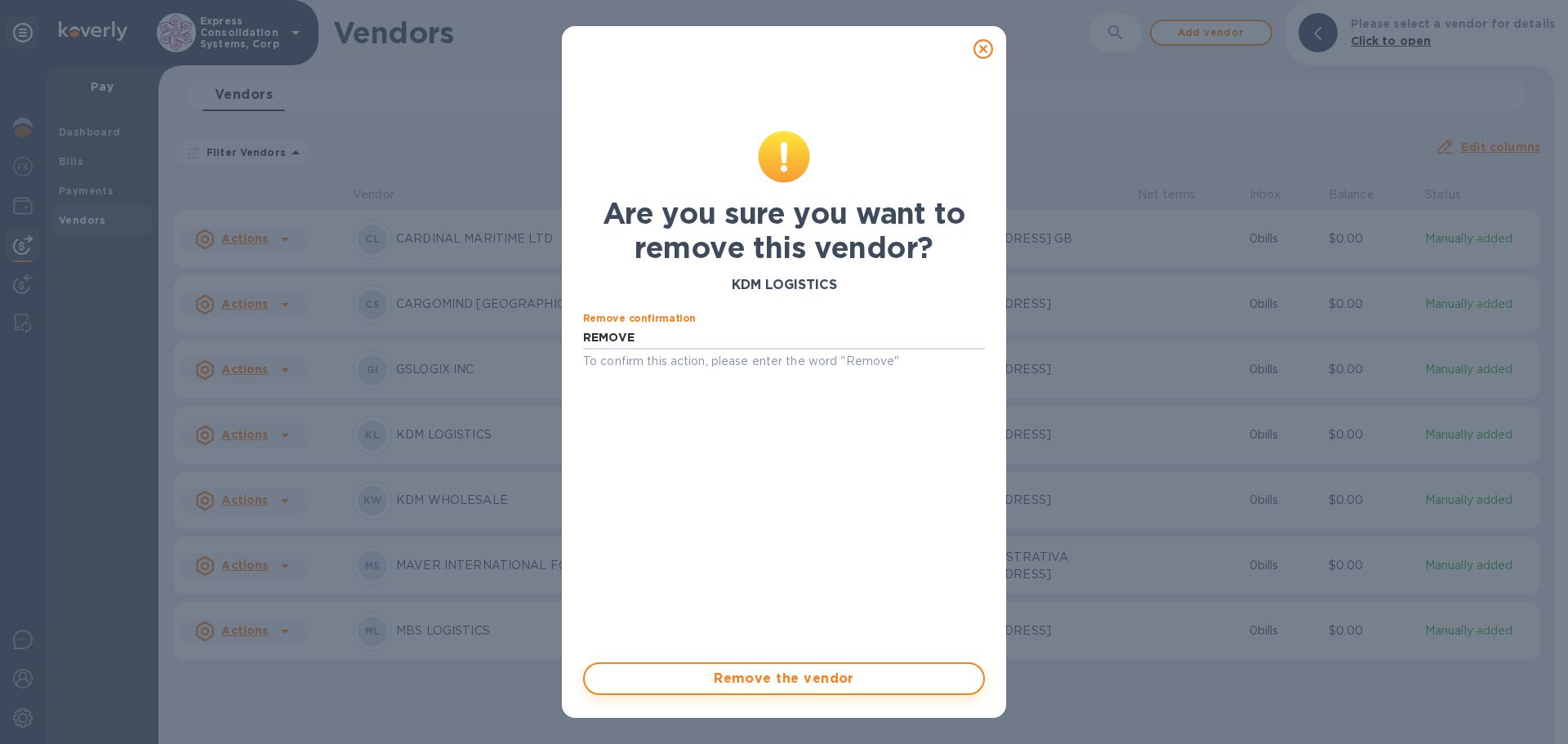
type input "REMOVE"
click at [847, 675] on span "Remove the vendor" at bounding box center [784, 680] width 372 height 20
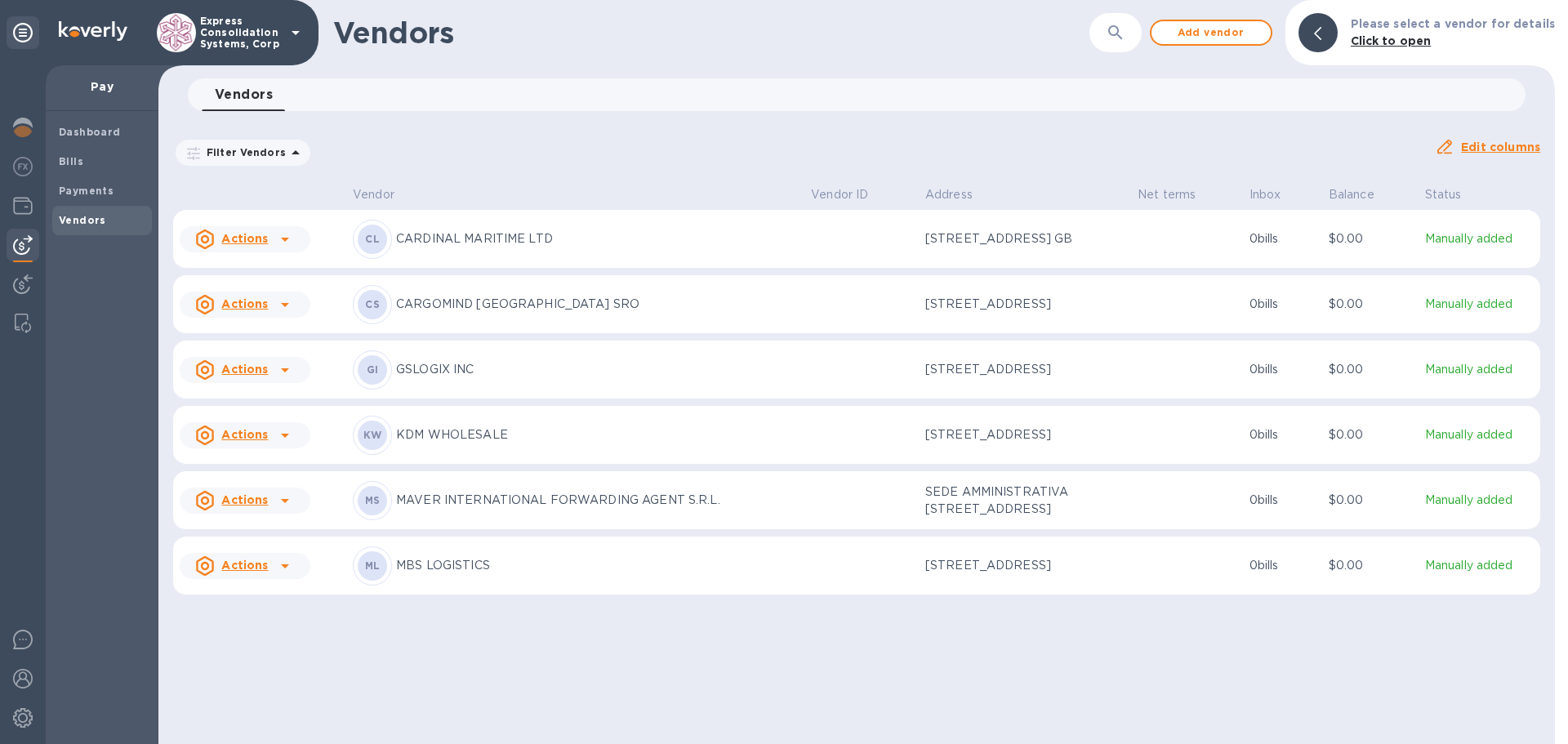
click at [242, 441] on u "Actions" at bounding box center [244, 434] width 46 height 13
click at [450, 470] on div at bounding box center [784, 372] width 1568 height 744
click at [110, 189] on span "Payments" at bounding box center [102, 191] width 86 height 16
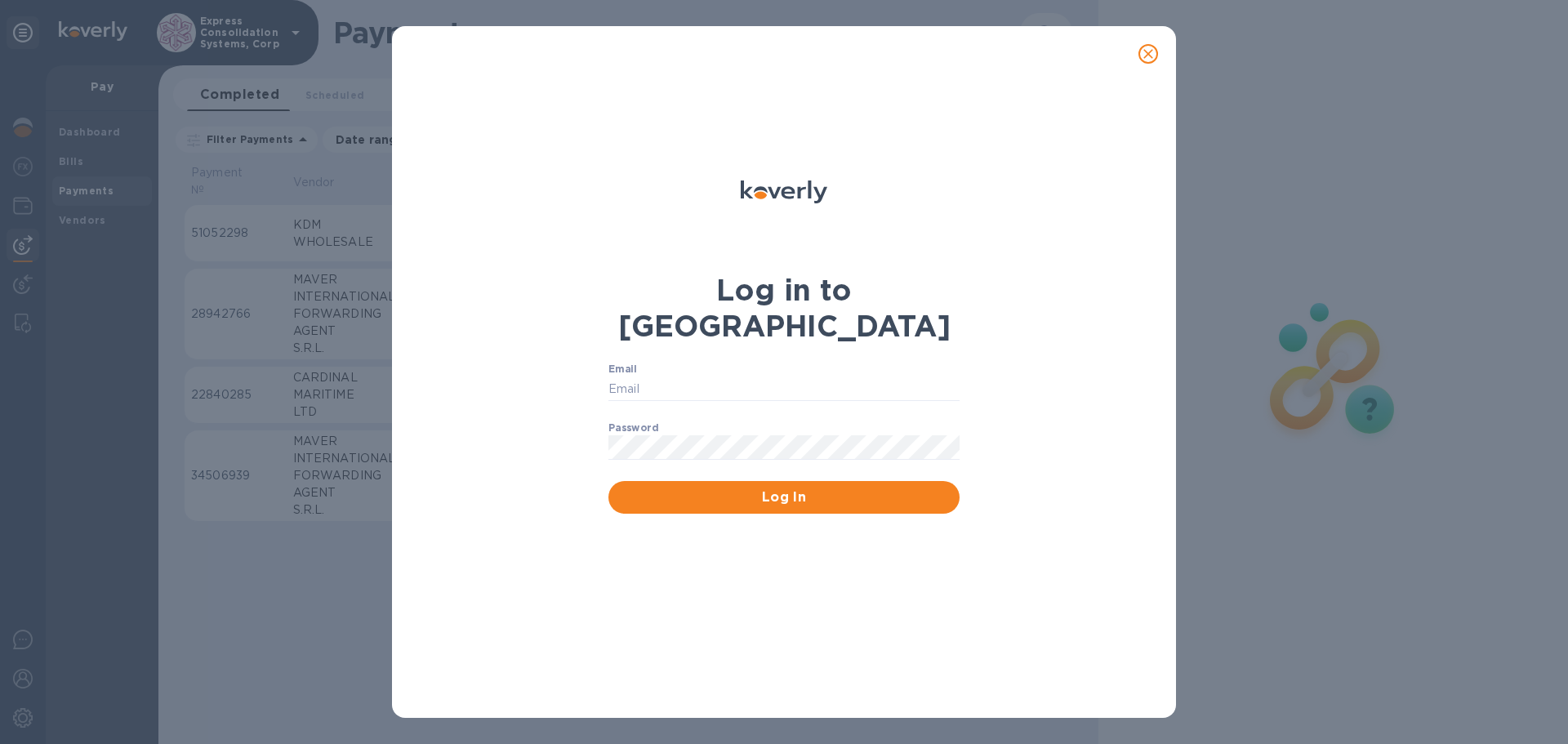
type input "[EMAIL_ADDRESS][DOMAIN_NAME]"
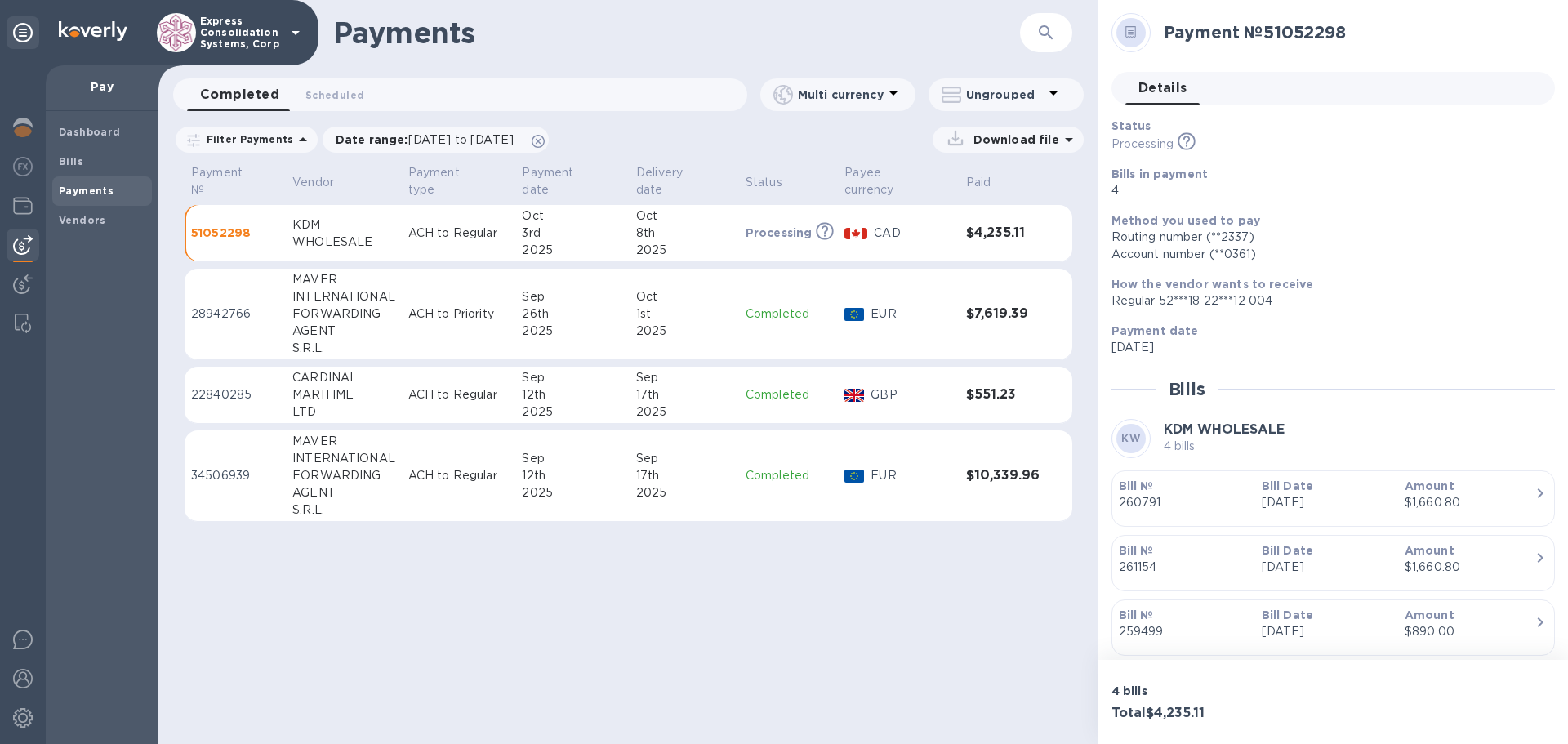
scroll to position [82, 0]
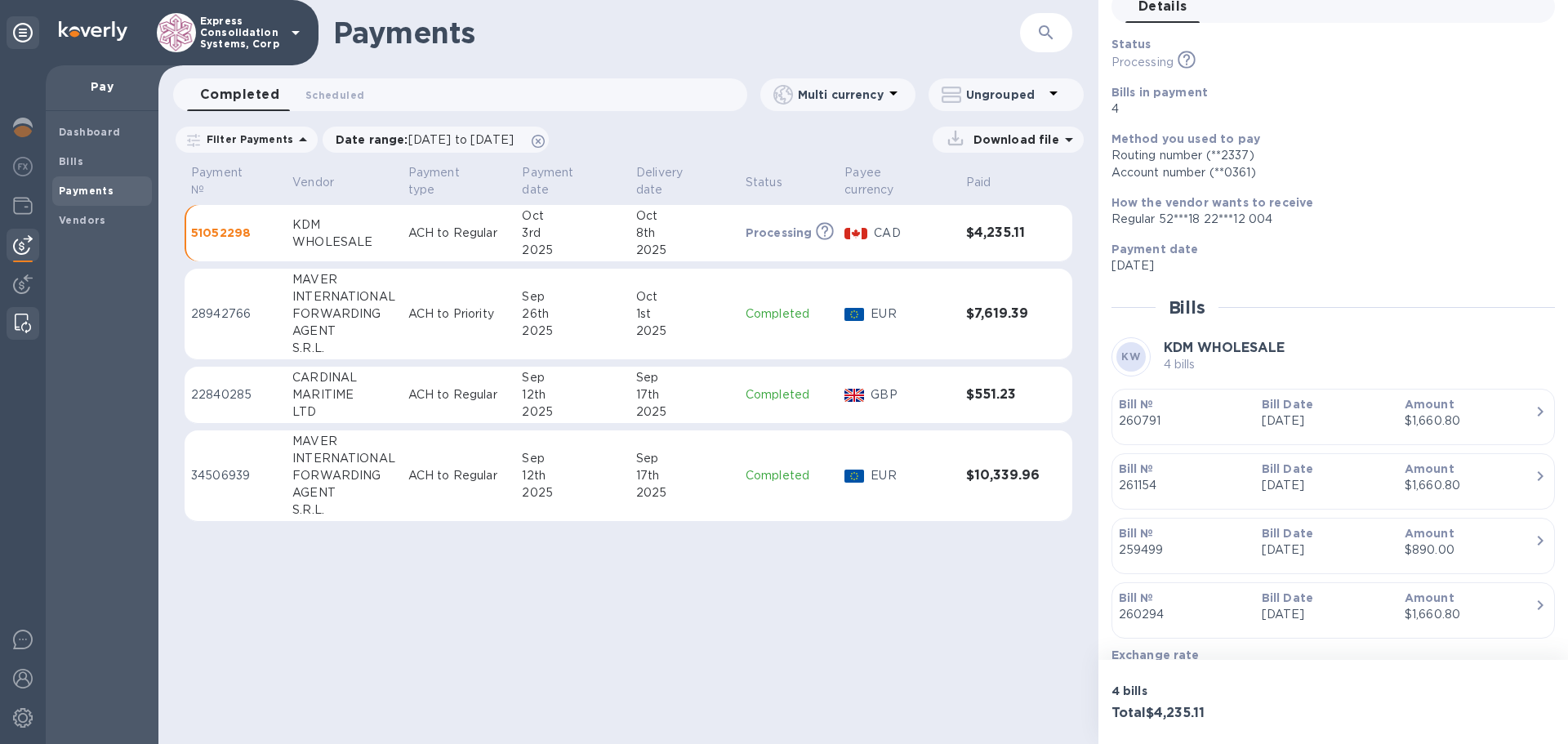
click at [15, 318] on img at bounding box center [23, 323] width 16 height 20
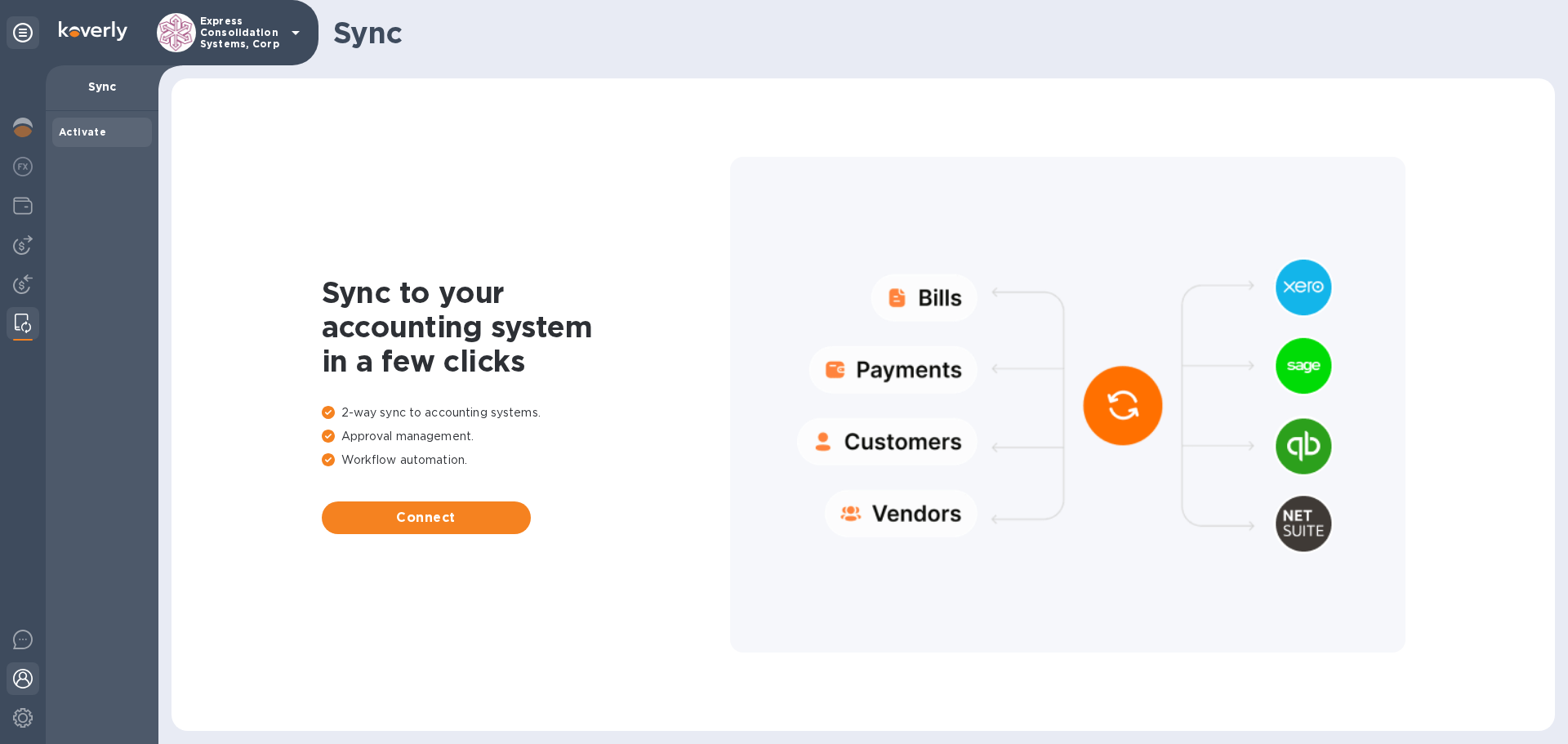
click at [25, 687] on img at bounding box center [23, 680] width 20 height 20
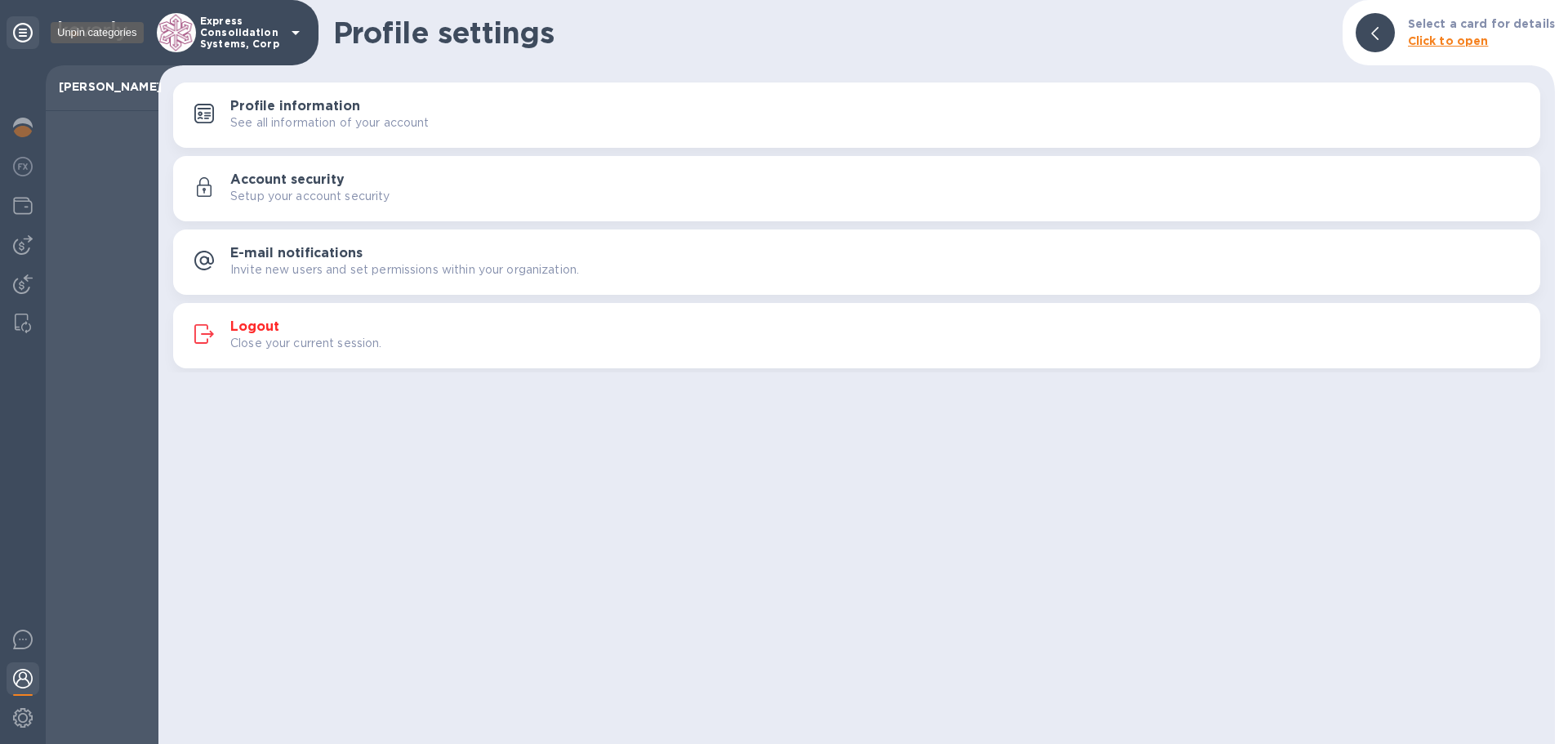
click at [26, 28] on icon at bounding box center [23, 33] width 20 height 20
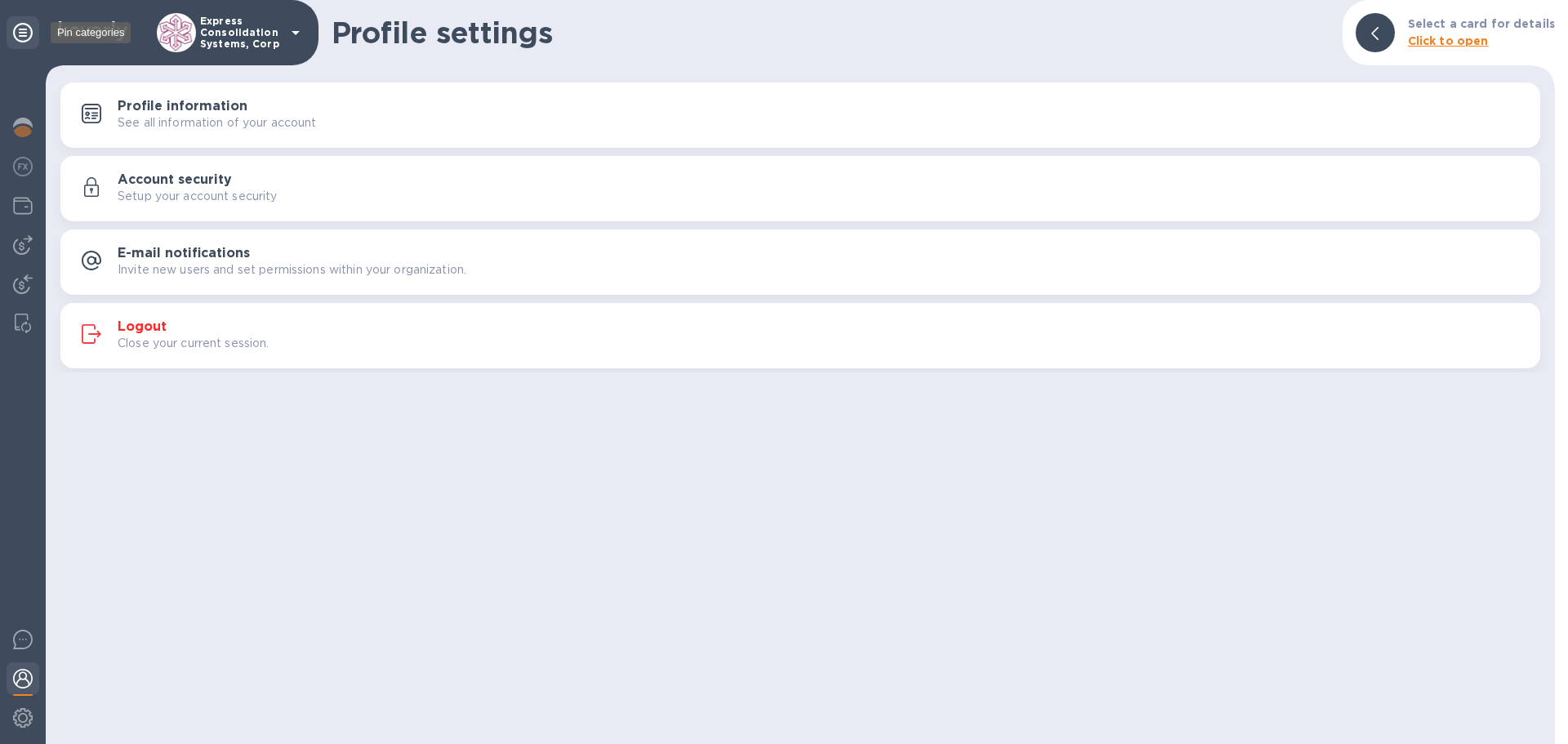
click at [26, 28] on icon at bounding box center [23, 33] width 20 height 20
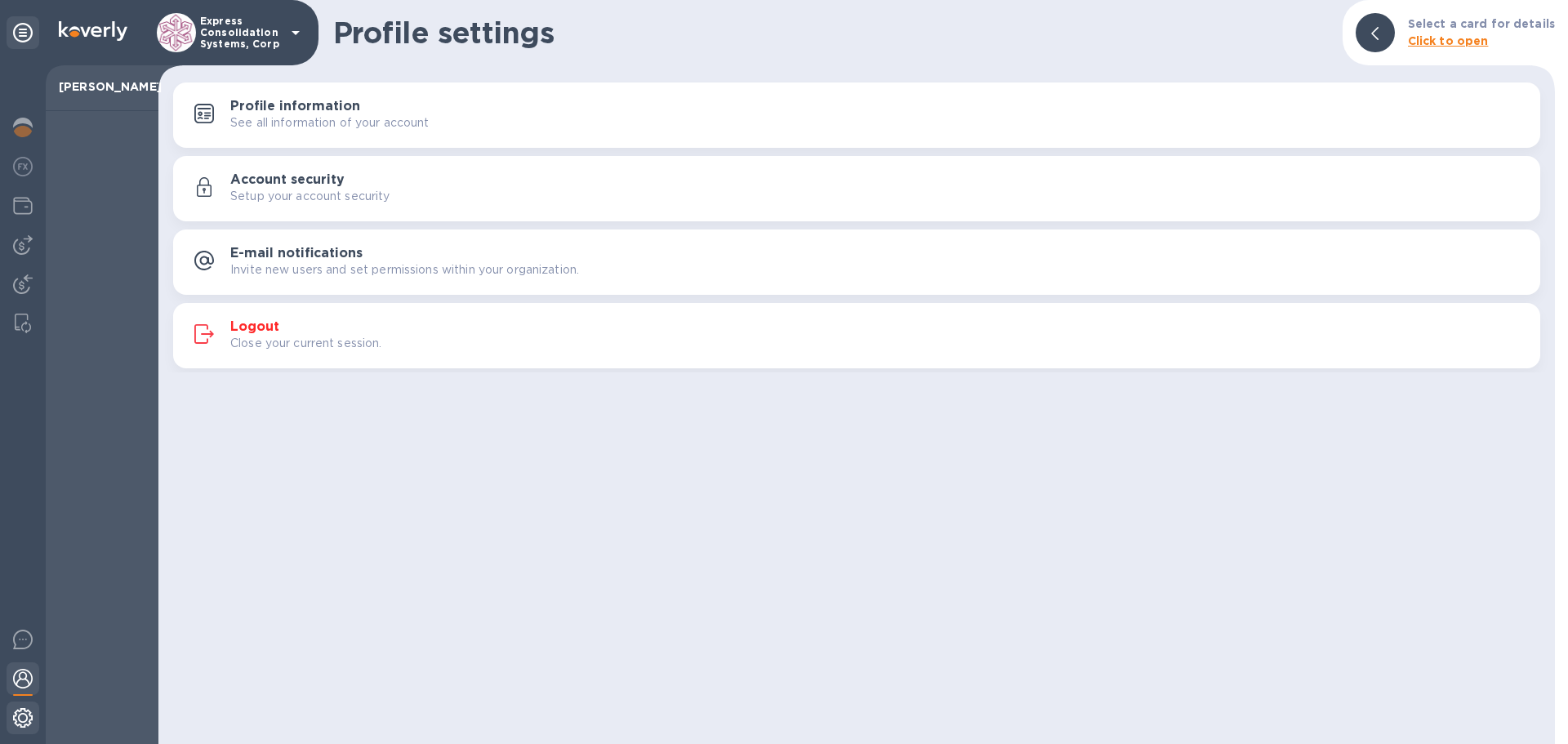
click at [27, 728] on div at bounding box center [23, 719] width 33 height 36
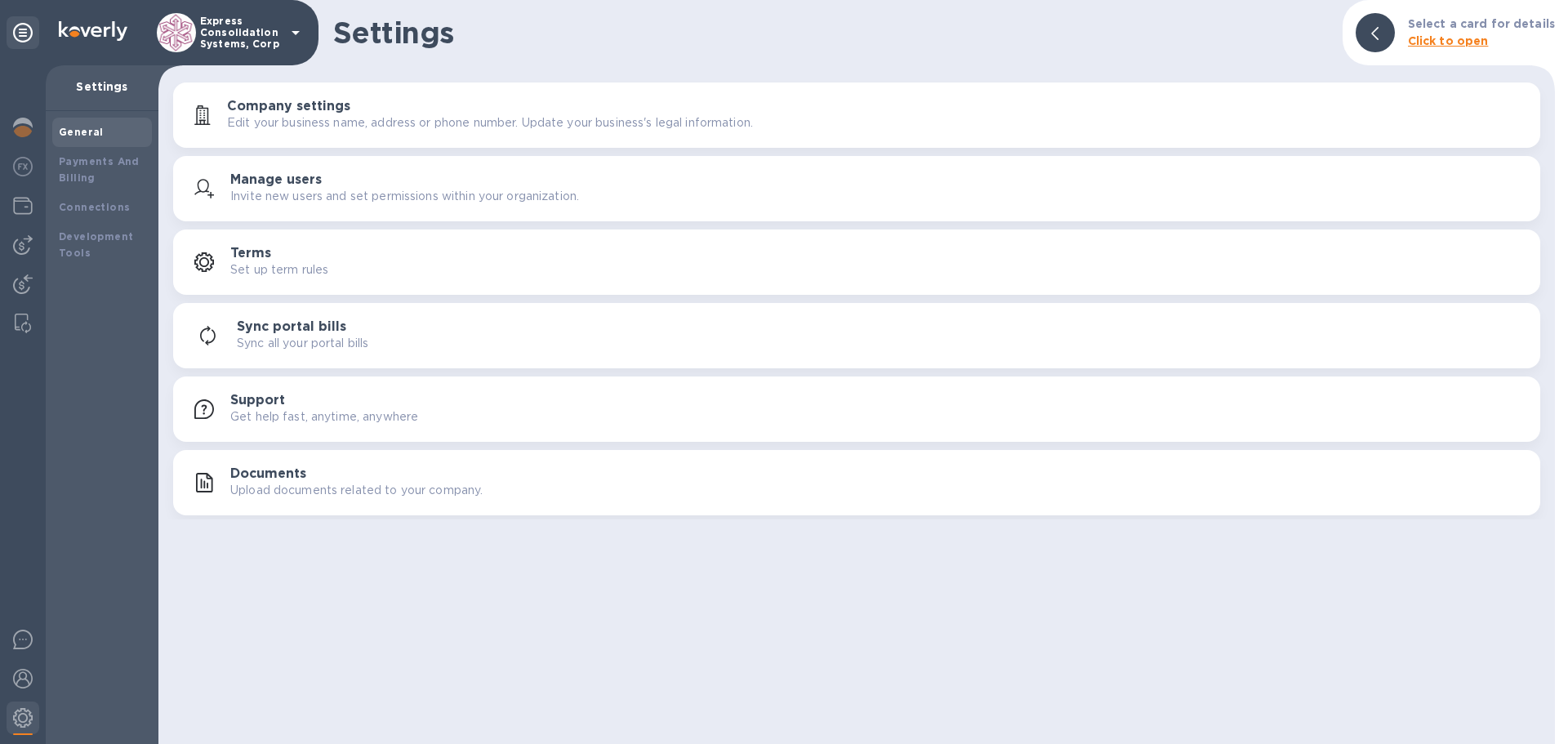
click at [298, 32] on icon at bounding box center [295, 33] width 8 height 4
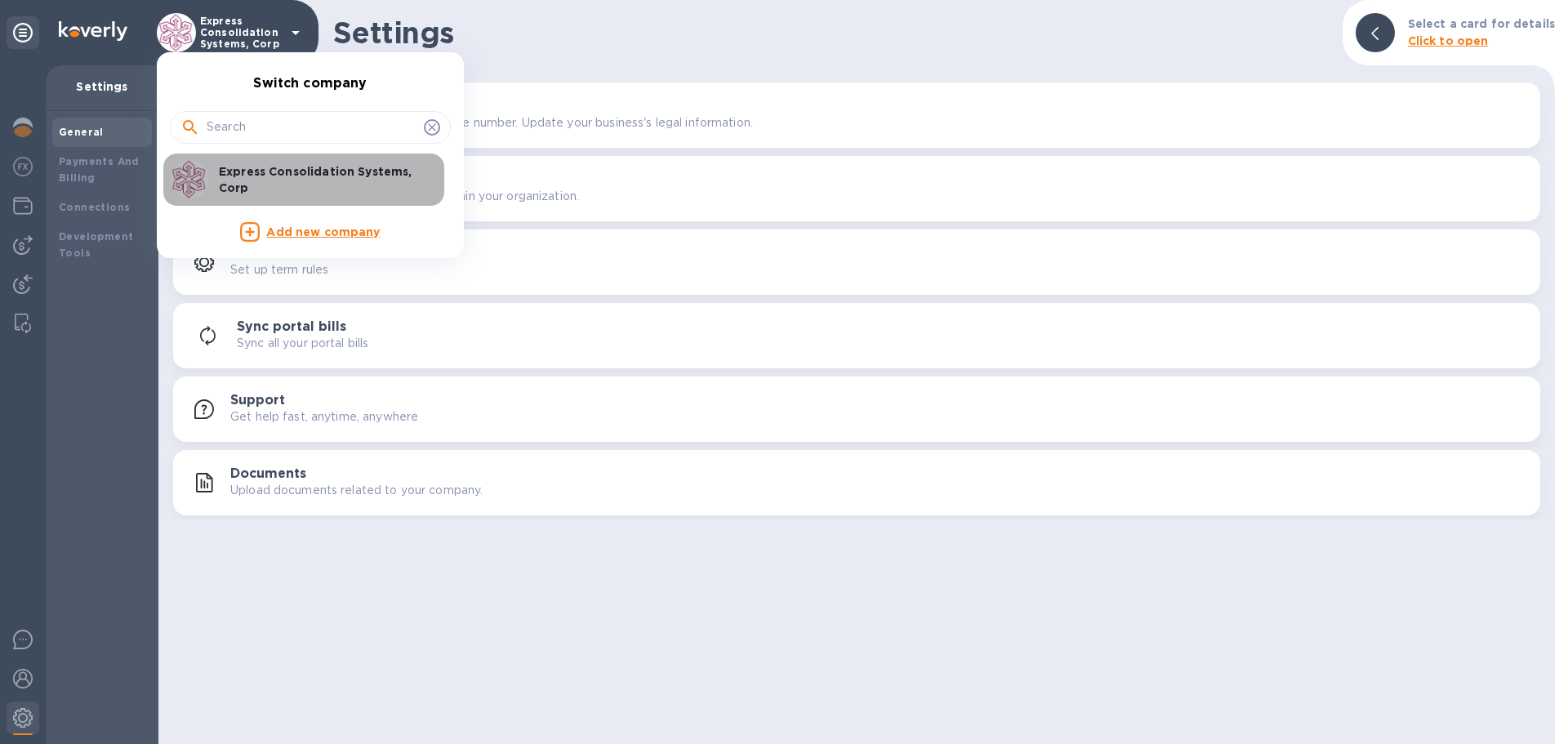
click at [380, 183] on p "Express Consolidation Systems, Corp" at bounding box center [321, 180] width 206 height 33
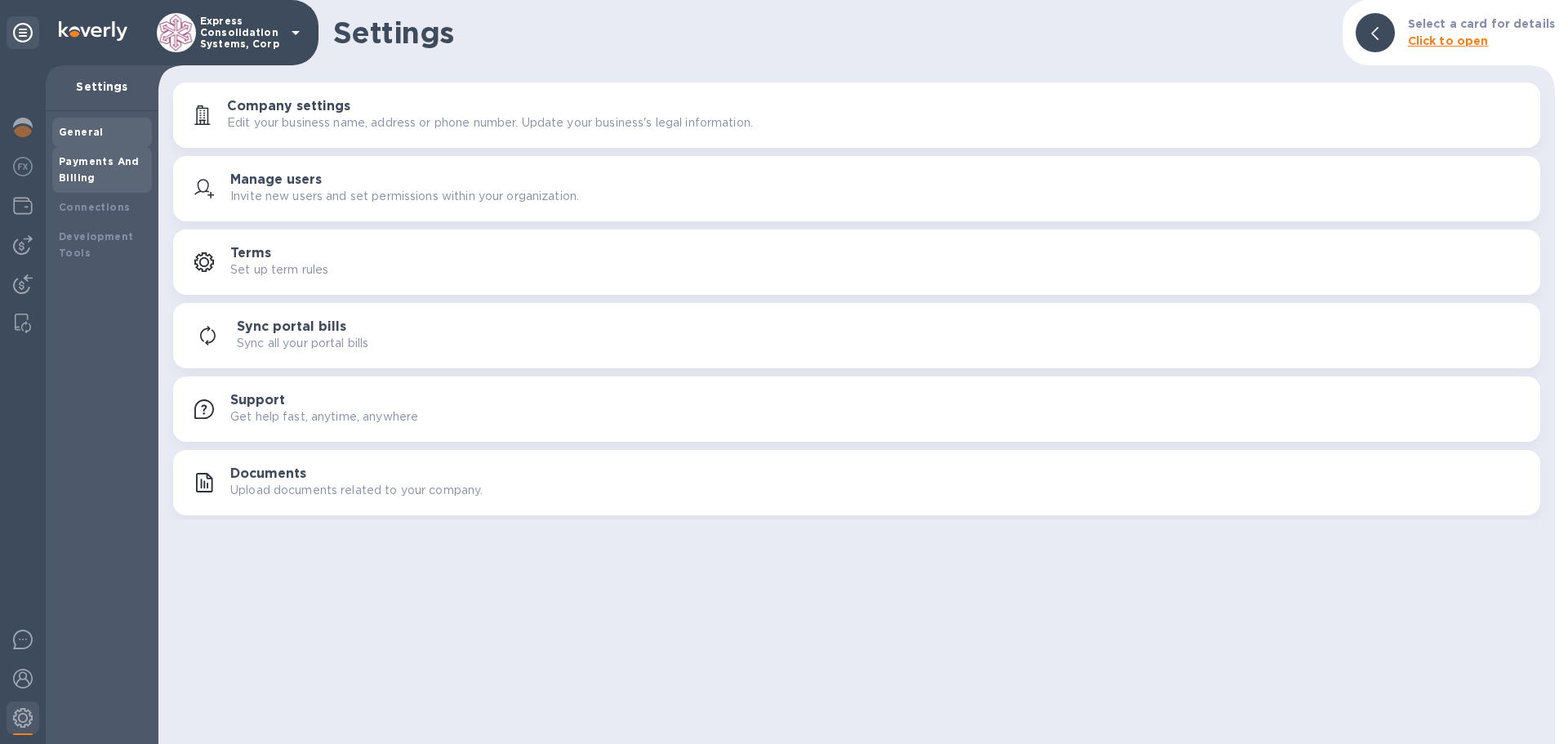
click at [70, 158] on b "Payments And Billing" at bounding box center [99, 169] width 81 height 28
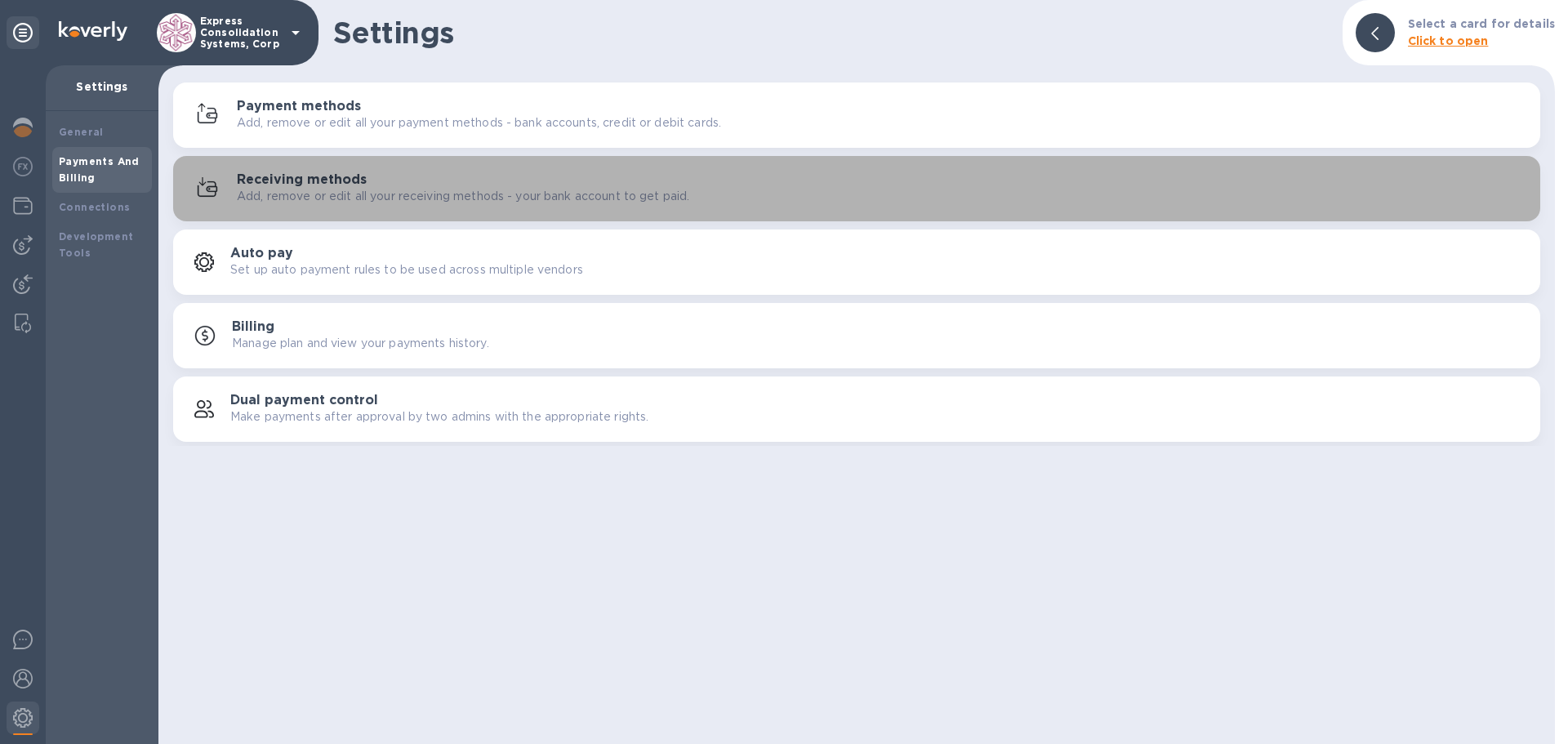
click at [320, 170] on div "Receiving methods Add, remove or edit all your receiving methods - your bank ac…" at bounding box center [856, 188] width 1347 height 39
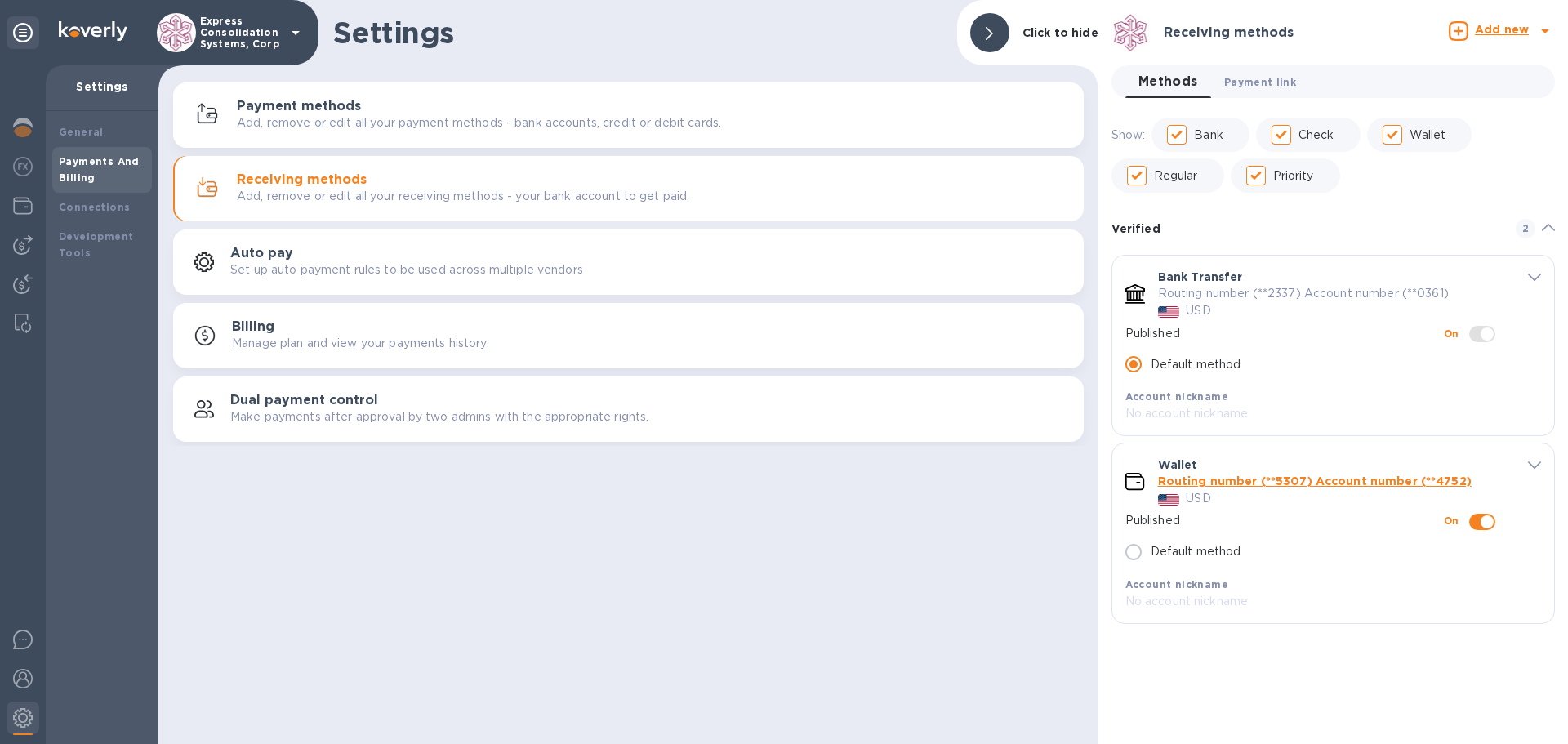
click at [1277, 80] on span "Payment link 0" at bounding box center [1259, 82] width 72 height 17
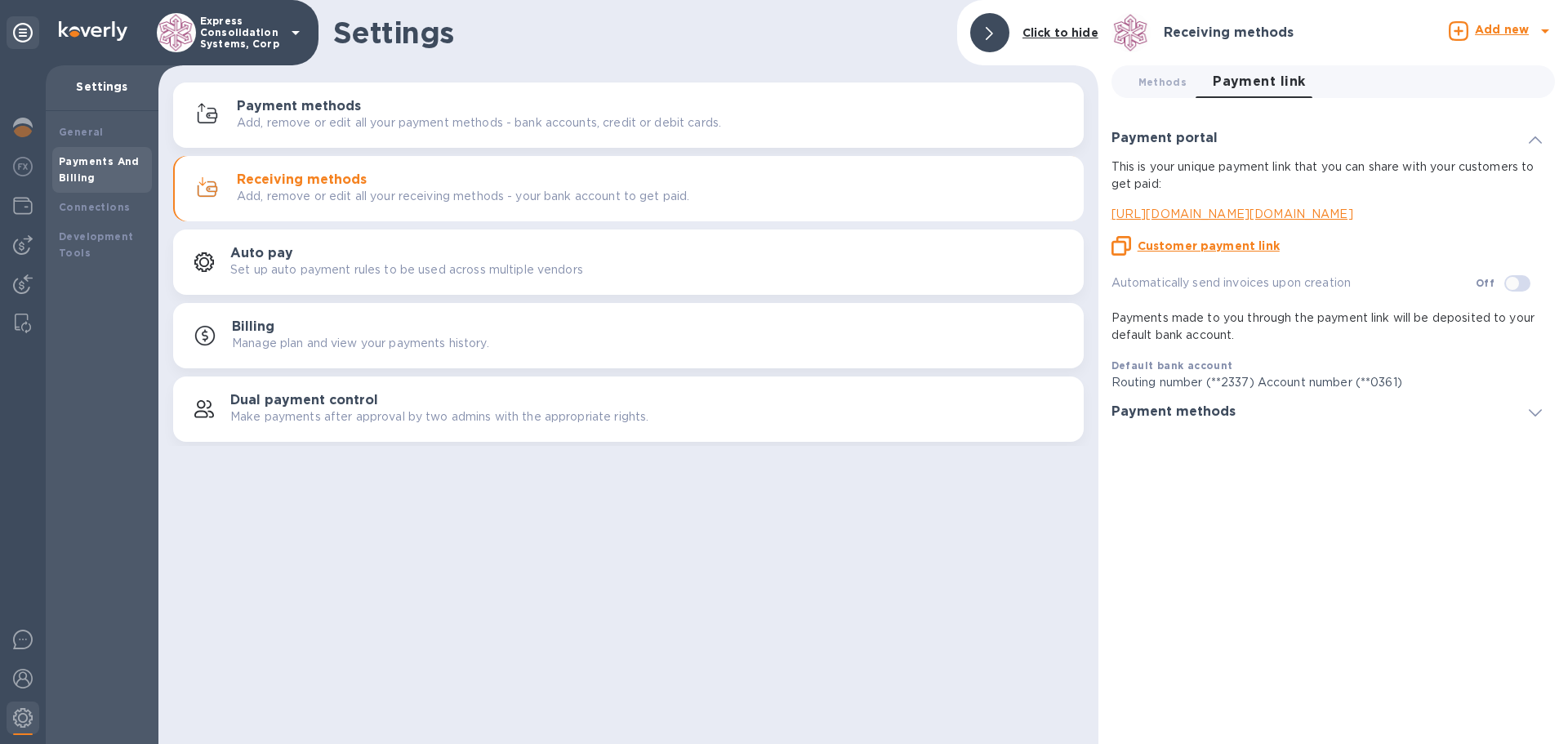
click at [1178, 245] on u "Customer payment link" at bounding box center [1208, 245] width 142 height 13
click at [24, 671] on img at bounding box center [23, 680] width 20 height 20
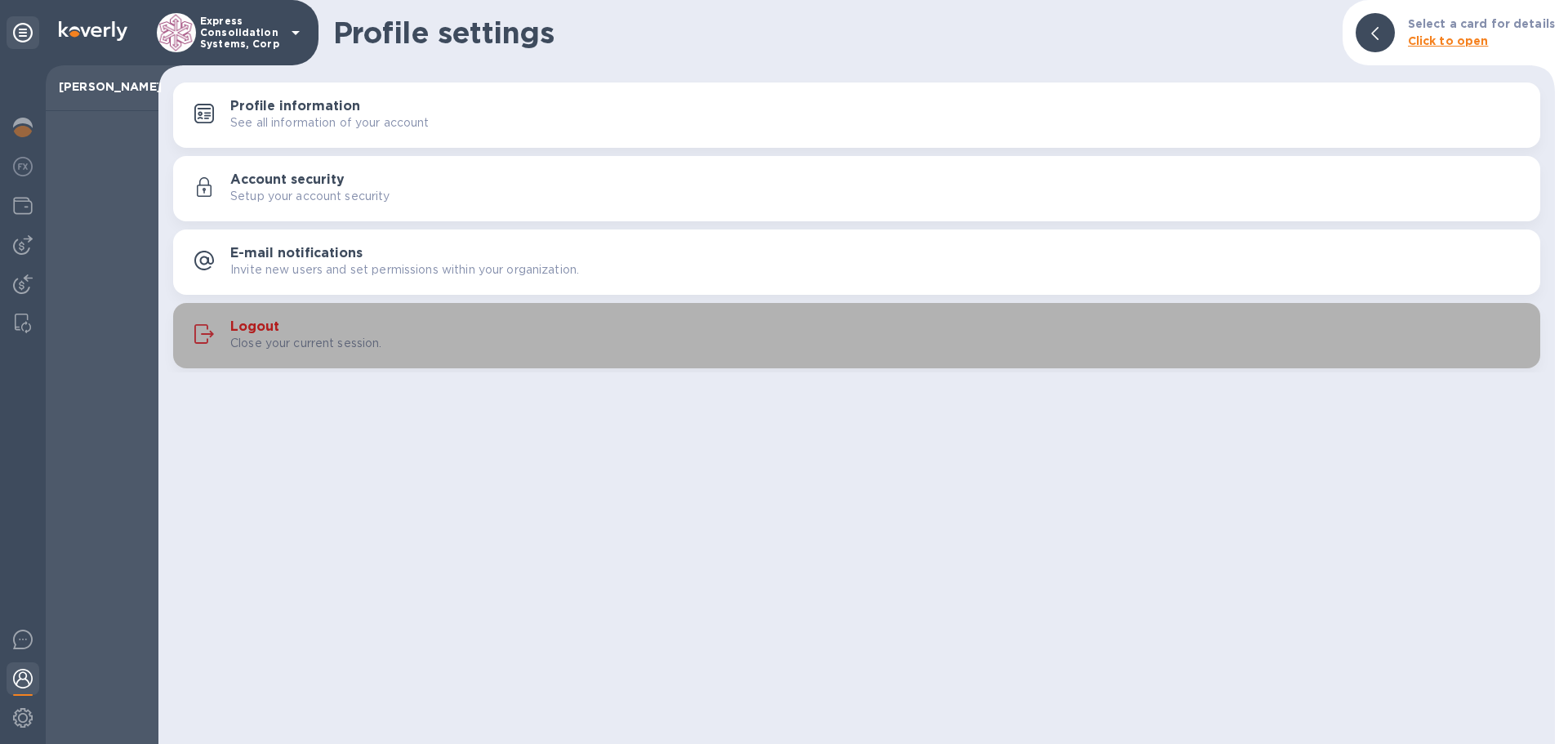
click at [271, 321] on h3 "Logout" at bounding box center [255, 327] width 49 height 15
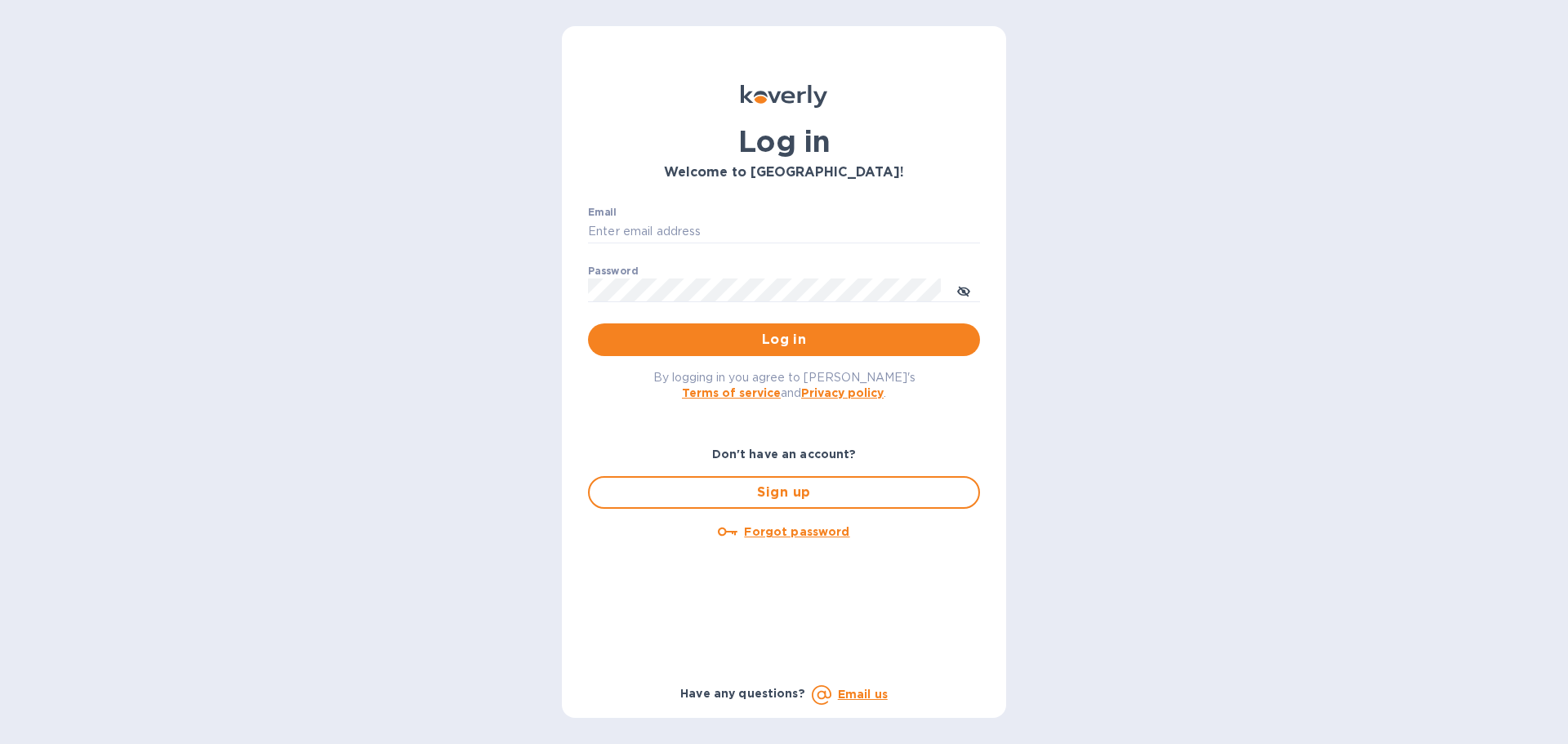
type input "[EMAIL_ADDRESS][DOMAIN_NAME]"
